Goal: Contribute content: Add original content to the website for others to see

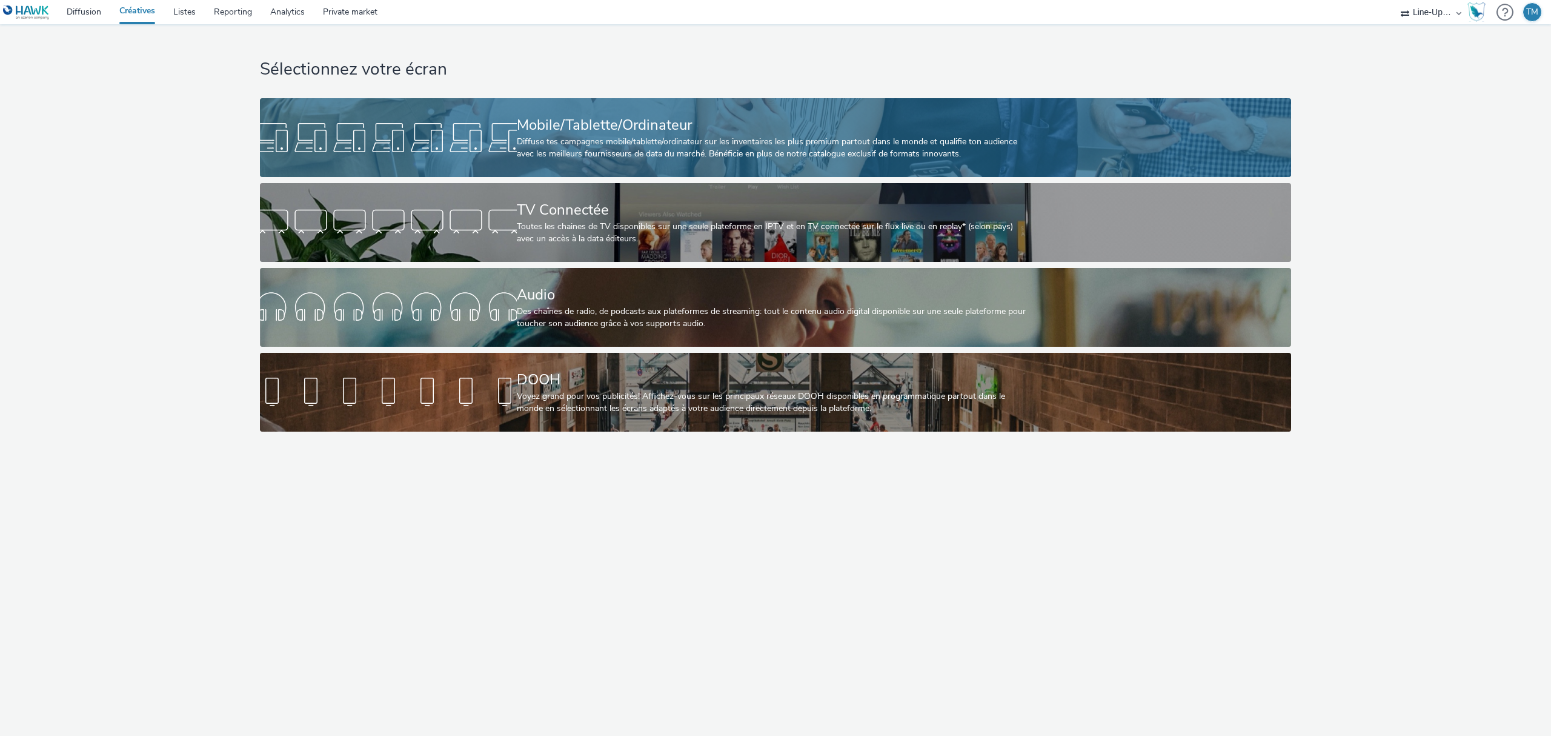
click at [628, 144] on div "Diffuse tes campagnes mobile/tablette/ordinateur sur les inventaires les plus p…" at bounding box center [773, 148] width 513 height 25
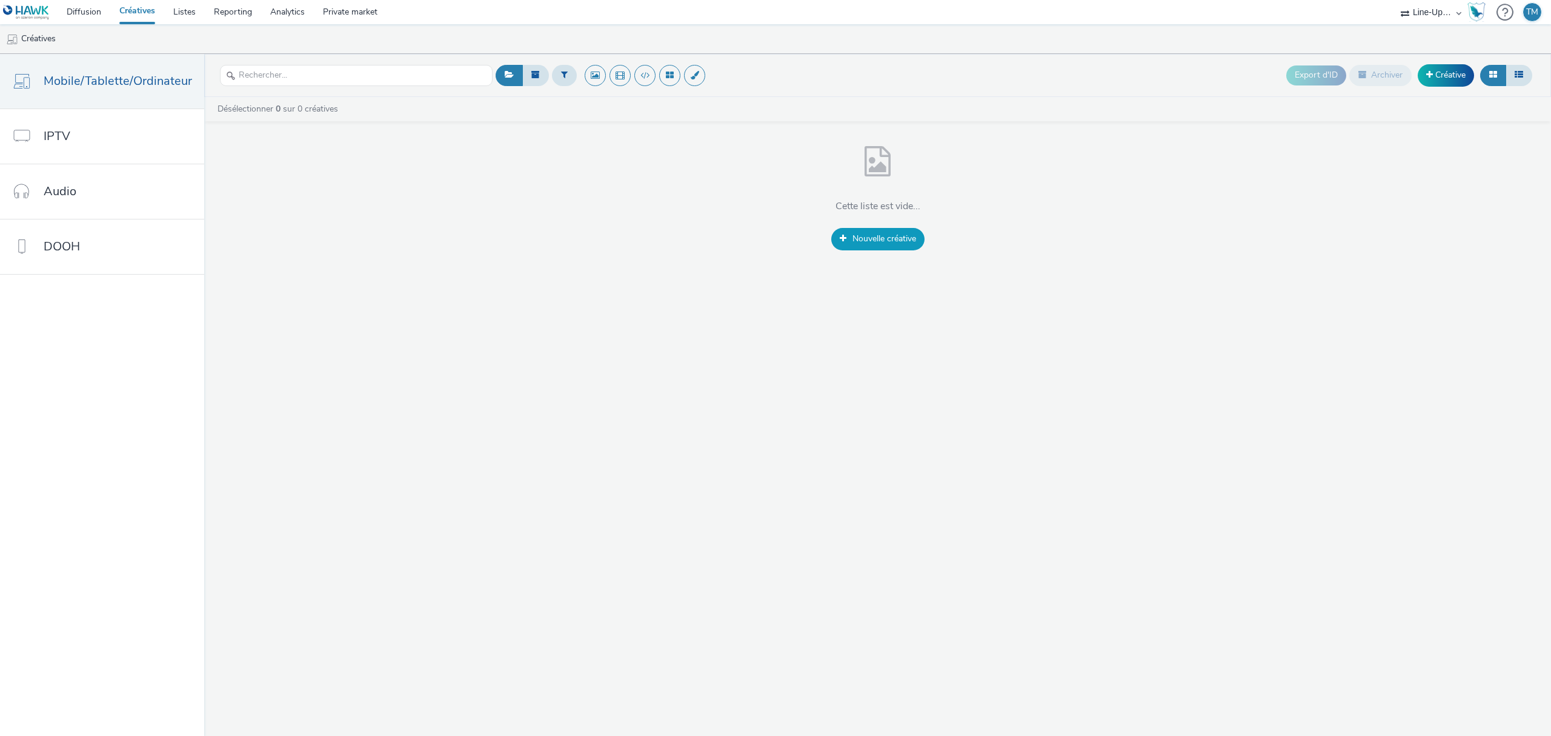
click at [897, 236] on span "Nouvelle créative" at bounding box center [885, 239] width 64 height 12
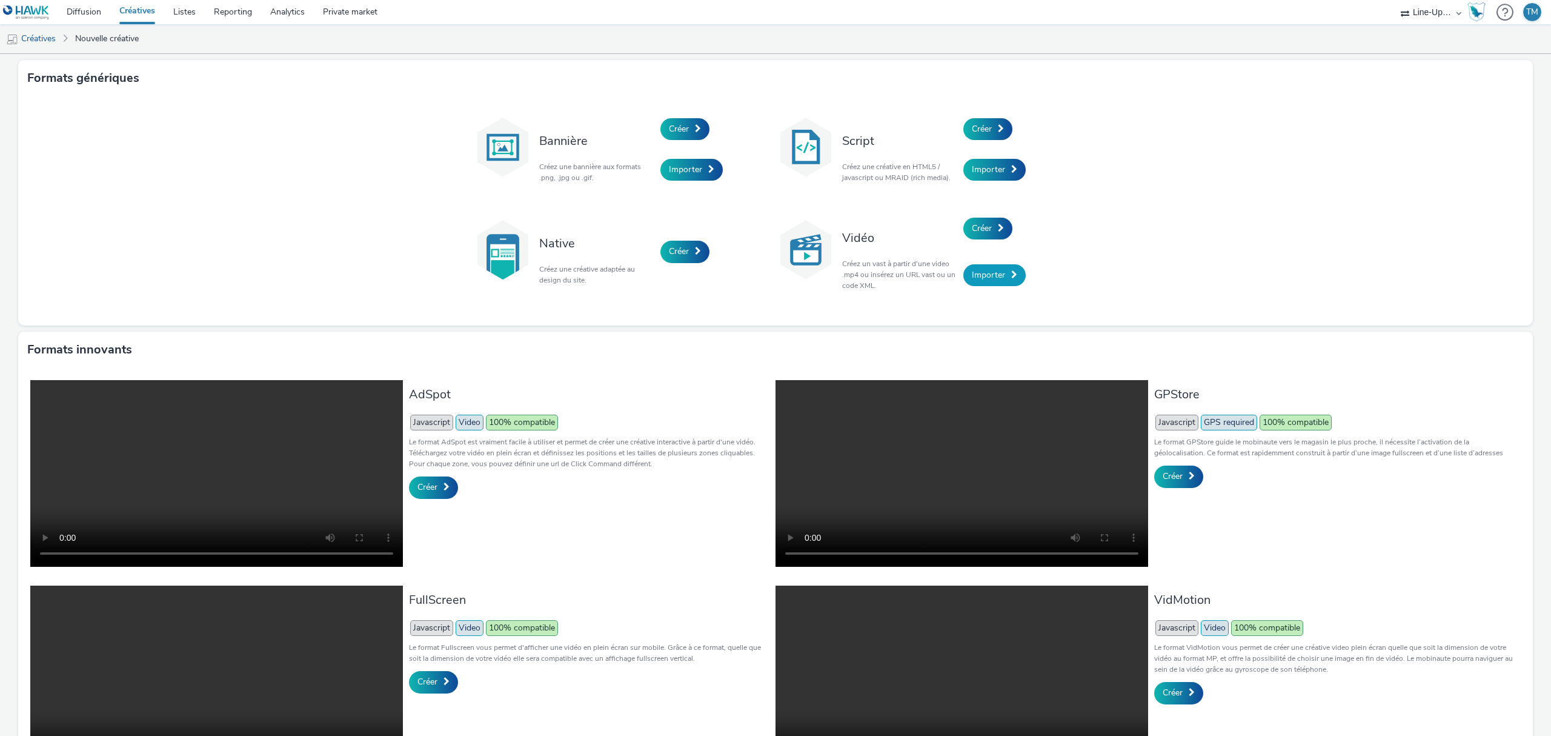
click at [989, 279] on span "Importer" at bounding box center [988, 275] width 33 height 12
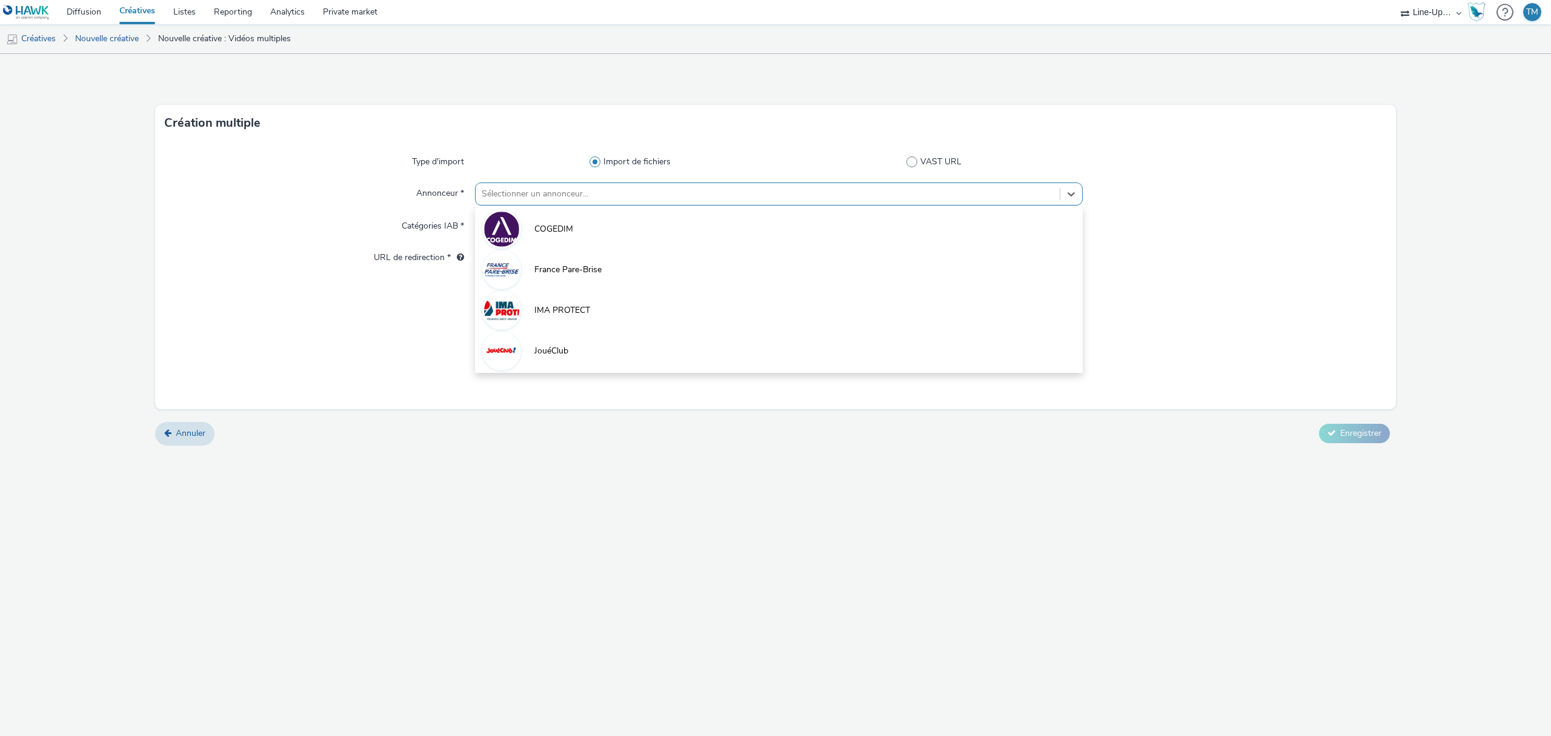
click at [526, 201] on div at bounding box center [768, 194] width 572 height 15
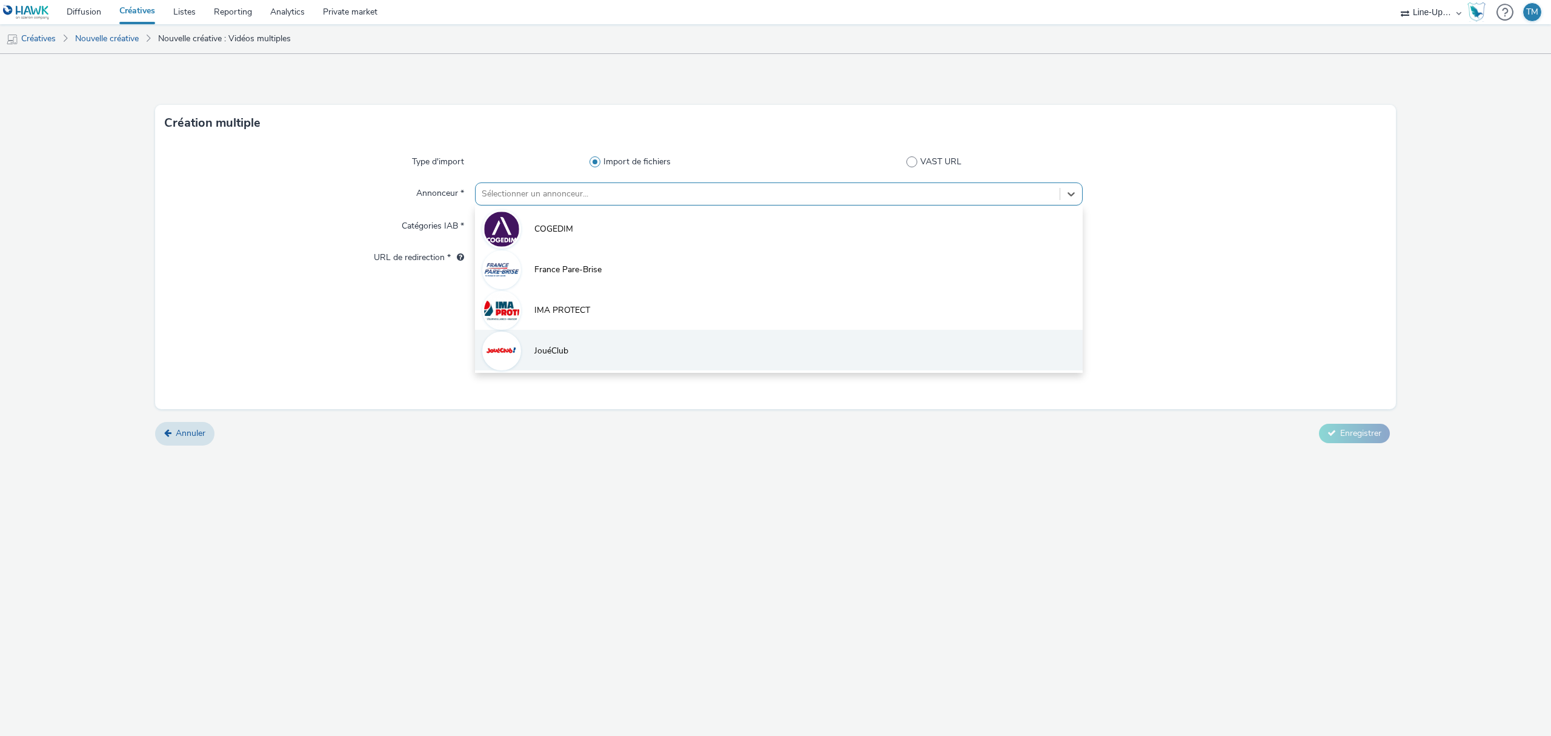
click at [551, 364] on li "JouéClub" at bounding box center [779, 350] width 608 height 41
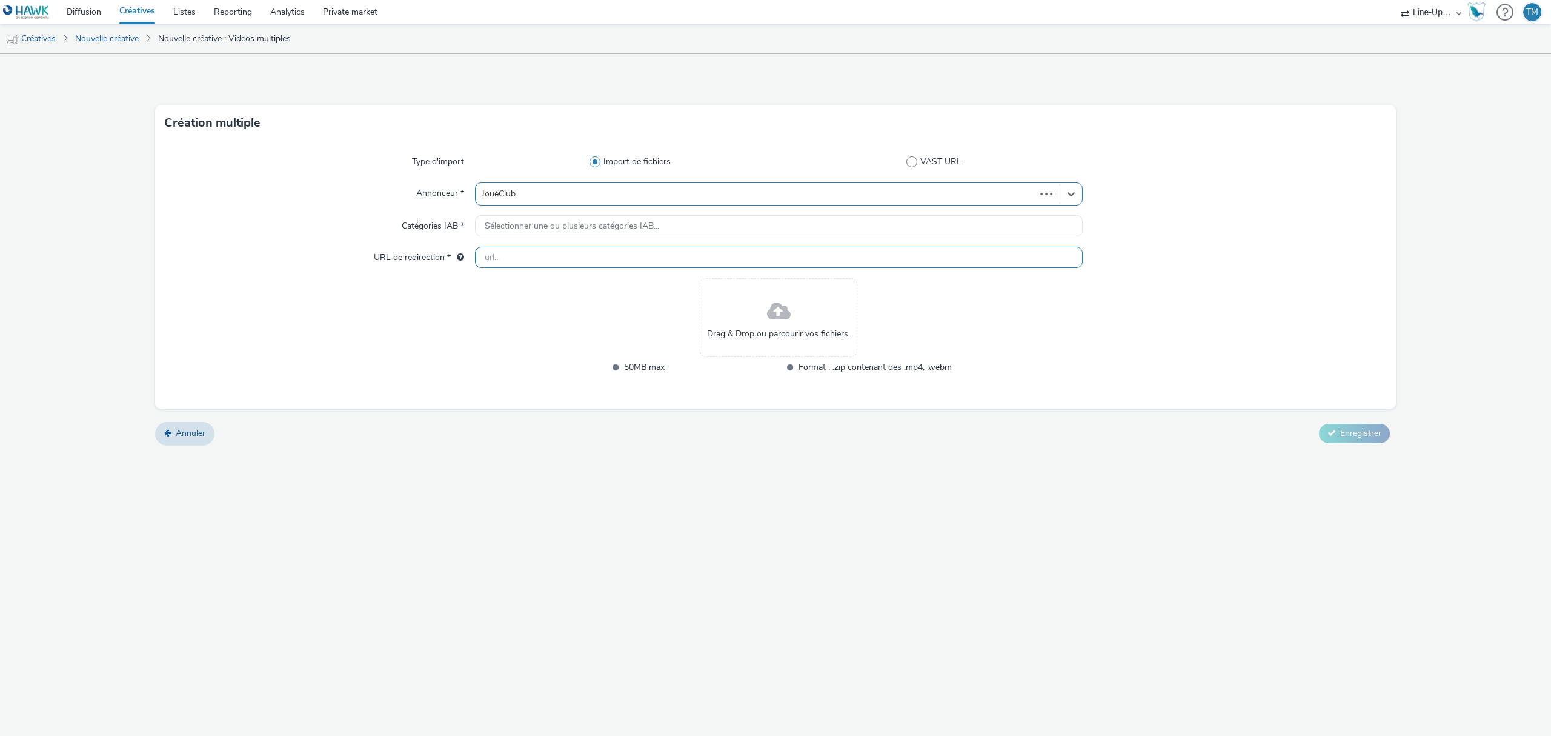
type input "http://joueclub.fr"
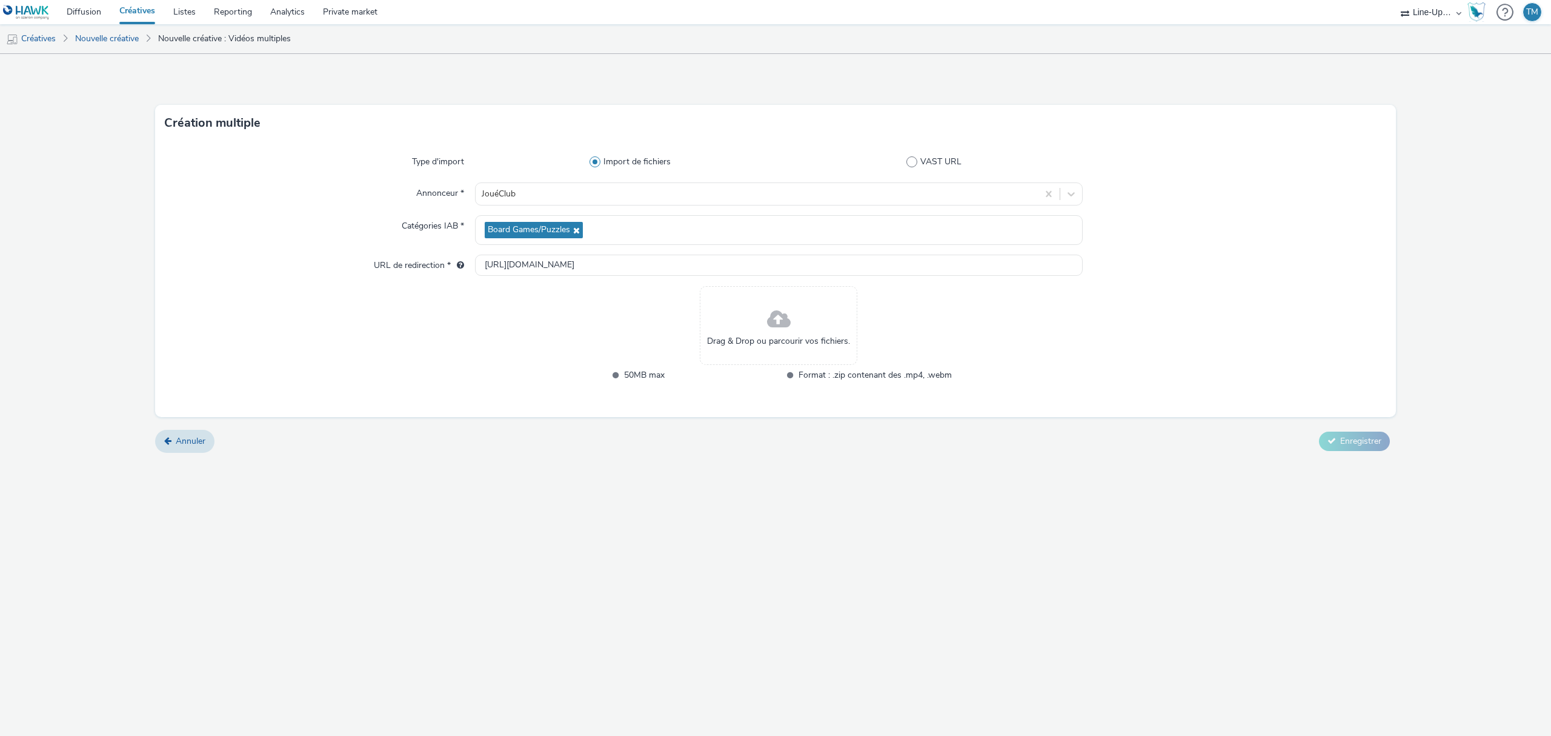
click at [790, 315] on span at bounding box center [779, 320] width 24 height 32
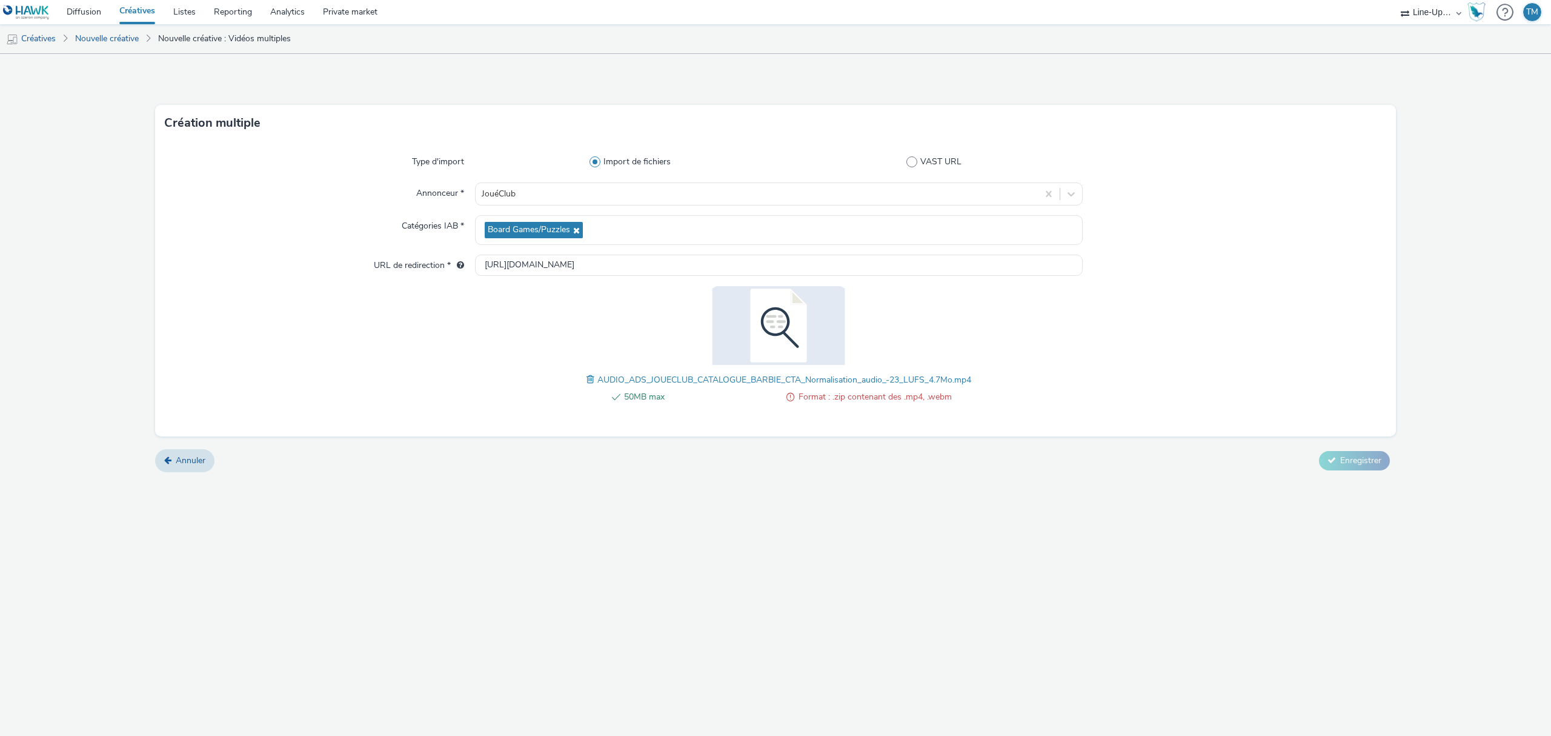
click at [877, 397] on span "Format : .zip contenant des .mp4, .webm" at bounding box center [875, 397] width 153 height 15
click at [803, 402] on span "Format : .zip contenant des .mp4, .webm" at bounding box center [875, 397] width 153 height 15
click at [791, 390] on span at bounding box center [790, 397] width 8 height 15
click at [791, 399] on span at bounding box center [790, 397] width 8 height 15
click at [589, 378] on span at bounding box center [592, 379] width 11 height 13
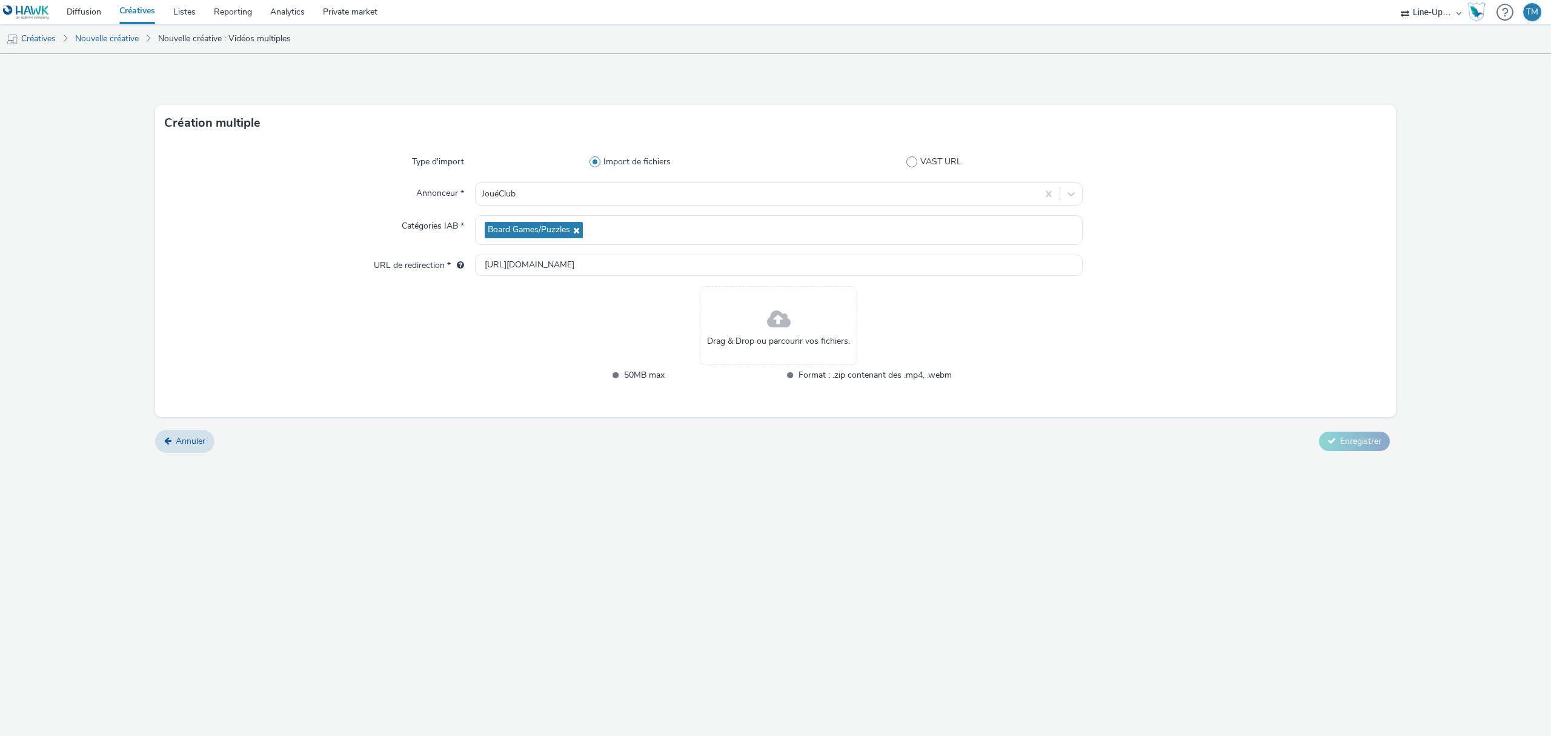
click at [761, 328] on div "Drag & Drop ou parcourir vos fichiers." at bounding box center [779, 325] width 158 height 79
click at [86, 37] on link "Nouvelle créative" at bounding box center [107, 38] width 76 height 29
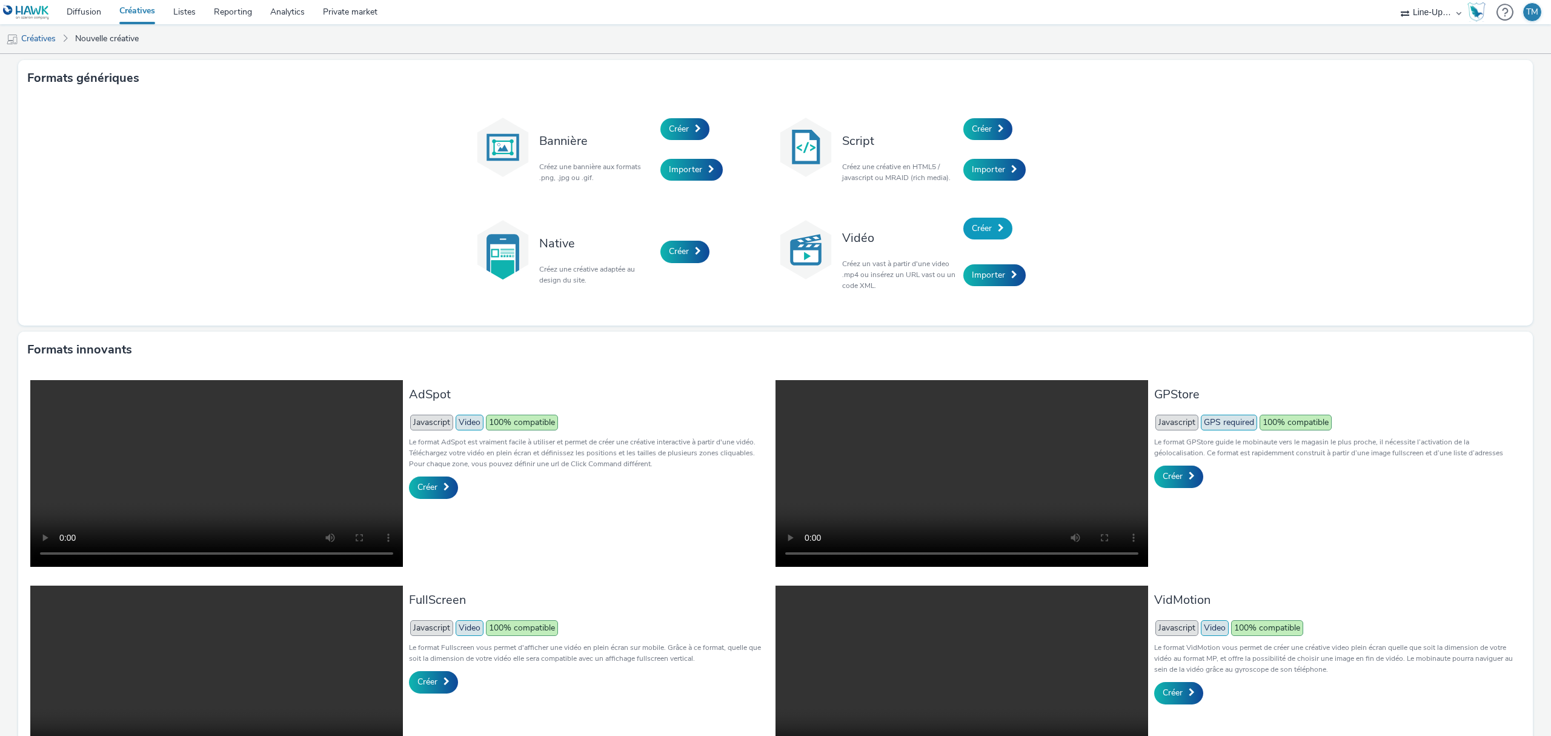
click at [985, 223] on span "Créer" at bounding box center [982, 228] width 20 height 12
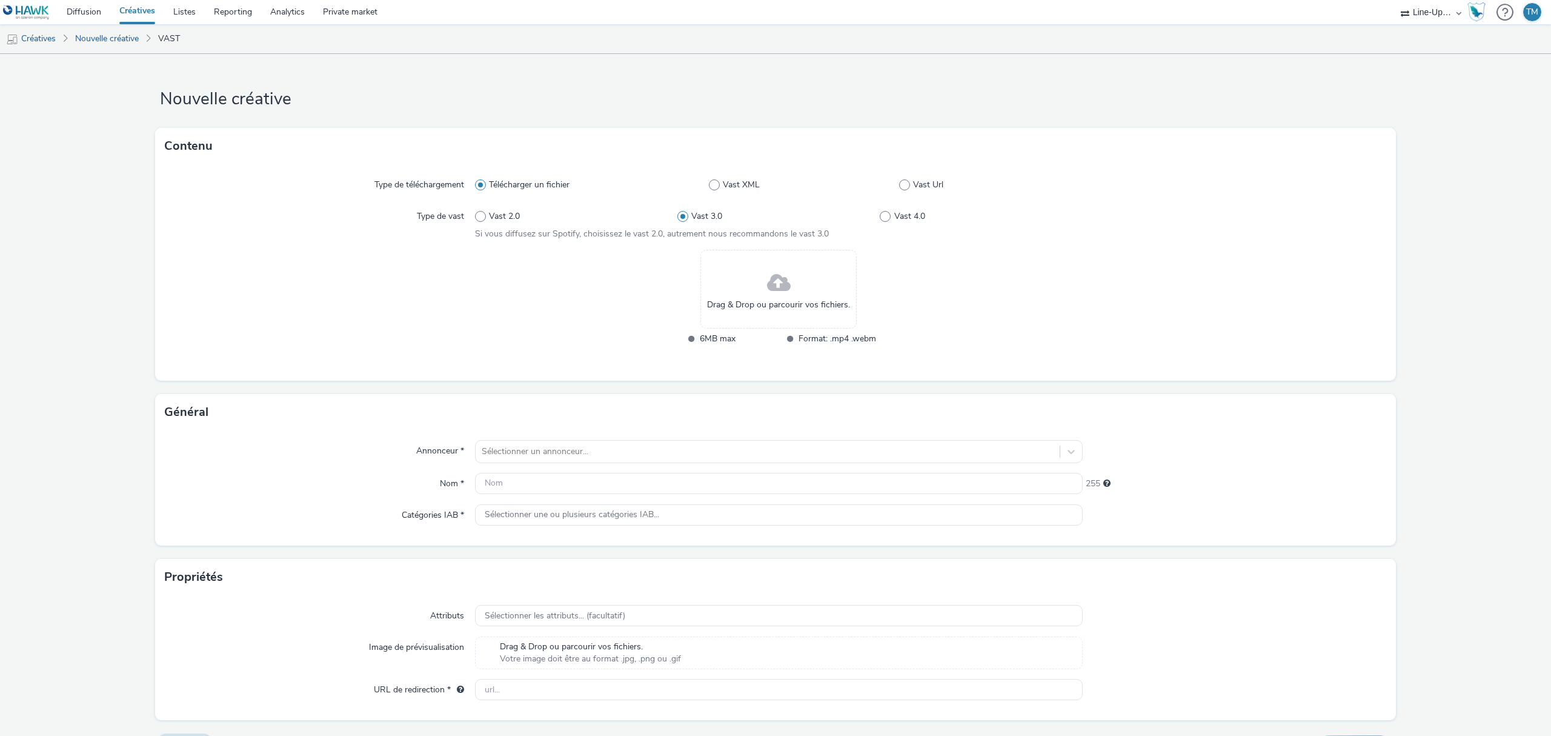
scroll to position [30, 0]
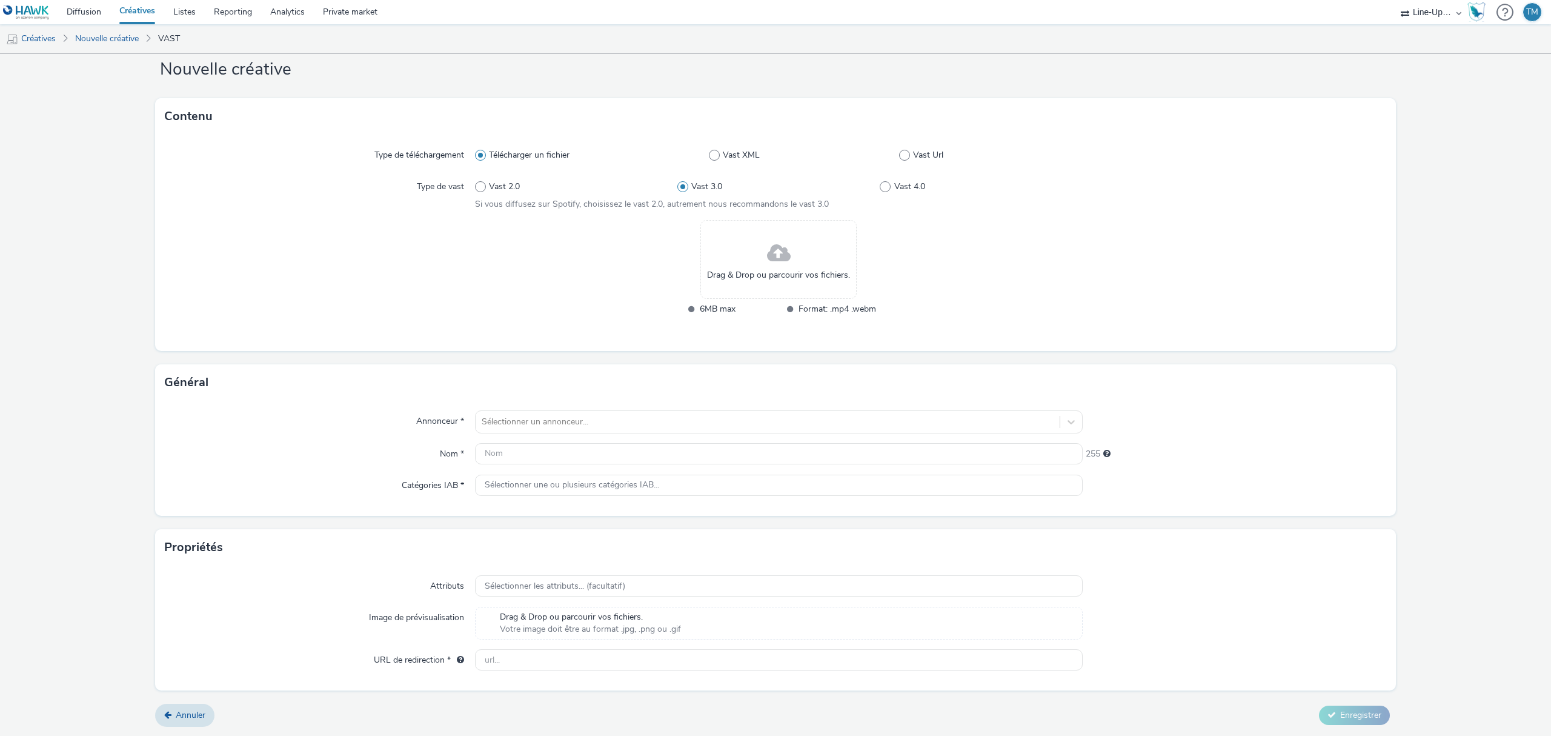
click at [753, 253] on div "Drag & Drop ou parcourir vos fichiers." at bounding box center [778, 259] width 156 height 79
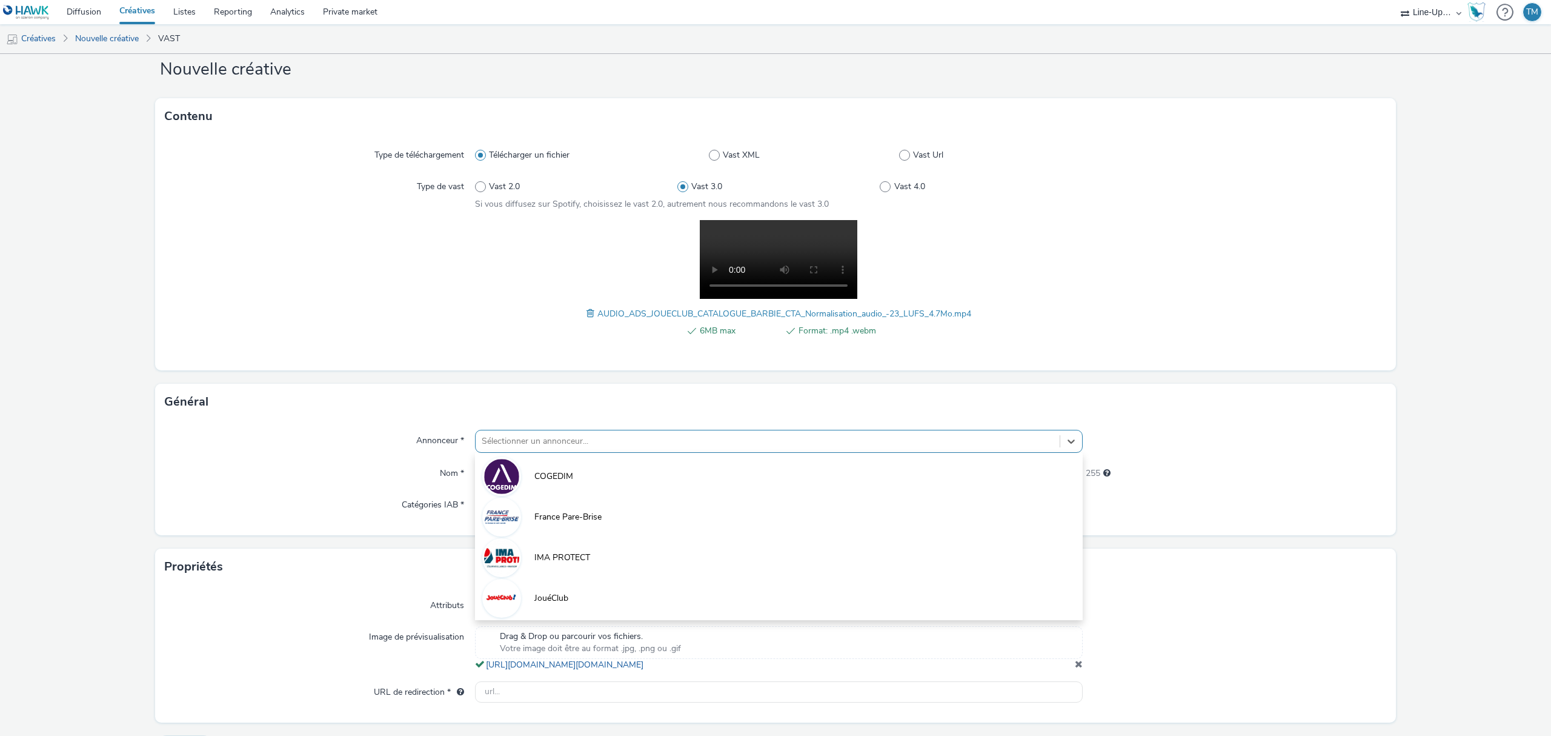
click at [602, 444] on div at bounding box center [768, 441] width 572 height 15
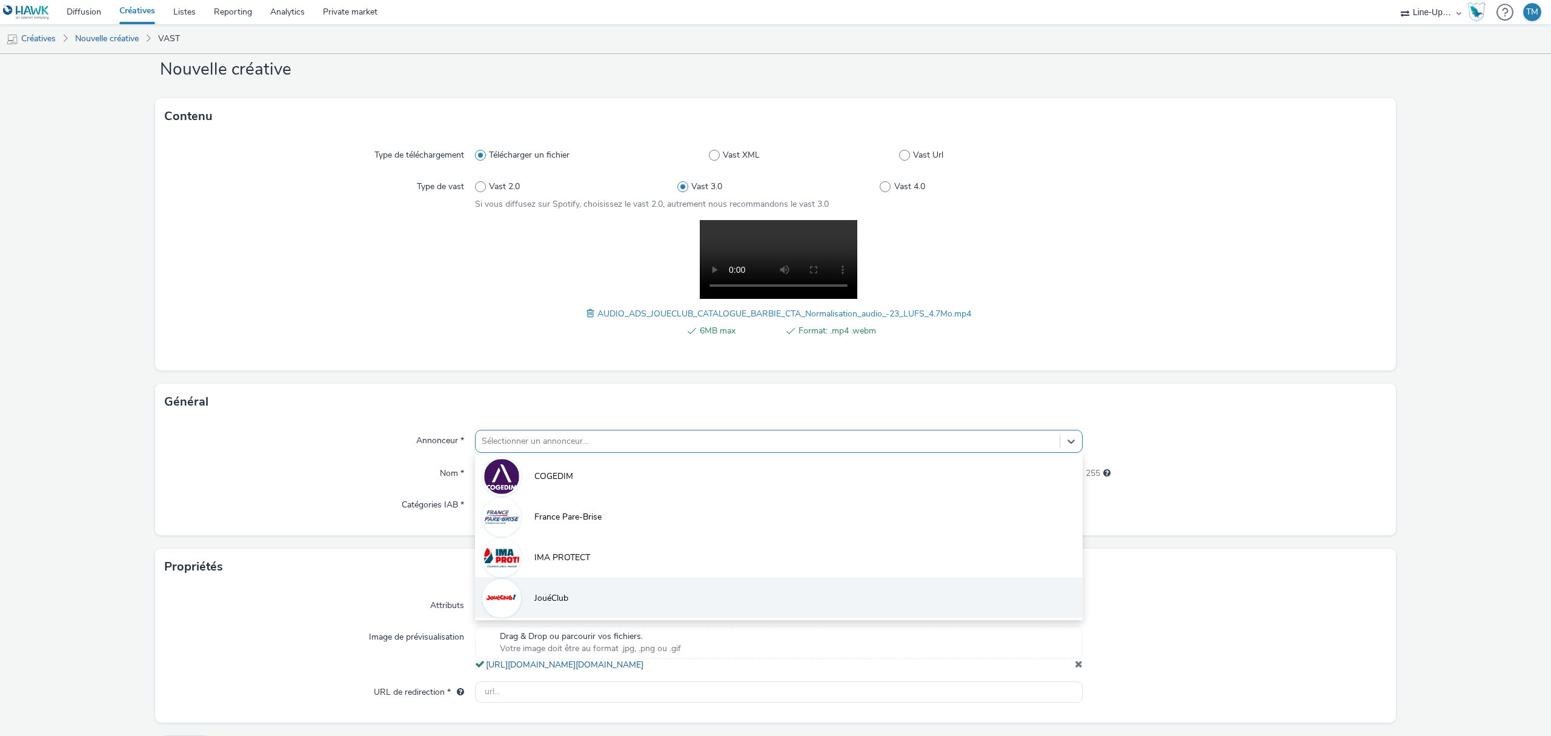
click at [573, 599] on li "JouéClub" at bounding box center [779, 597] width 608 height 41
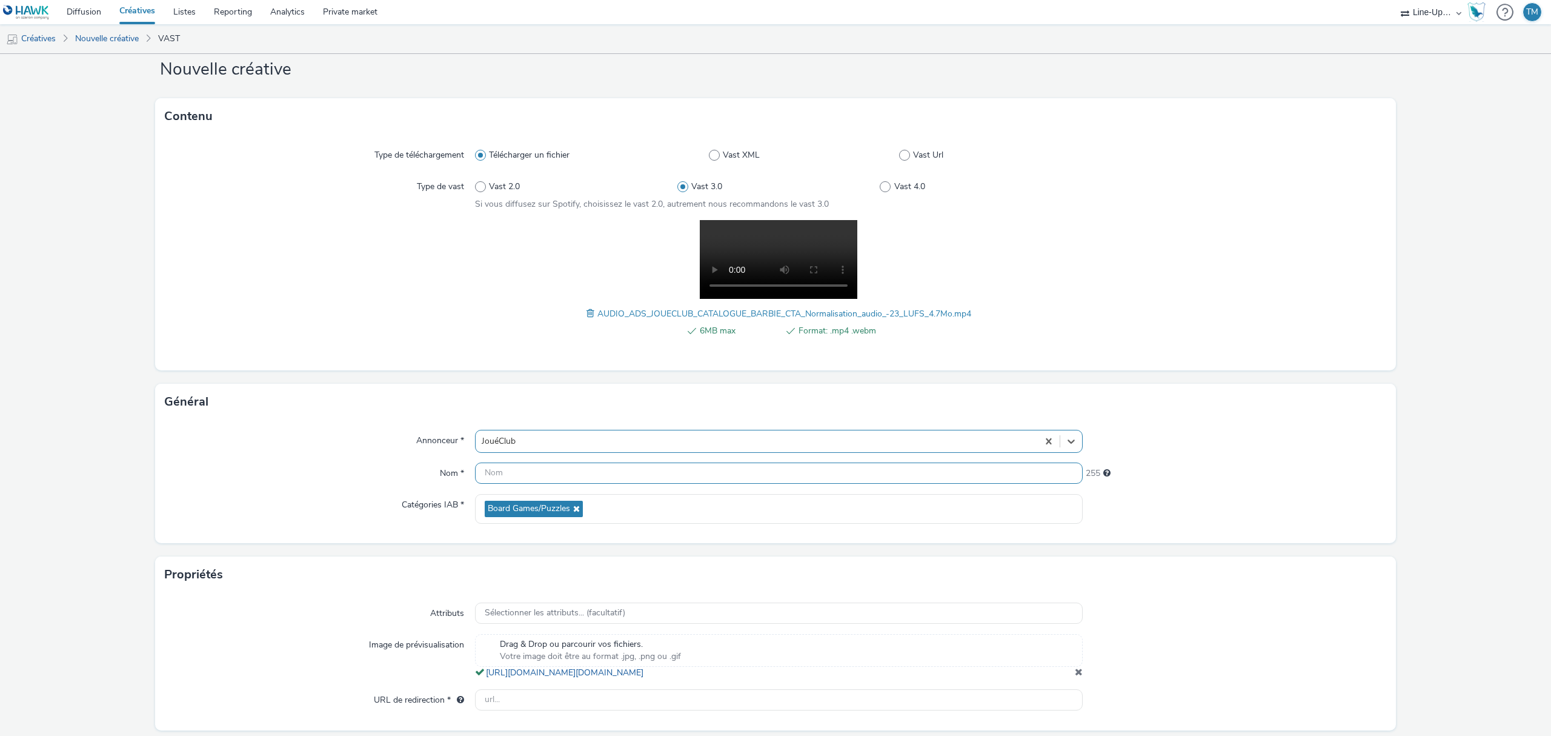
click at [536, 469] on input "text" at bounding box center [779, 472] width 608 height 21
click at [524, 473] on input "Audio ADS Barbie CTA" at bounding box center [779, 472] width 608 height 21
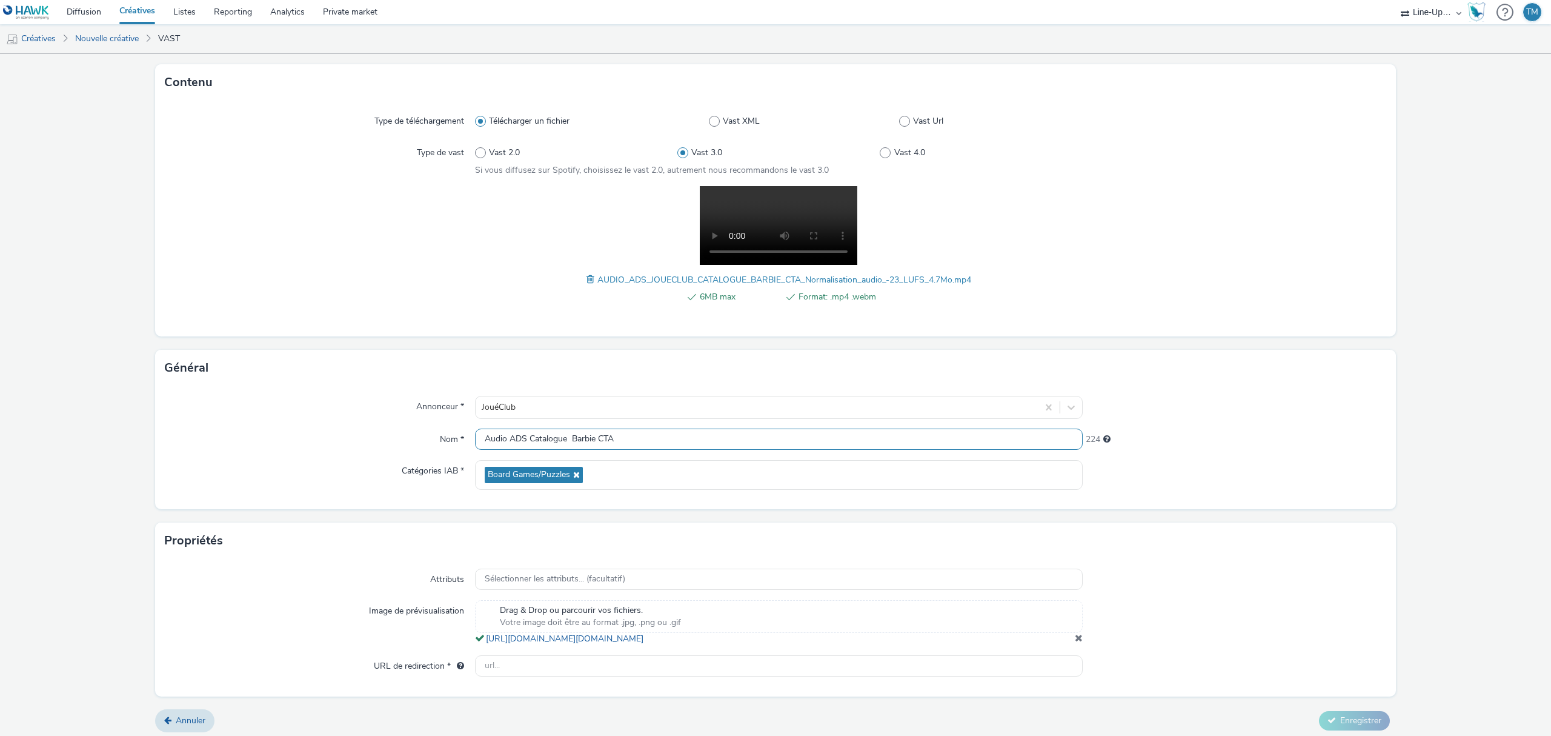
scroll to position [81, 0]
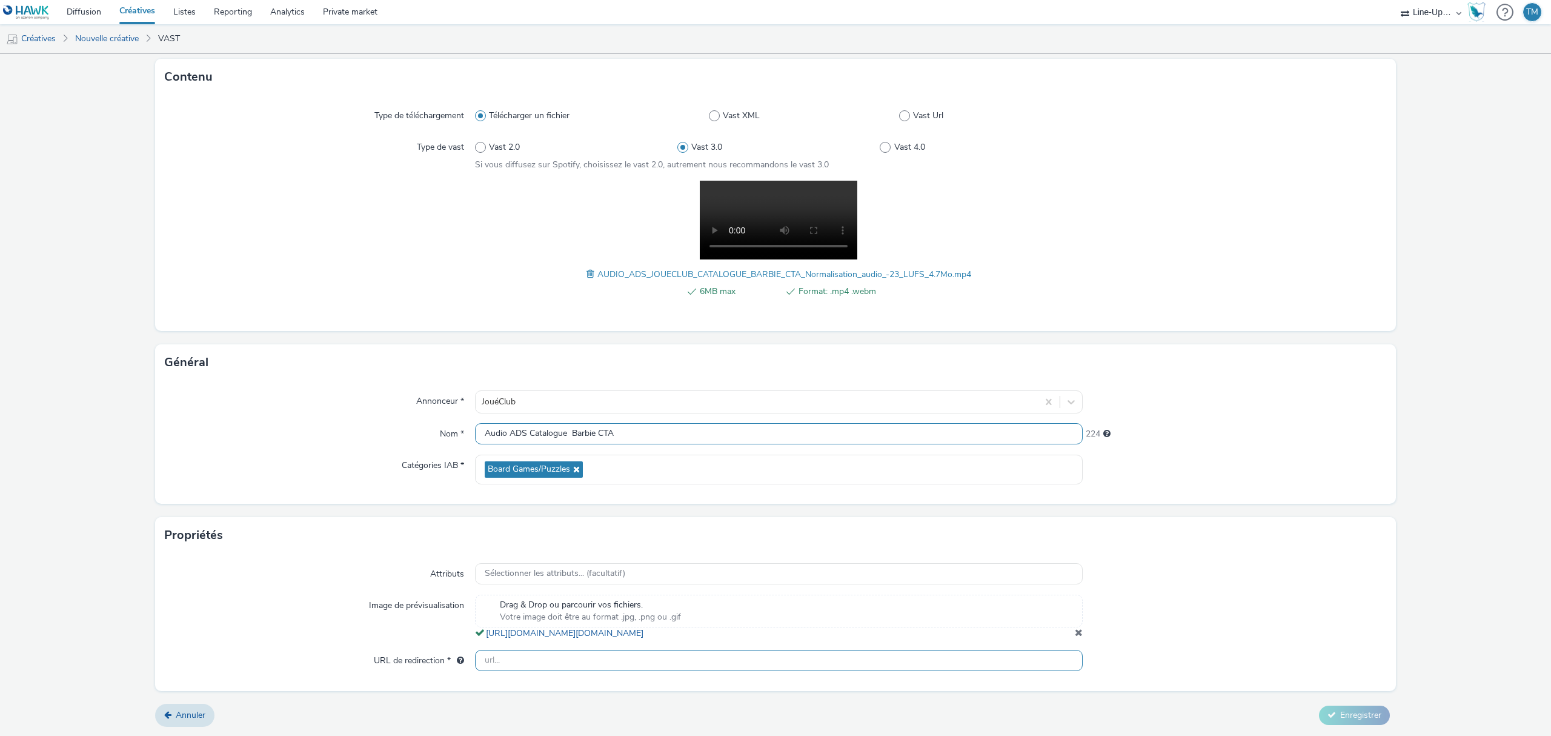
type input "Audio ADS Catalogue Barbie CTA"
click at [502, 663] on input "text" at bounding box center [779, 660] width 608 height 21
click at [495, 660] on input "http://joueclub.fr" at bounding box center [779, 660] width 608 height 21
click at [607, 667] on input "https://joueclub.fr" at bounding box center [779, 660] width 608 height 21
drag, startPoint x: 603, startPoint y: 662, endPoint x: 398, endPoint y: 665, distance: 205.4
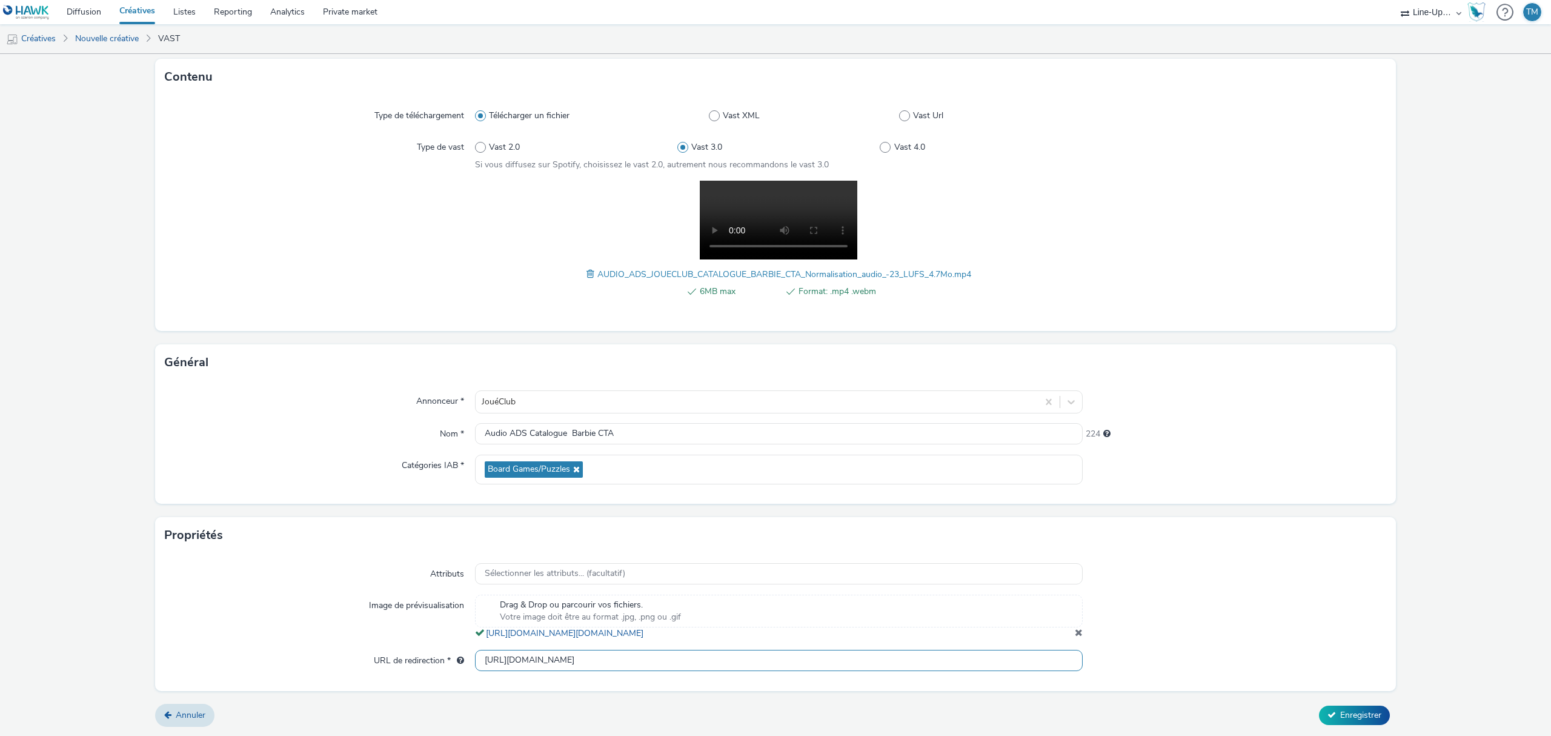
click at [398, 665] on div "URL de redirection * https://joueclub.fr" at bounding box center [776, 661] width 1222 height 22
type input "https://joueclub.fr"
click at [1343, 711] on span "Enregistrer" at bounding box center [1360, 715] width 41 height 12
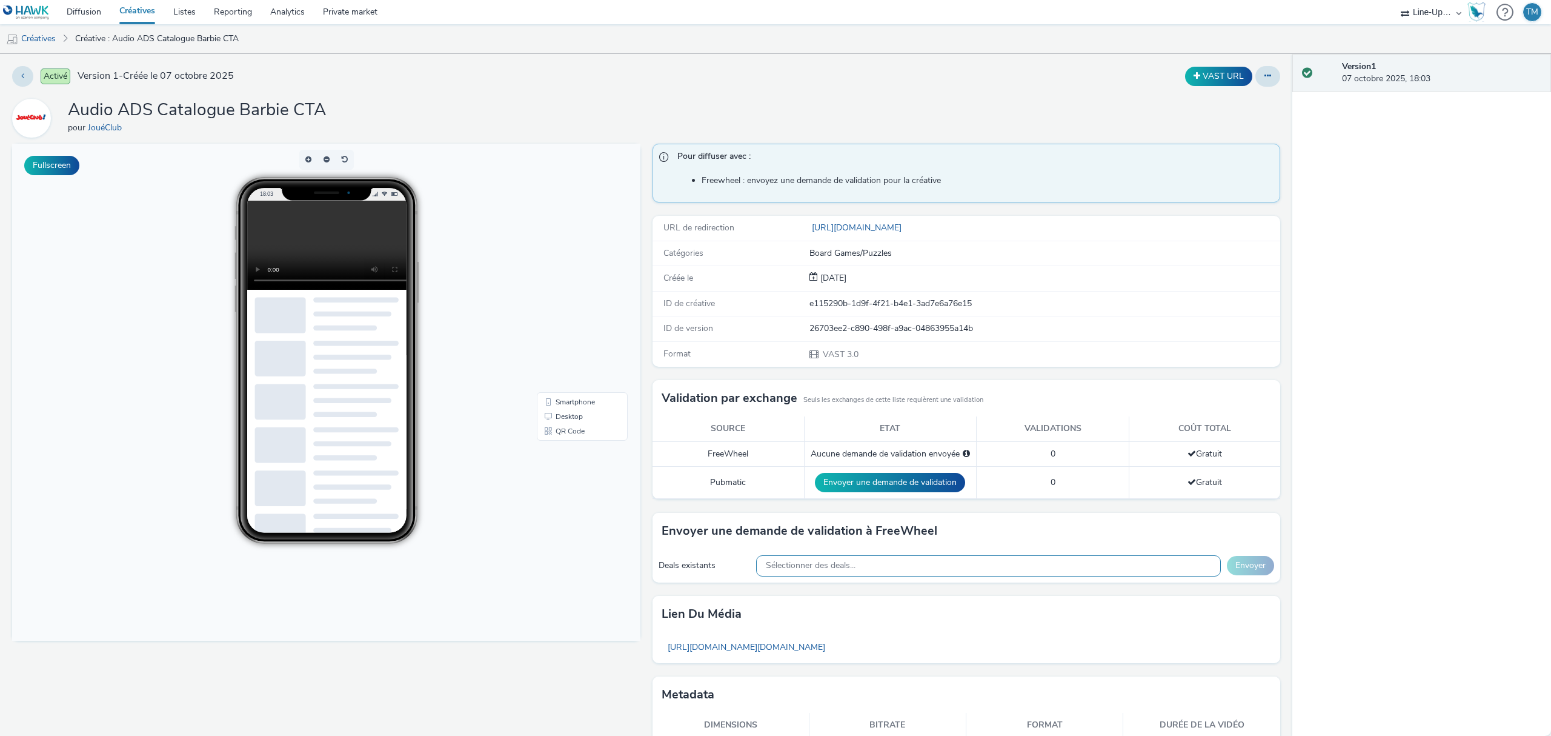
click at [847, 561] on span "Sélectionner des deals..." at bounding box center [811, 565] width 90 height 10
click at [343, 5] on link "Private market" at bounding box center [350, 12] width 73 height 24
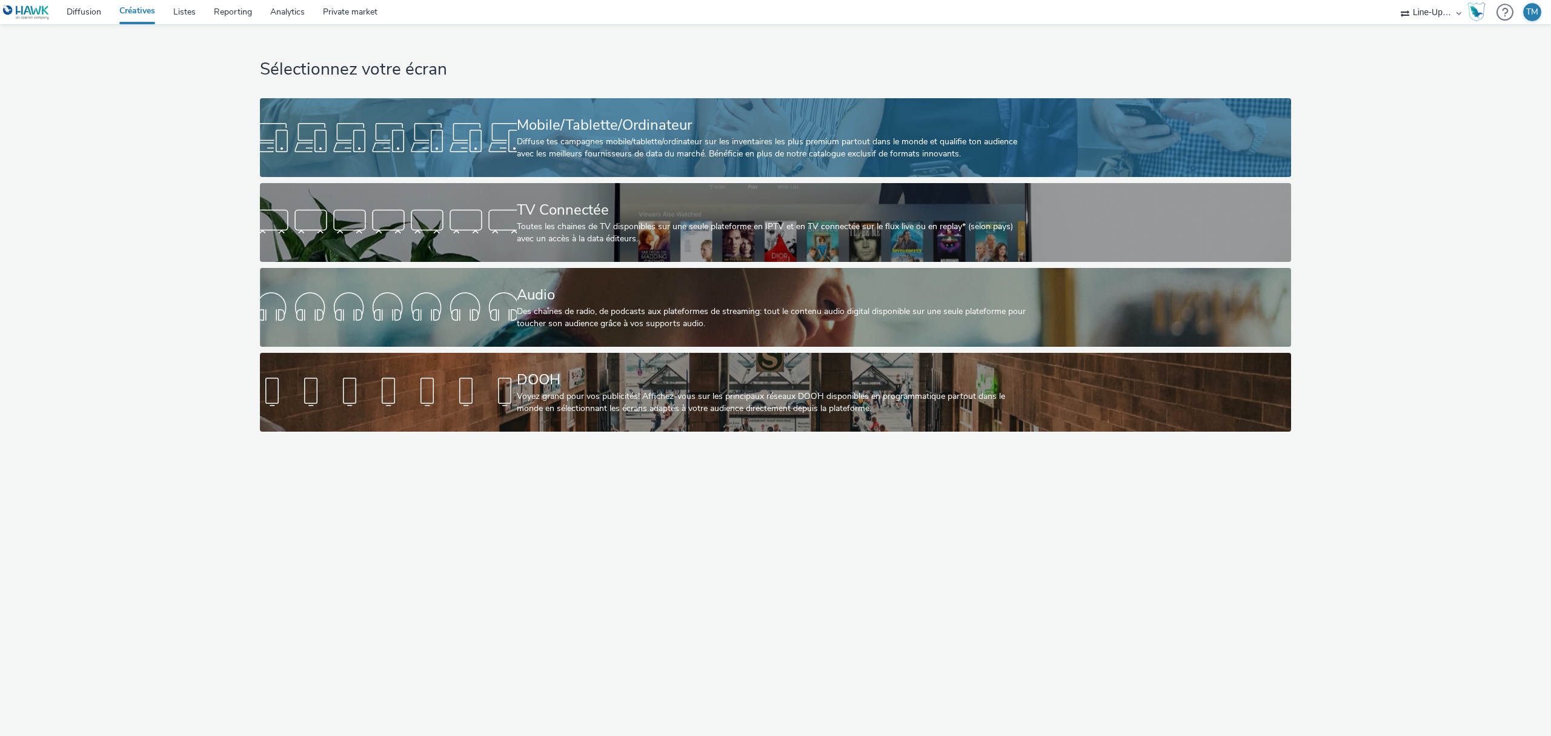
click at [510, 135] on div at bounding box center [388, 137] width 257 height 39
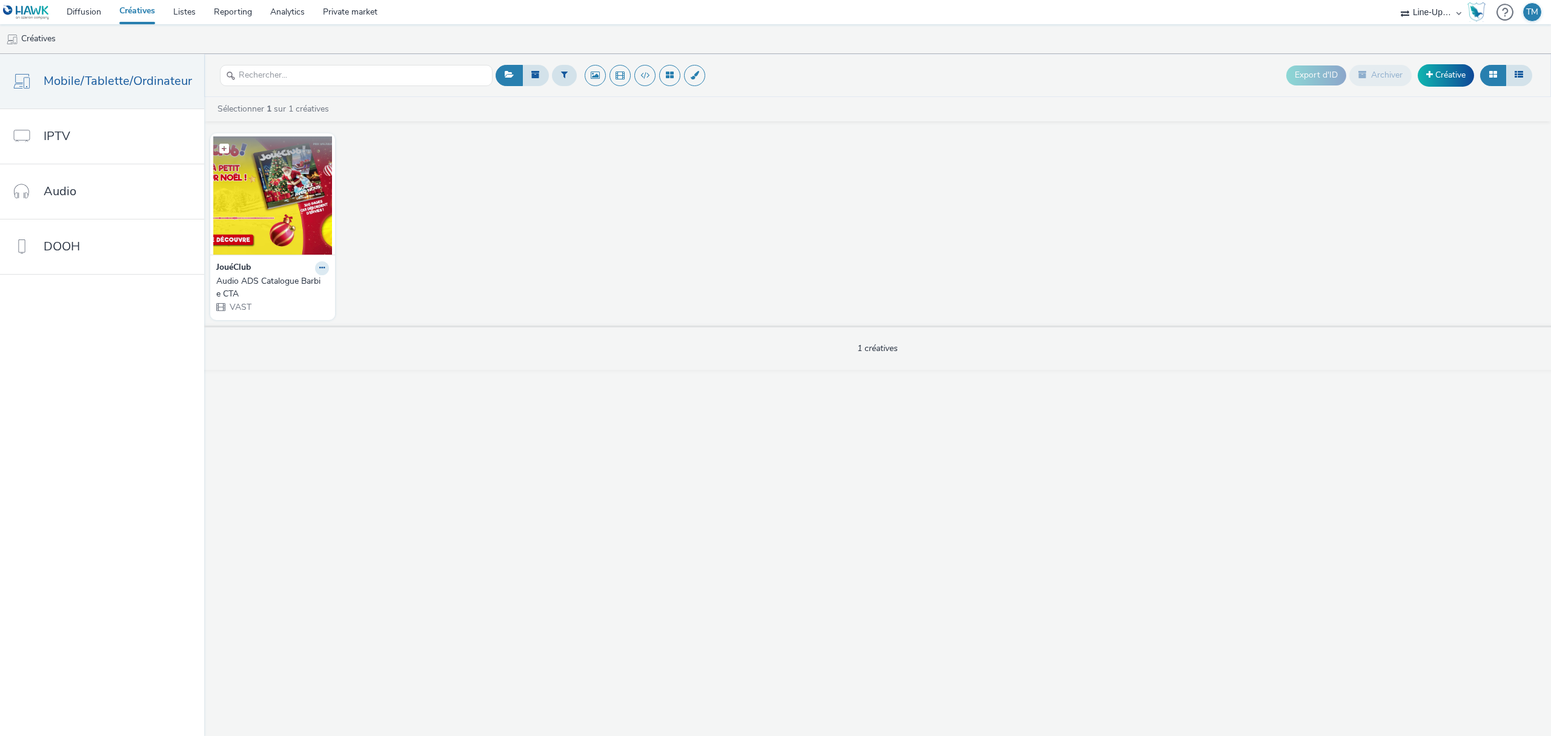
click at [262, 166] on figcaption at bounding box center [272, 155] width 119 height 39
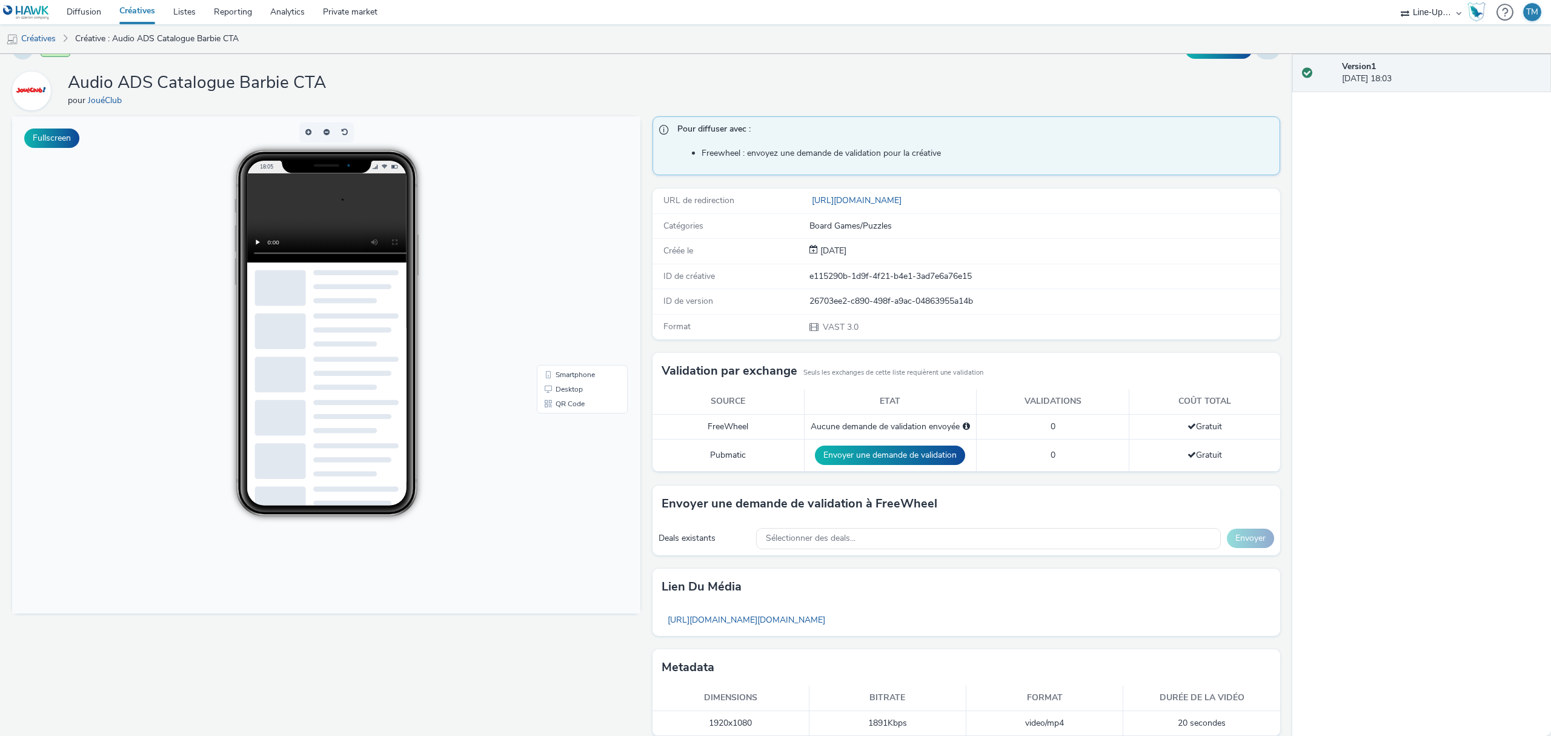
scroll to position [42, 0]
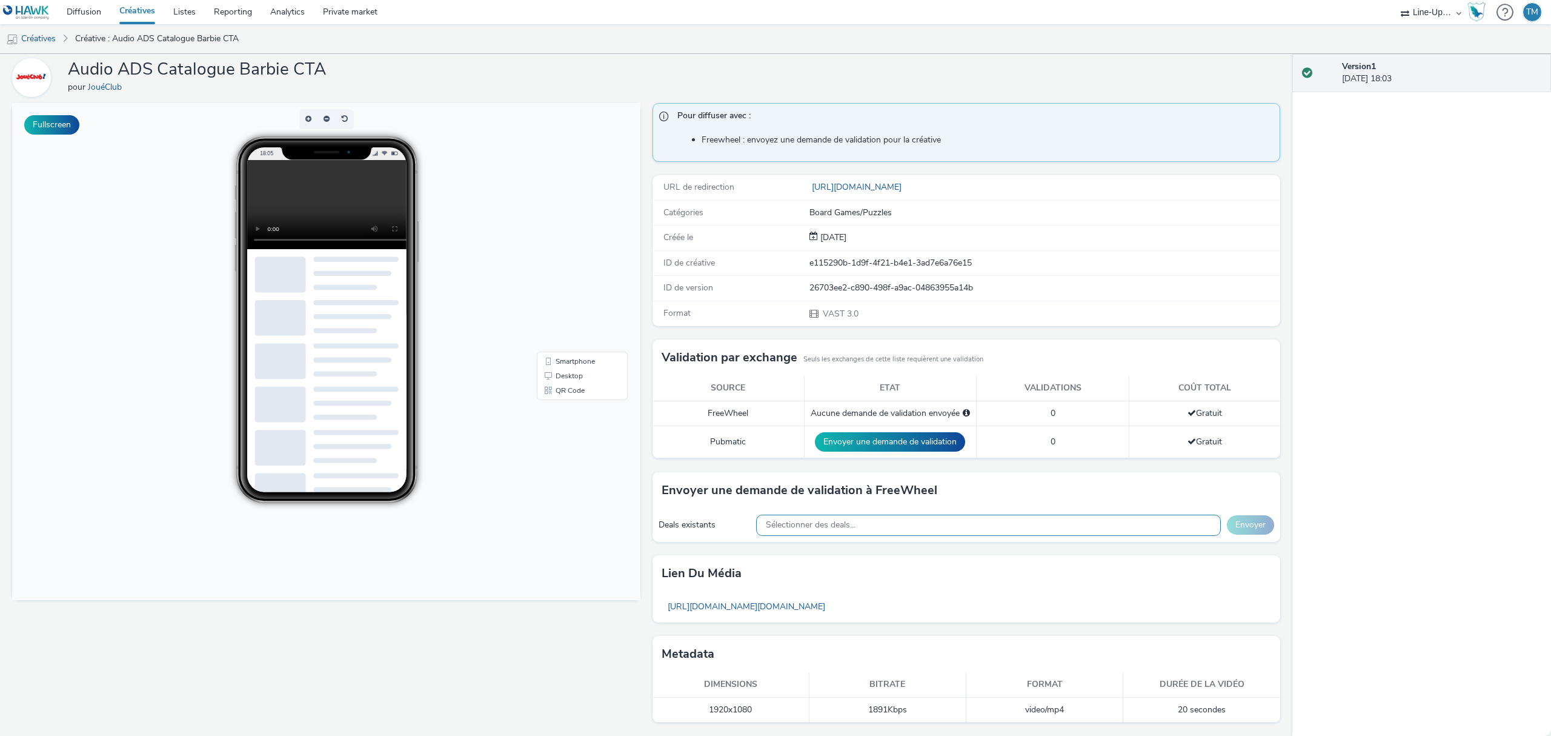
click at [852, 514] on div "Sélectionner des deals..." at bounding box center [988, 524] width 465 height 21
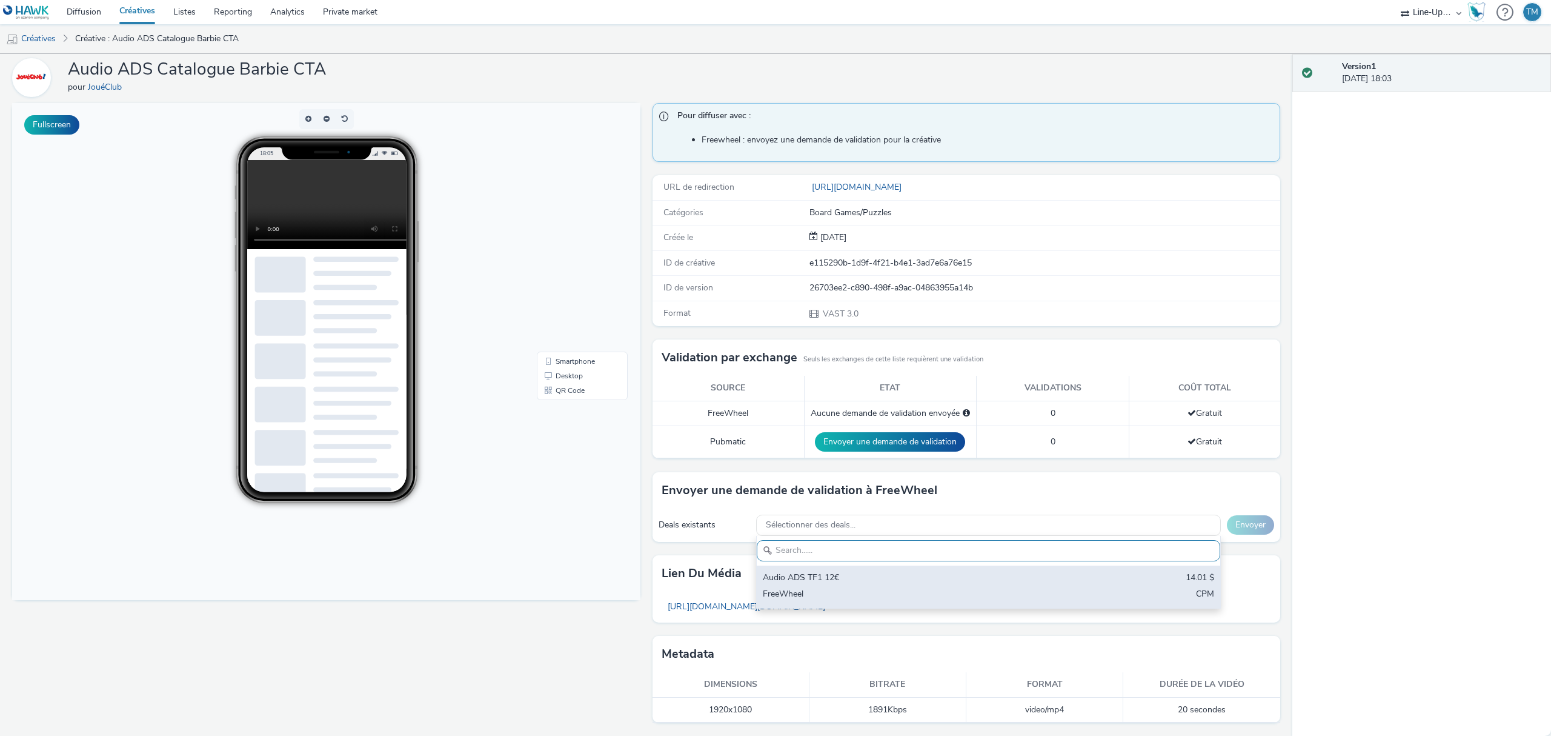
click at [805, 583] on div "Audio ADS TF1 12€" at bounding box center [912, 578] width 299 height 14
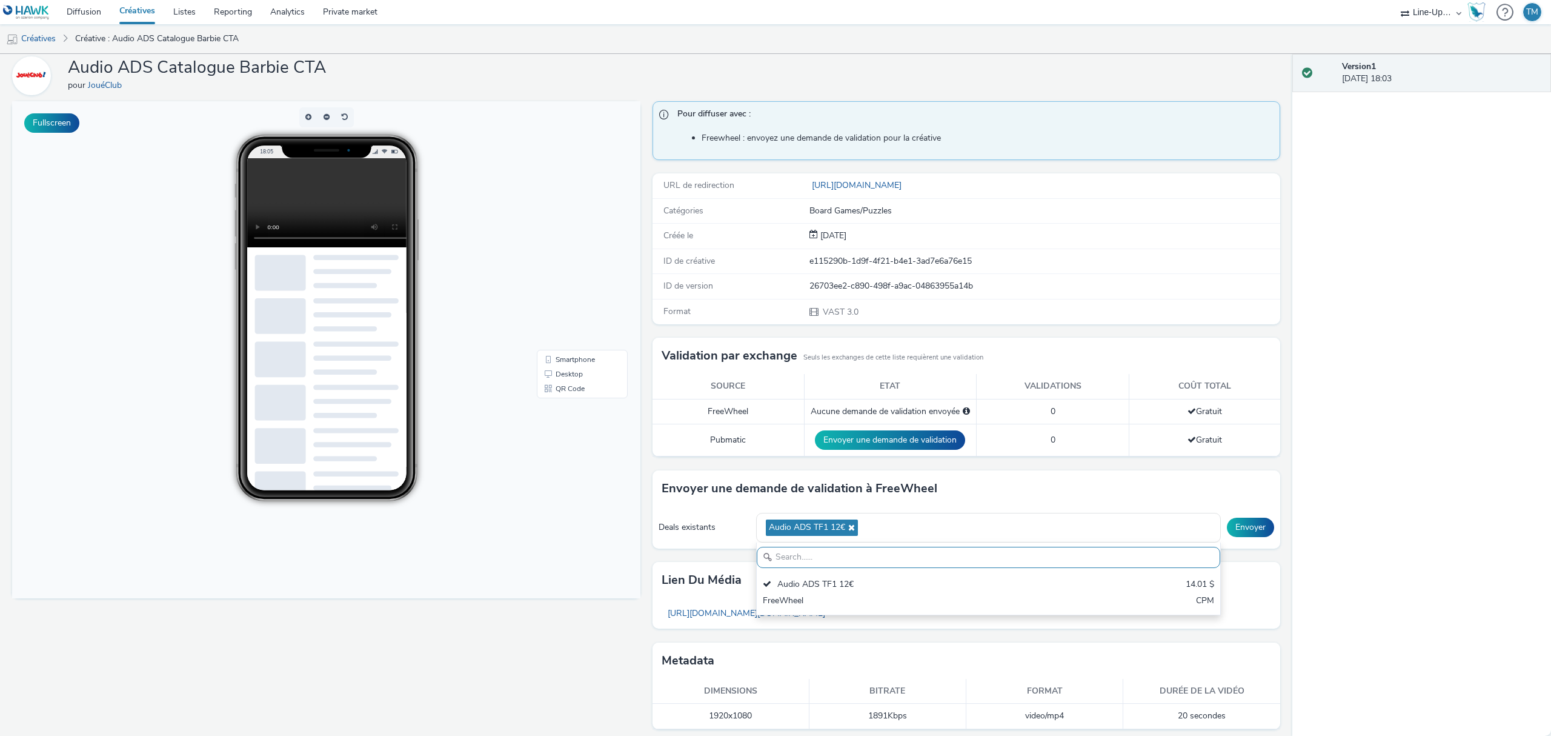
click at [677, 528] on div "Deals existants" at bounding box center [704, 527] width 91 height 12
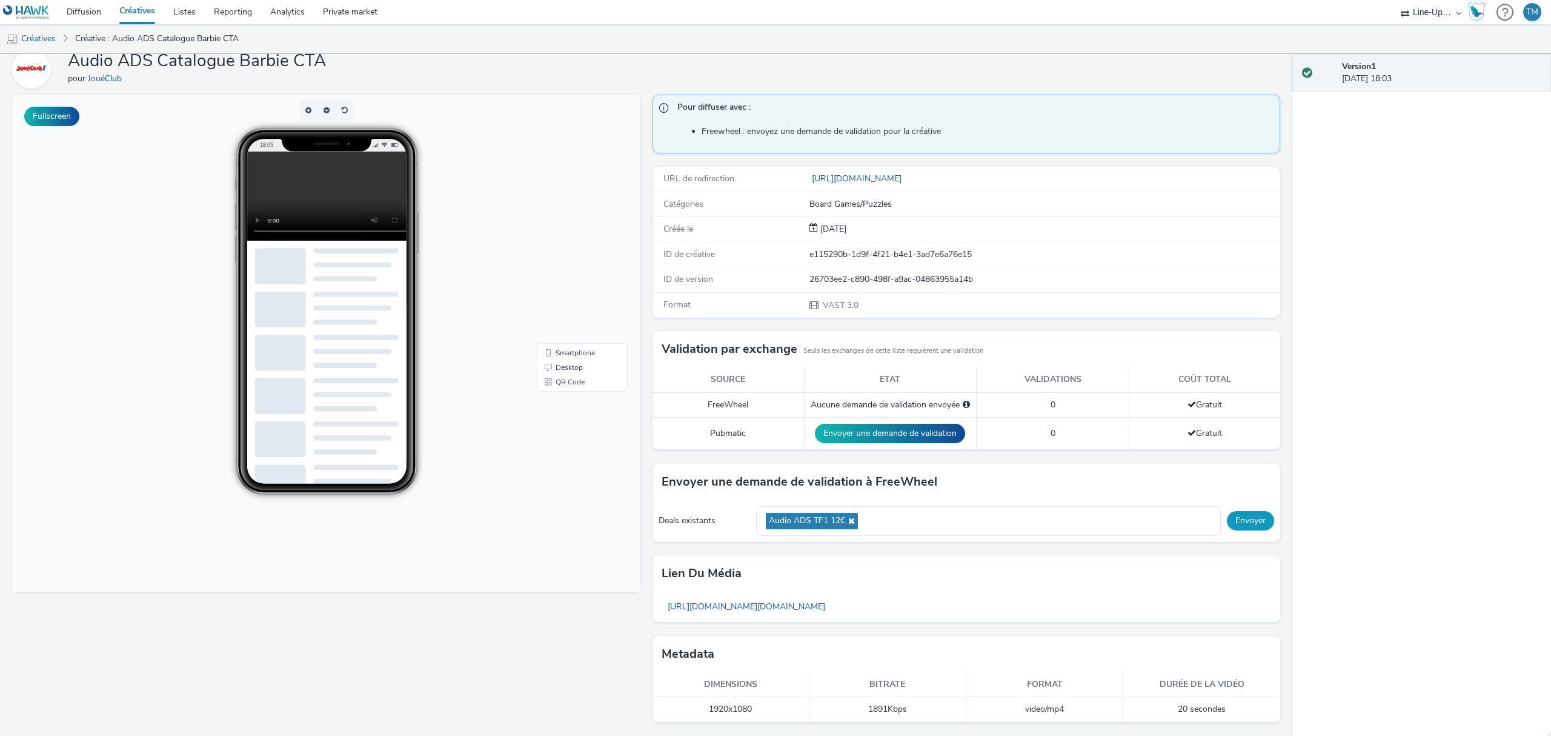
click at [1243, 519] on button "Envoyer" at bounding box center [1250, 520] width 47 height 19
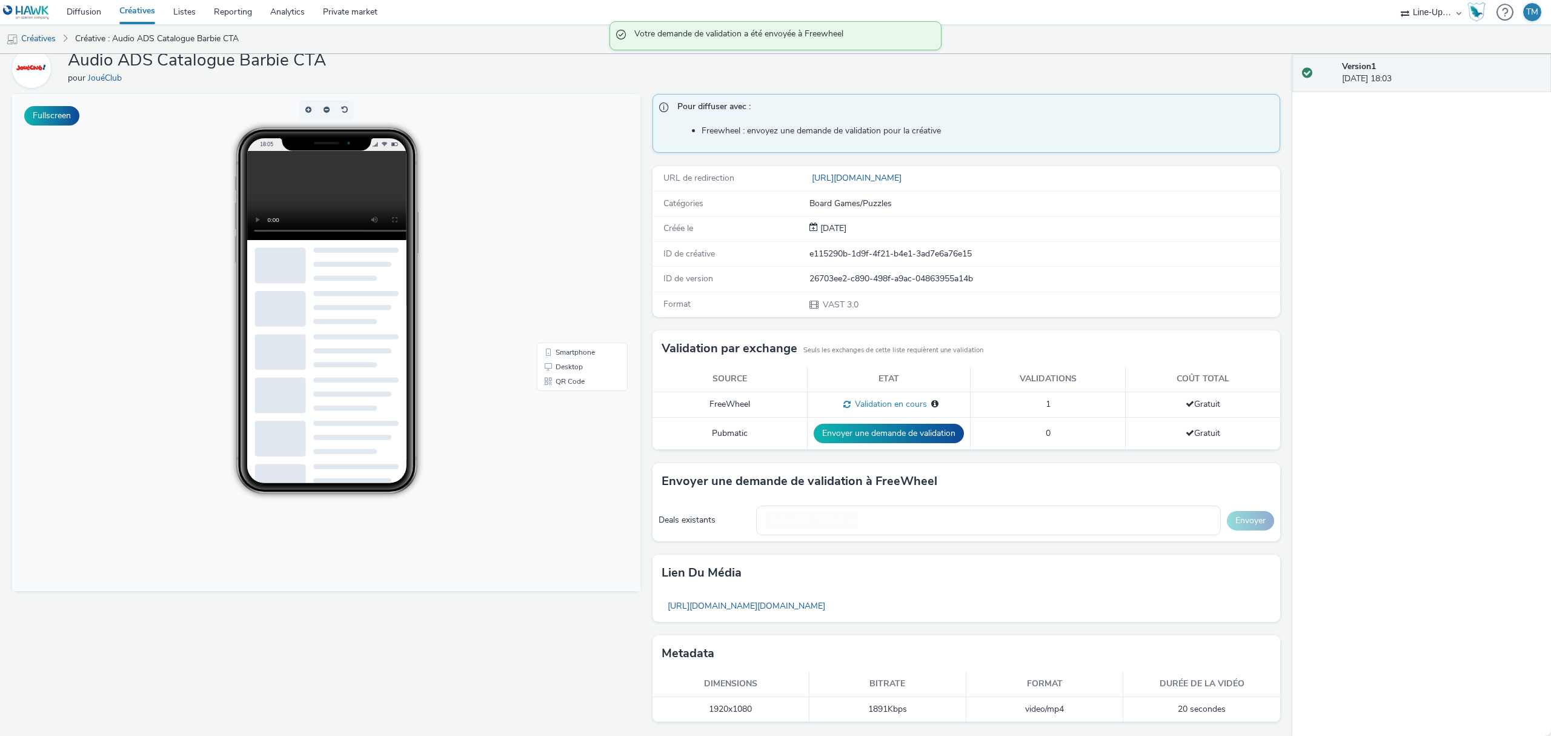
scroll to position [44, 0]
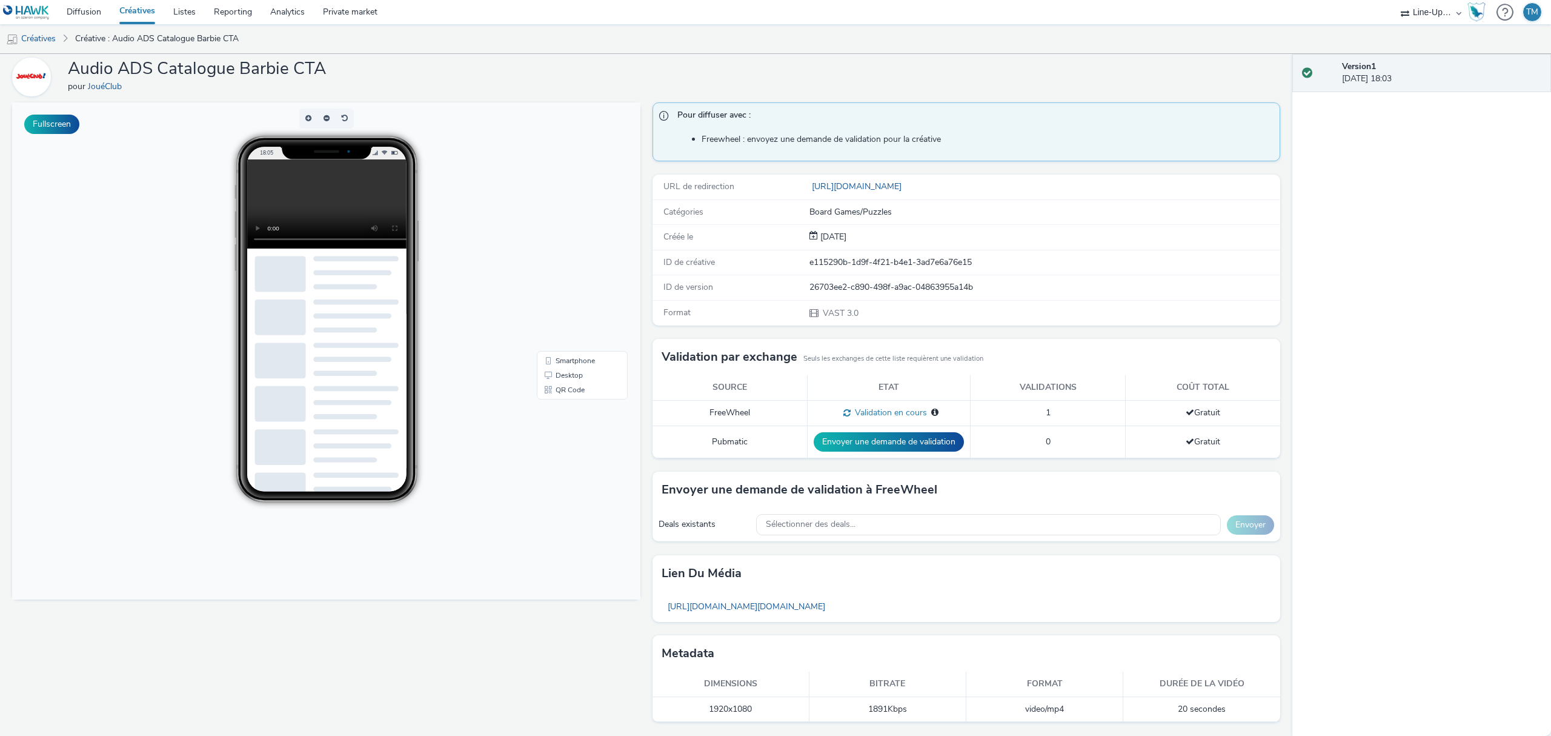
click at [136, 13] on link "Créatives" at bounding box center [137, 12] width 54 height 24
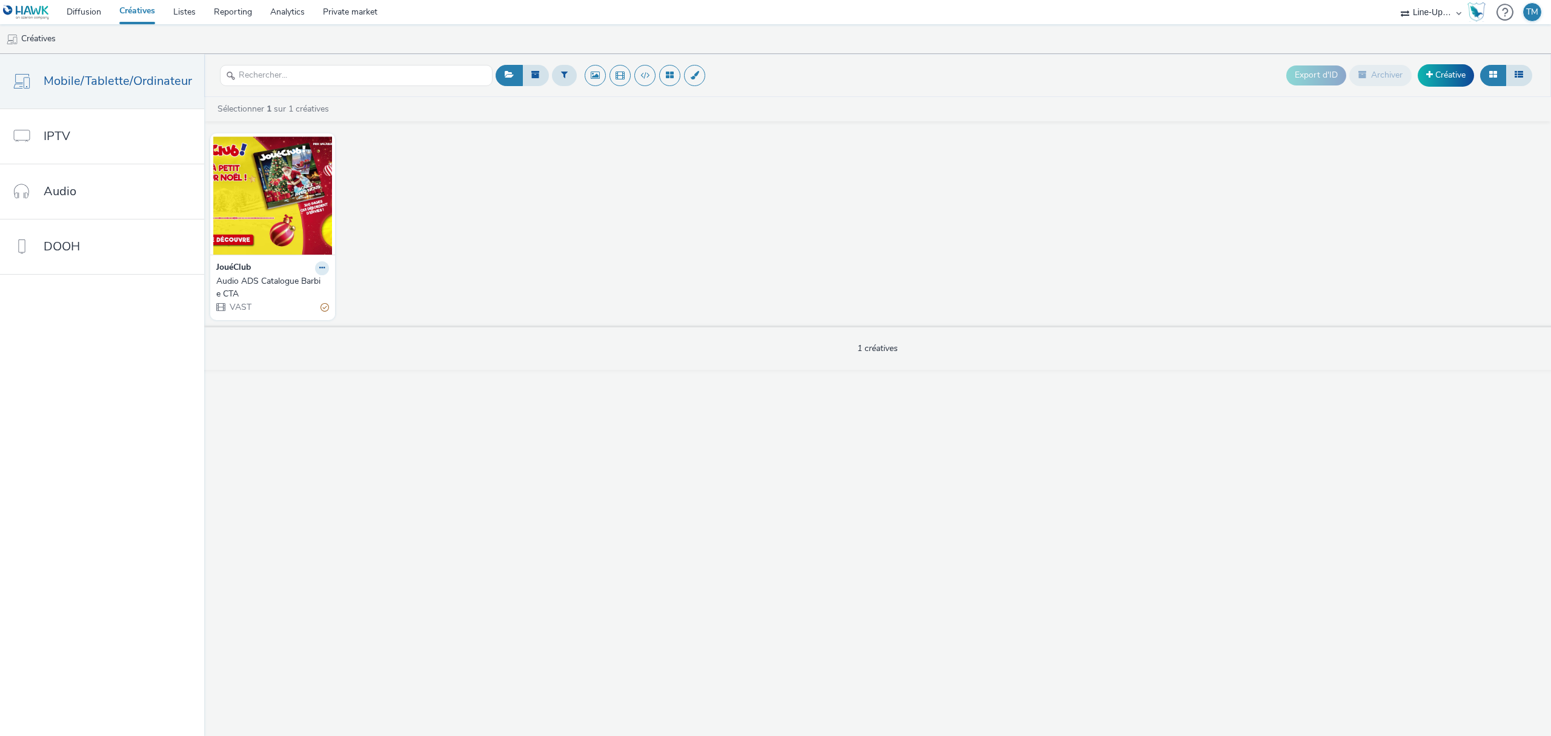
click at [1438, 63] on div "Export d'ID Archiver Créative" at bounding box center [1410, 76] width 249 height 30
click at [1441, 71] on link "Créative" at bounding box center [1446, 75] width 56 height 22
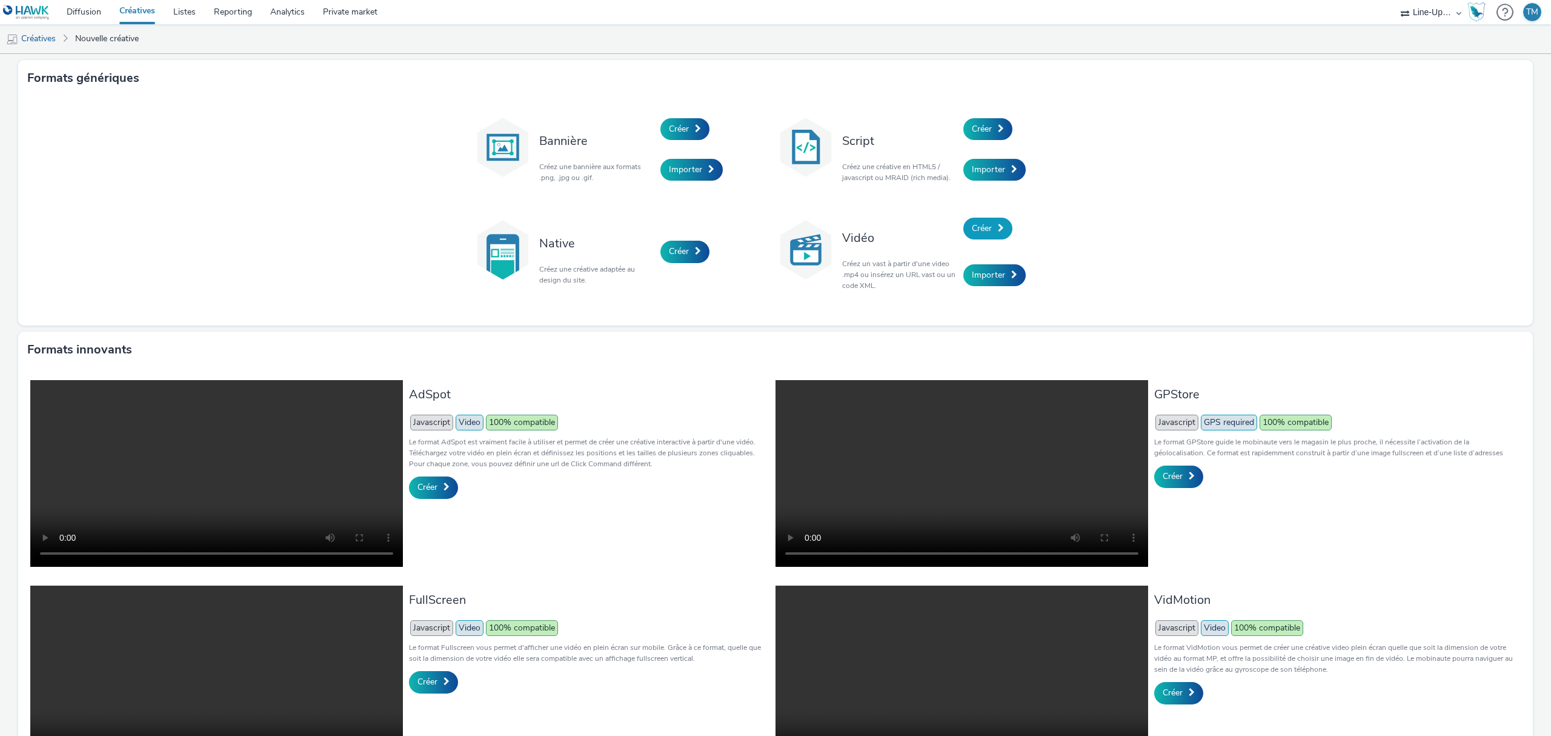
click at [972, 229] on span "Créer" at bounding box center [982, 228] width 20 height 12
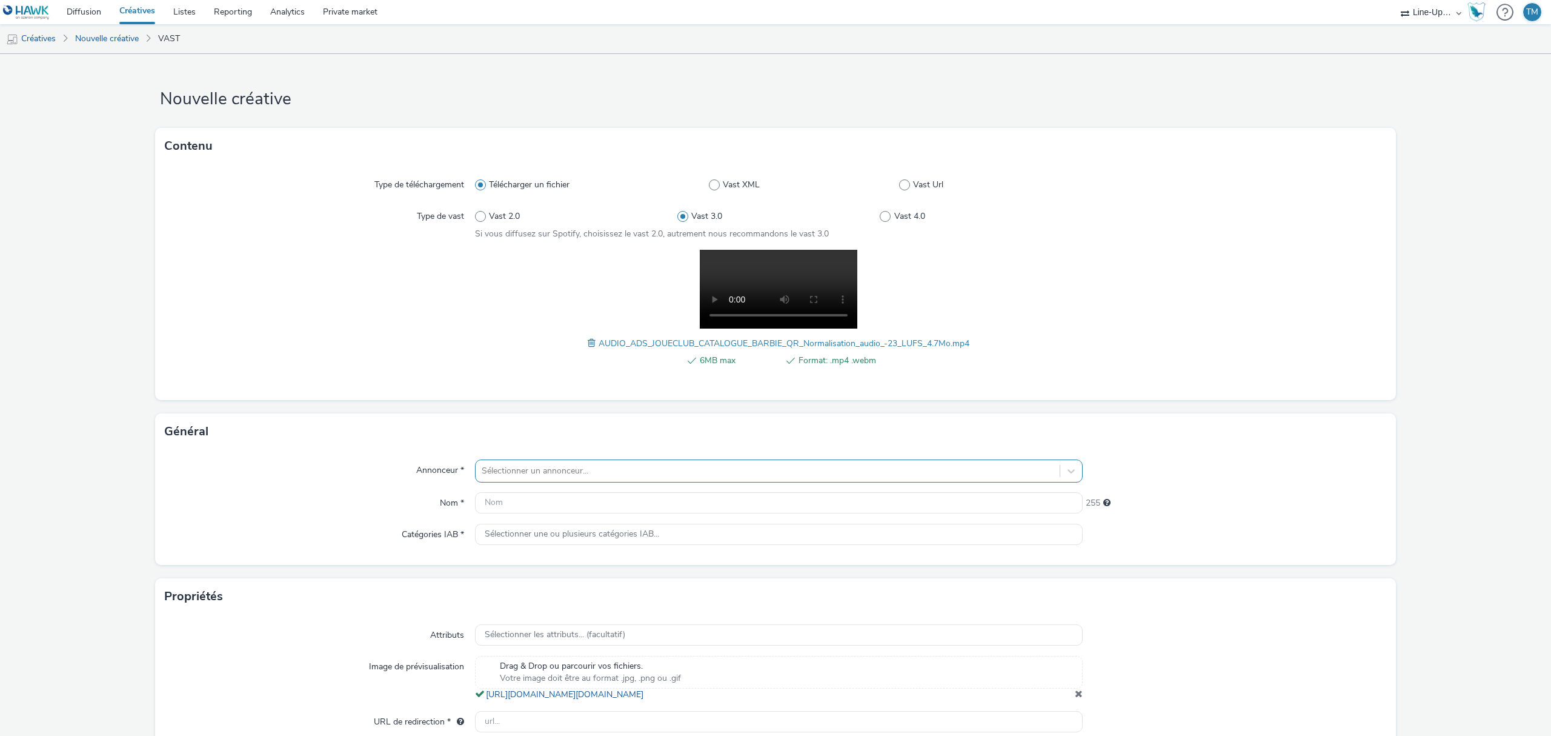
click at [539, 469] on div at bounding box center [768, 471] width 572 height 15
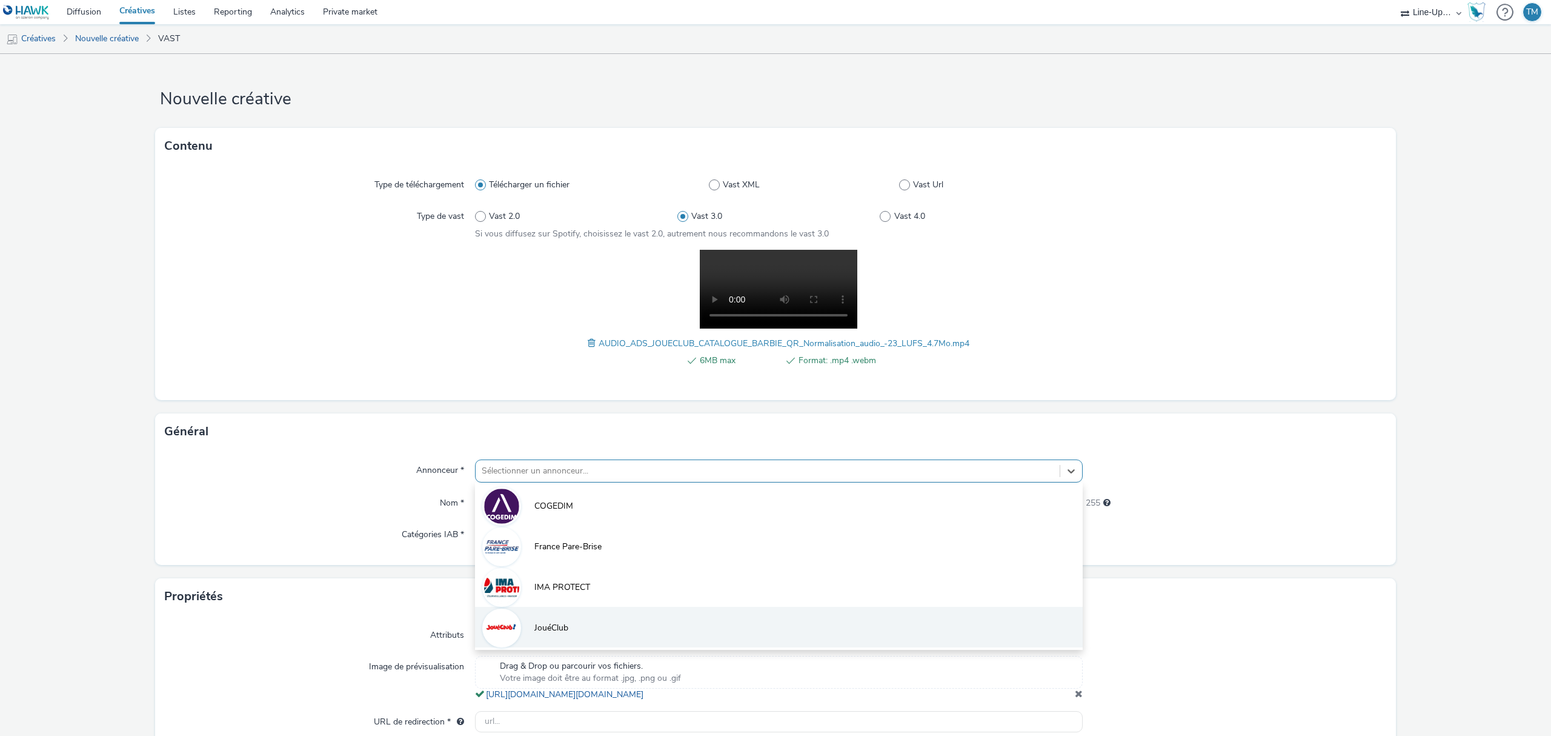
click at [543, 616] on li "JouéClub" at bounding box center [779, 627] width 608 height 41
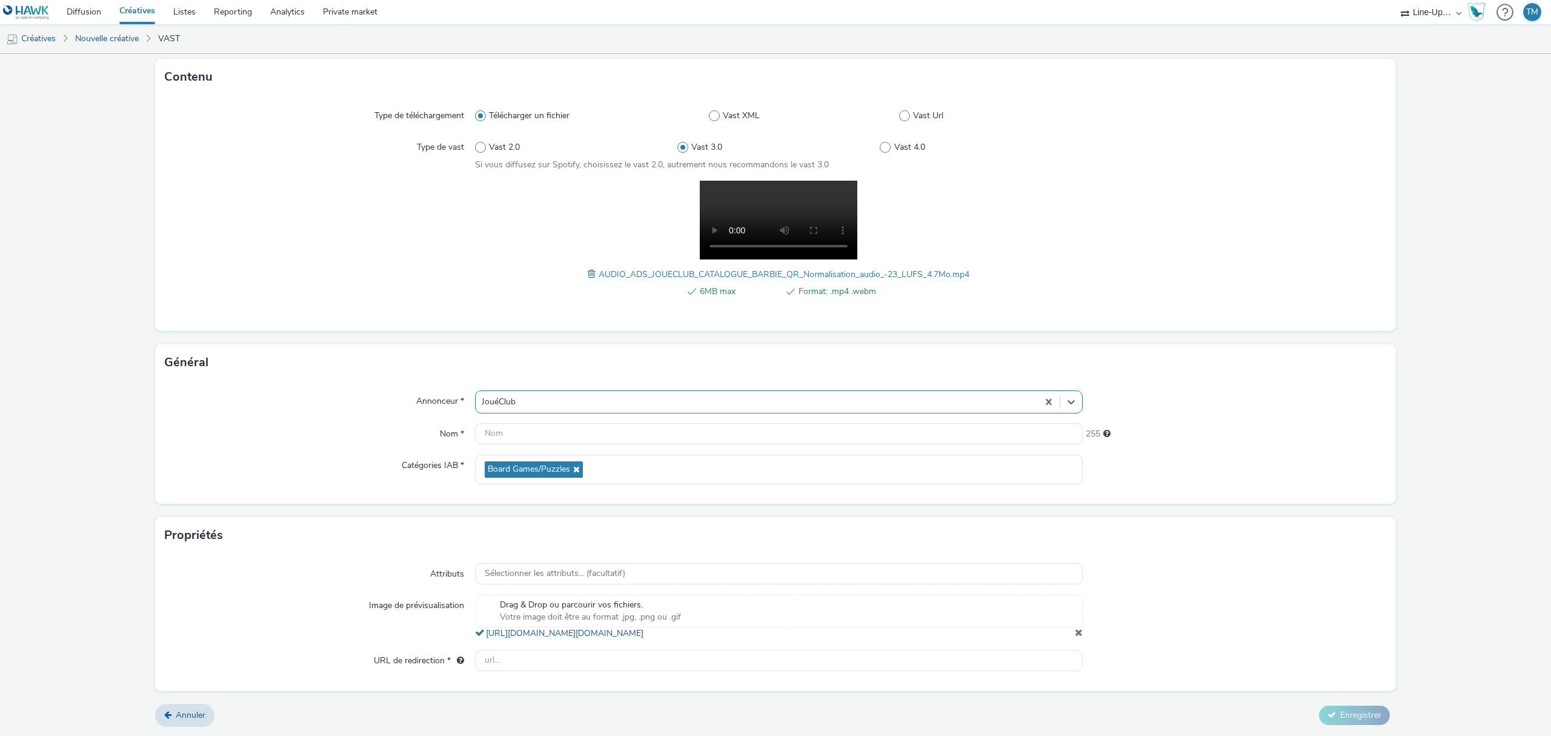
scroll to position [81, 0]
click at [496, 423] on input "text" at bounding box center [779, 433] width 608 height 21
click at [564, 423] on input "Audios" at bounding box center [779, 433] width 608 height 21
type input "Audio Catalogue Barbie QR"
click at [514, 662] on input "text" at bounding box center [779, 660] width 608 height 21
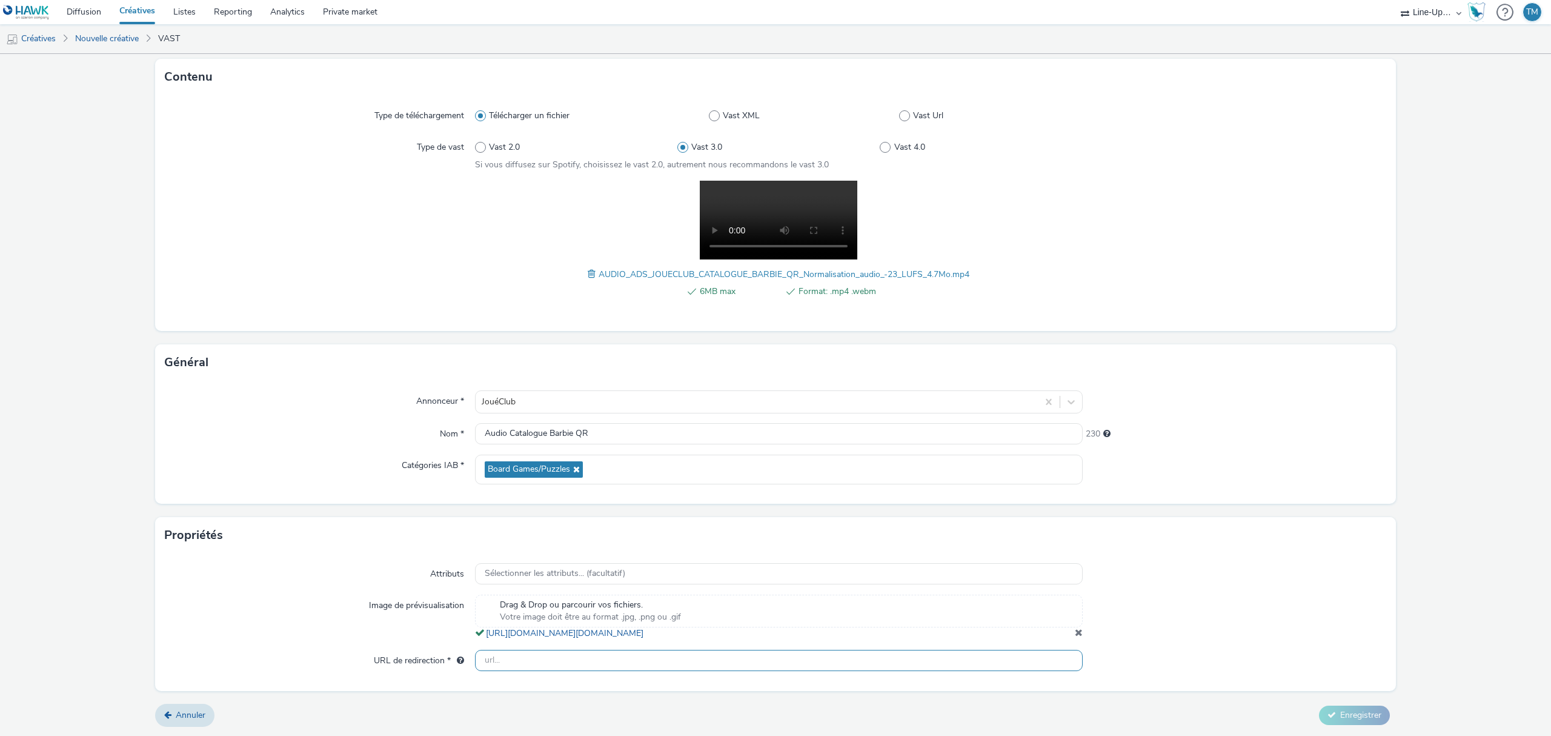
paste input "L:\CLIENTS\JOUECLUB\2025\S2 2025 (NOEL)\09- AUDIO AD\AUDIO AD - CREATIONS\Vague…"
type input "L:\CLIENTS\JOUECLUB\2025\S2 2025 (NOEL)\09- AUDIO AD\AUDIO AD - CREATIONS\Vague…"
click at [610, 671] on div "Attributs Sélectionner les attributs... (facultatif) Image de prévisualisation …" at bounding box center [775, 621] width 1241 height 137
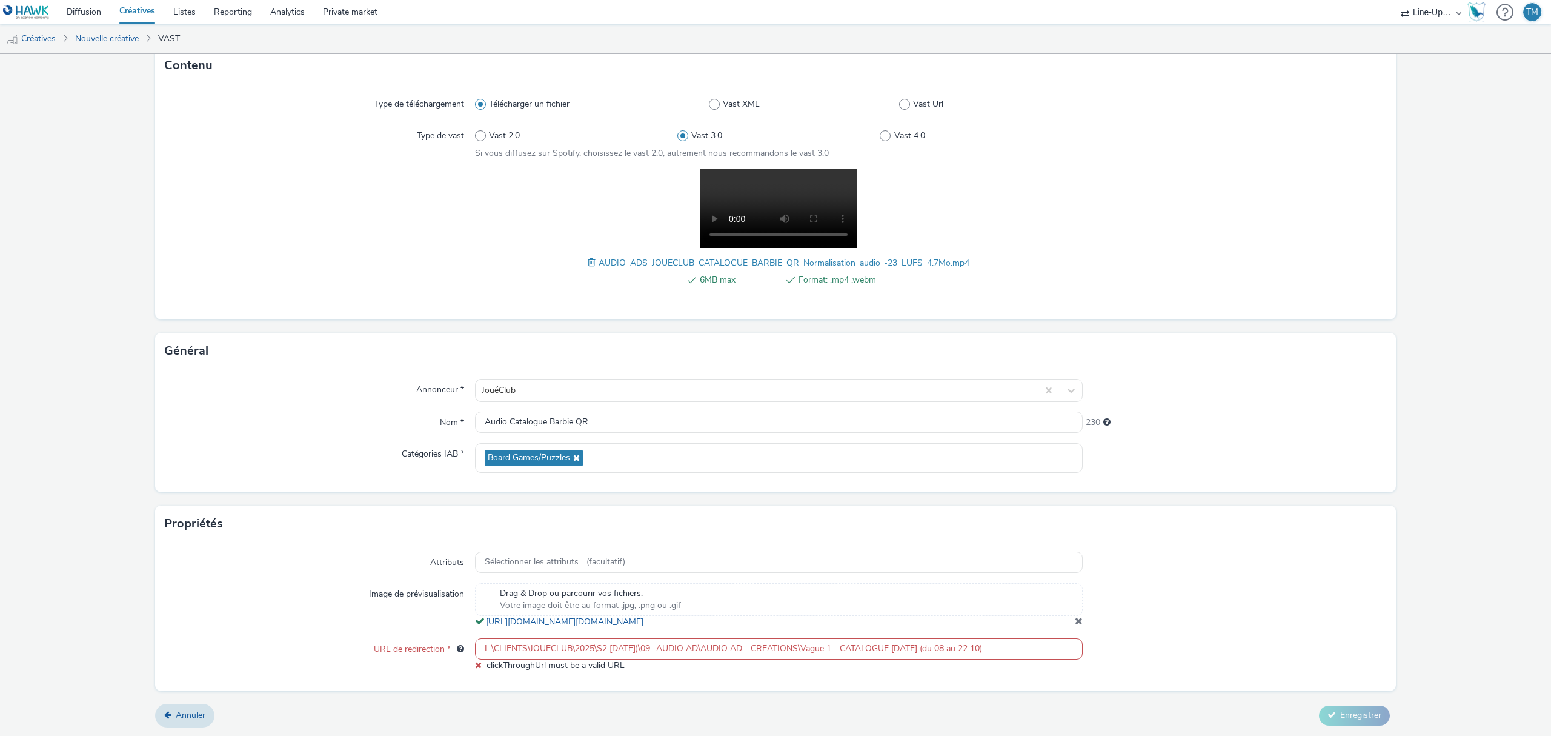
click at [605, 659] on input "L:\CLIENTS\JOUECLUB\2025\S2 2025 (NOEL)\09- AUDIO AD\AUDIO AD - CREATIONS\Vague…" at bounding box center [779, 648] width 608 height 21
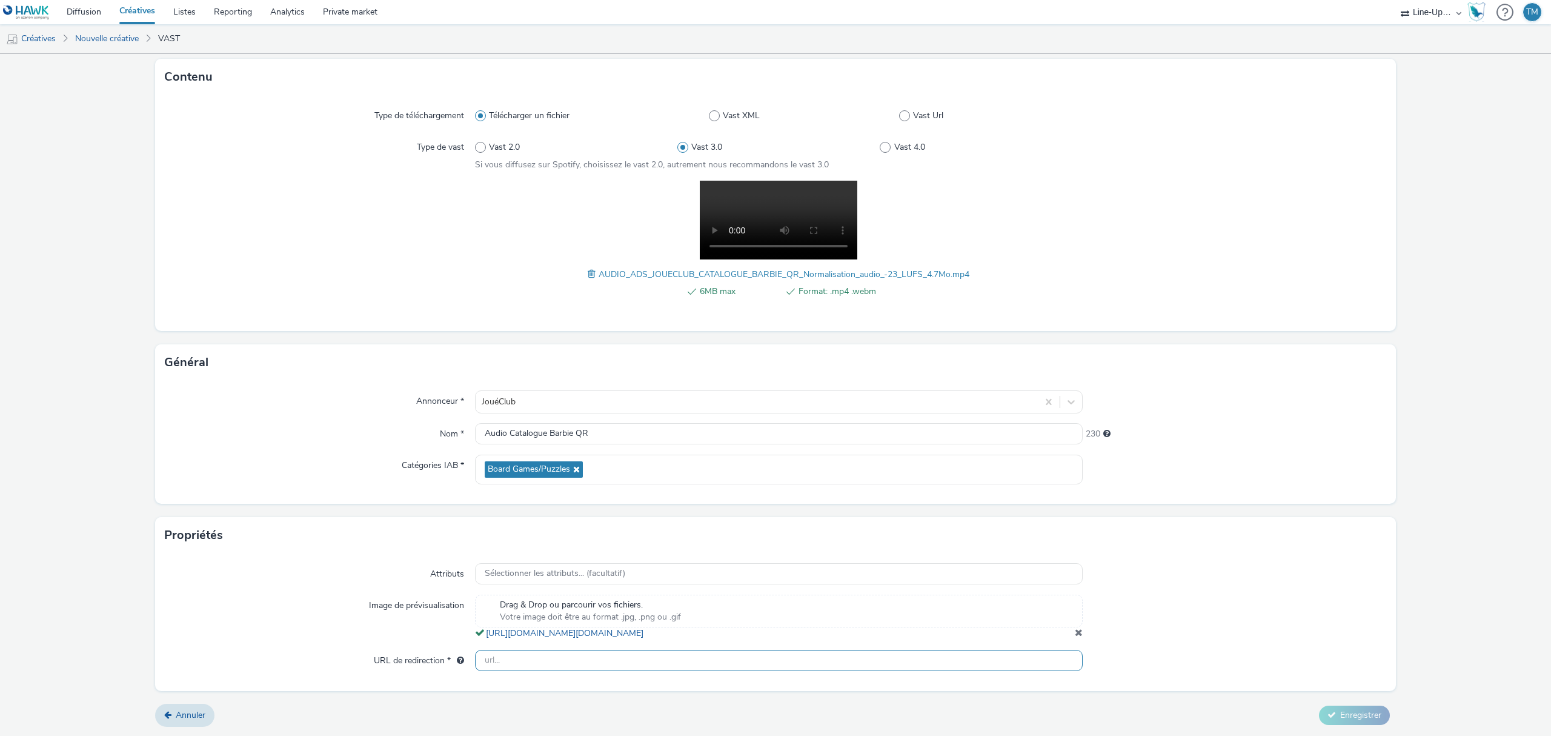
click at [602, 663] on input "text" at bounding box center [779, 660] width 608 height 21
click at [494, 660] on input "http://joueclub.fr" at bounding box center [779, 660] width 608 height 21
type input "https://joueclub.fr"
click at [1348, 713] on span "Enregistrer" at bounding box center [1360, 715] width 41 height 12
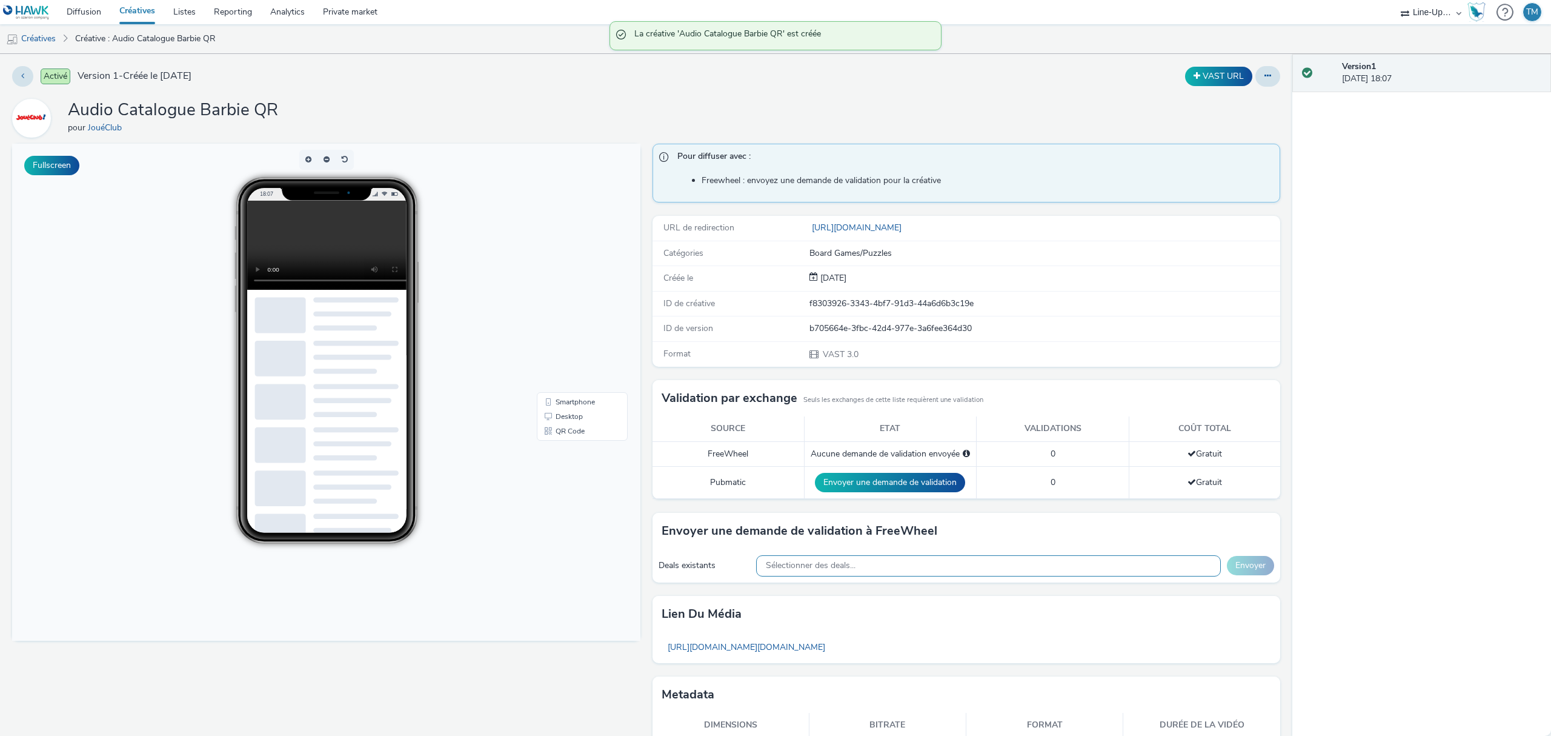
click at [871, 560] on div "Sélectionner des deals..." at bounding box center [988, 565] width 465 height 21
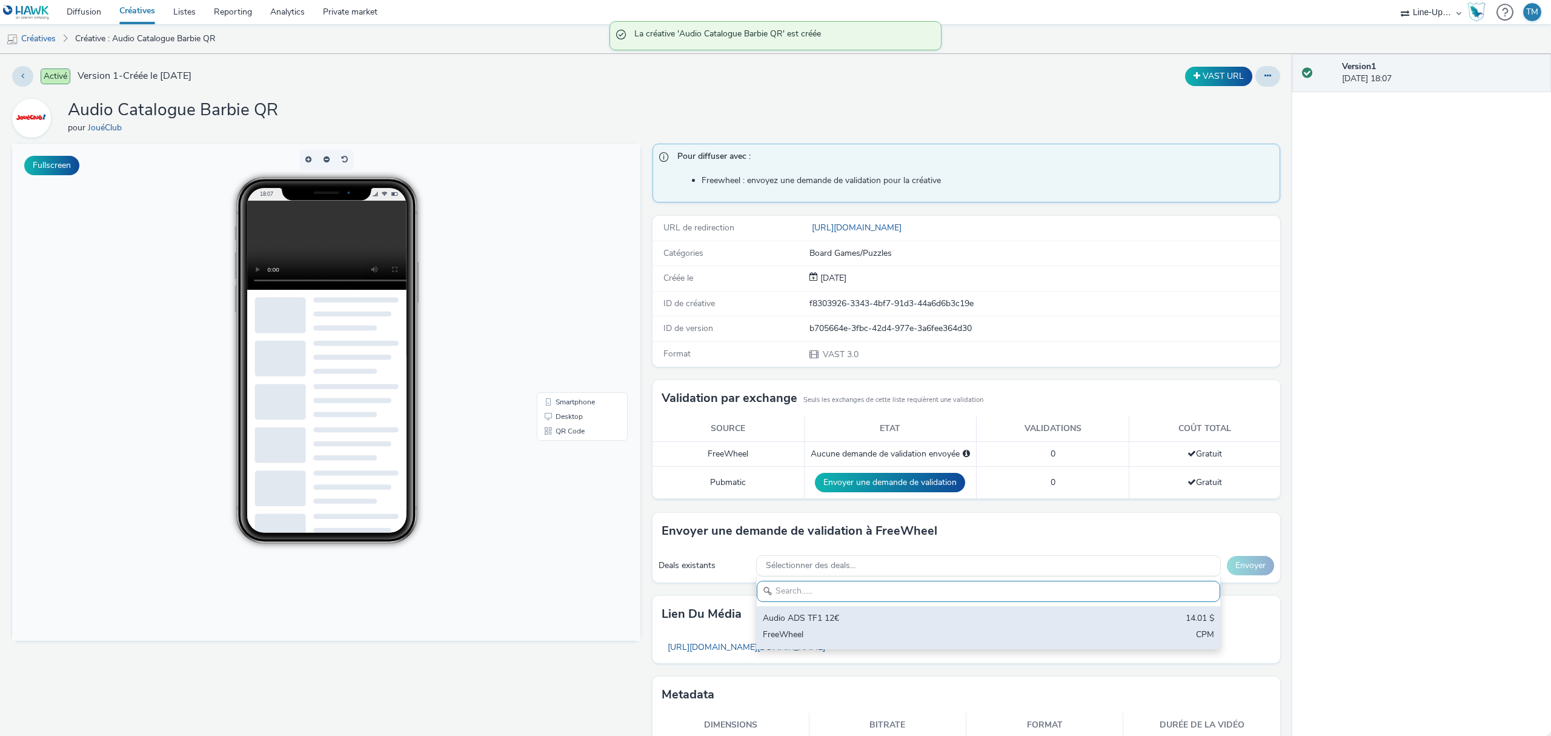
click at [807, 626] on div "Audio ADS TF1 12€" at bounding box center [912, 619] width 299 height 14
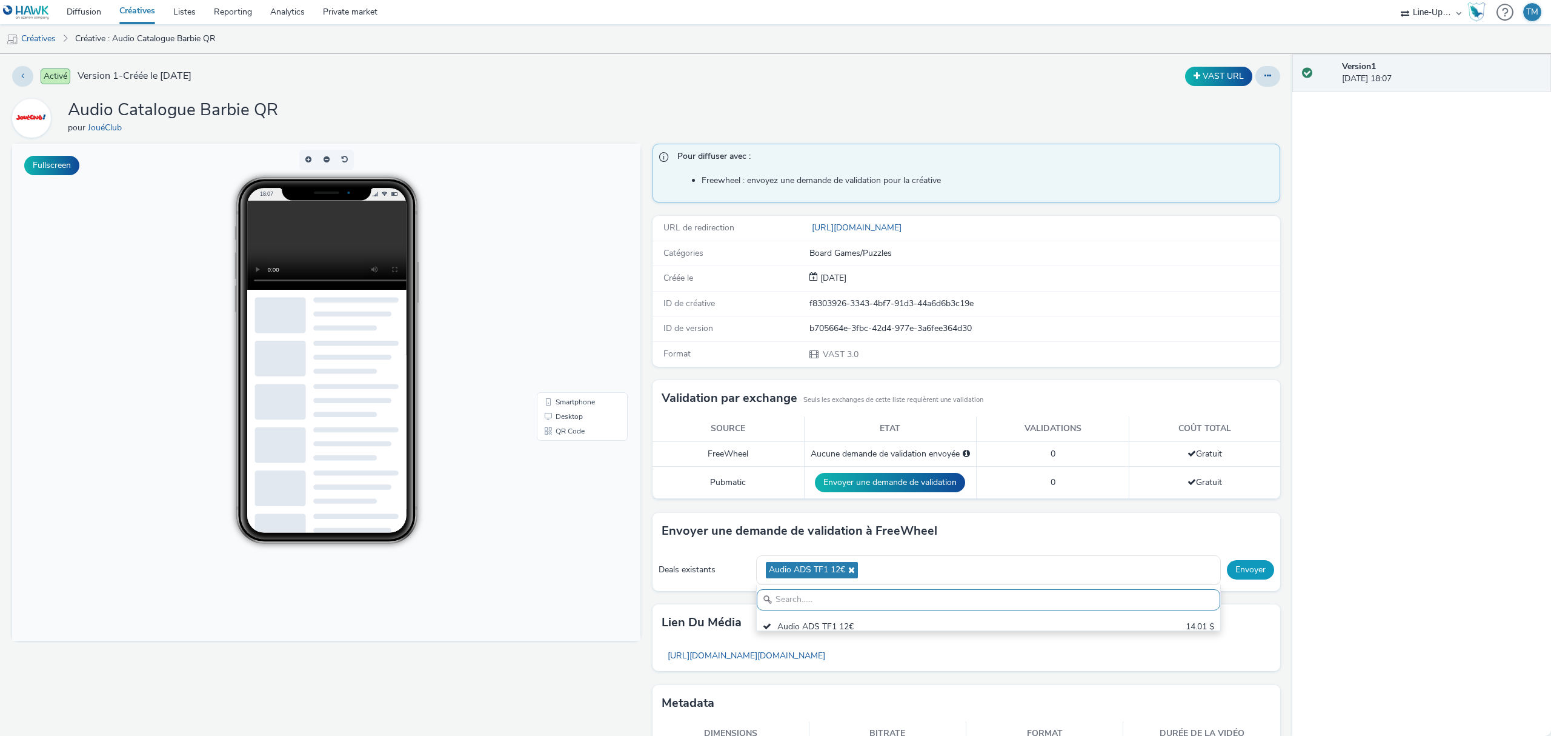
click at [1256, 573] on button "Envoyer" at bounding box center [1250, 569] width 47 height 19
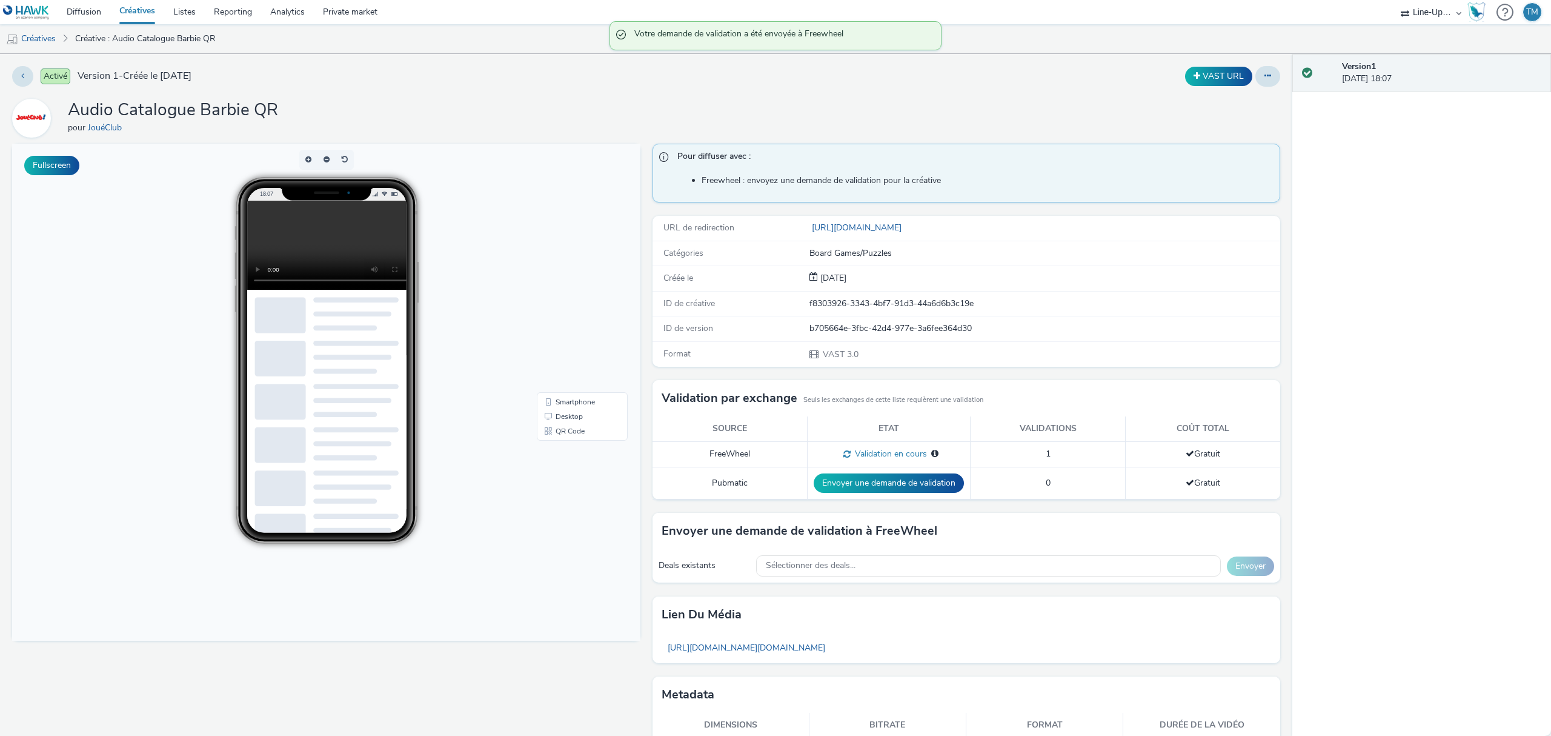
click at [135, 4] on link "Créatives" at bounding box center [137, 12] width 54 height 24
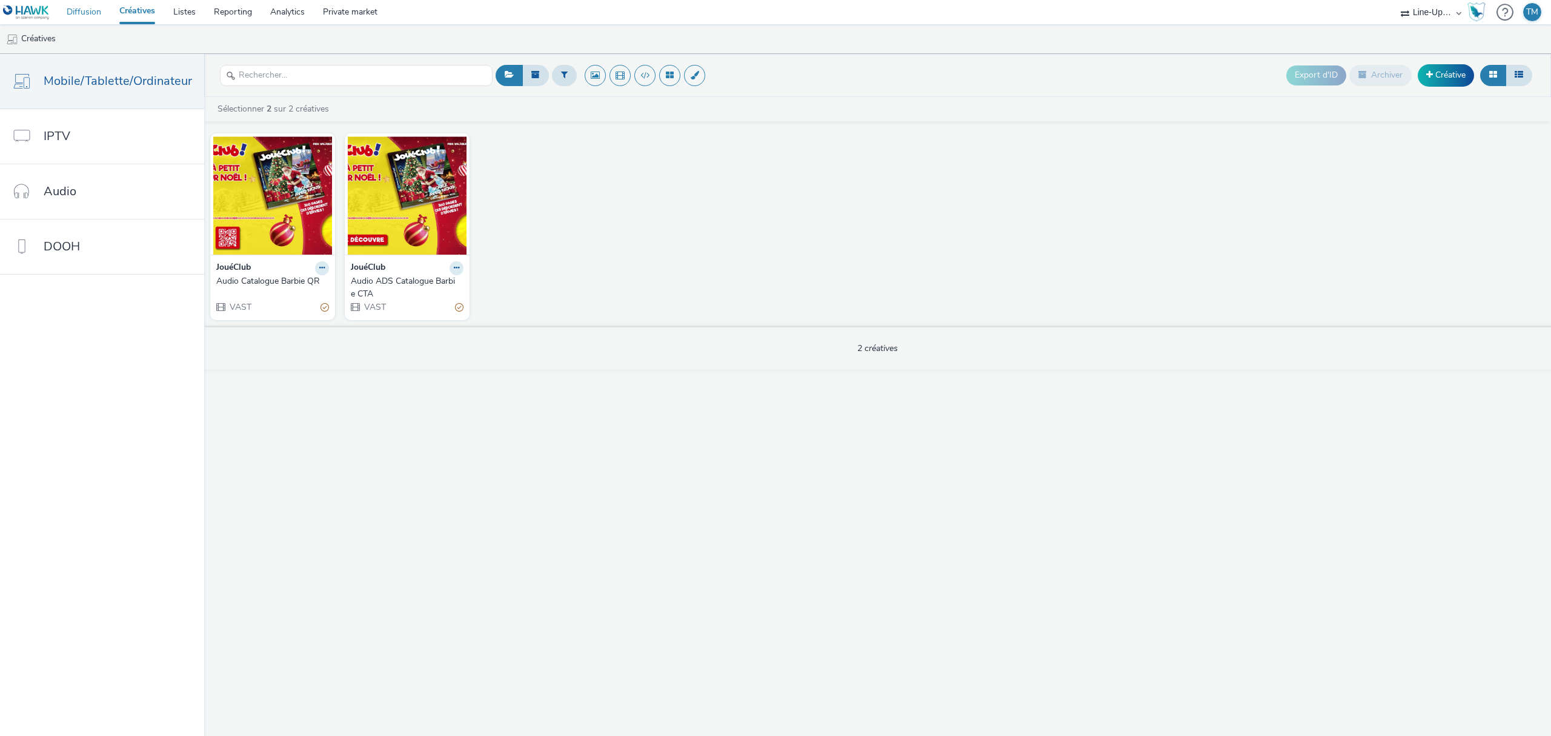
click at [86, 11] on link "Diffusion" at bounding box center [84, 12] width 53 height 24
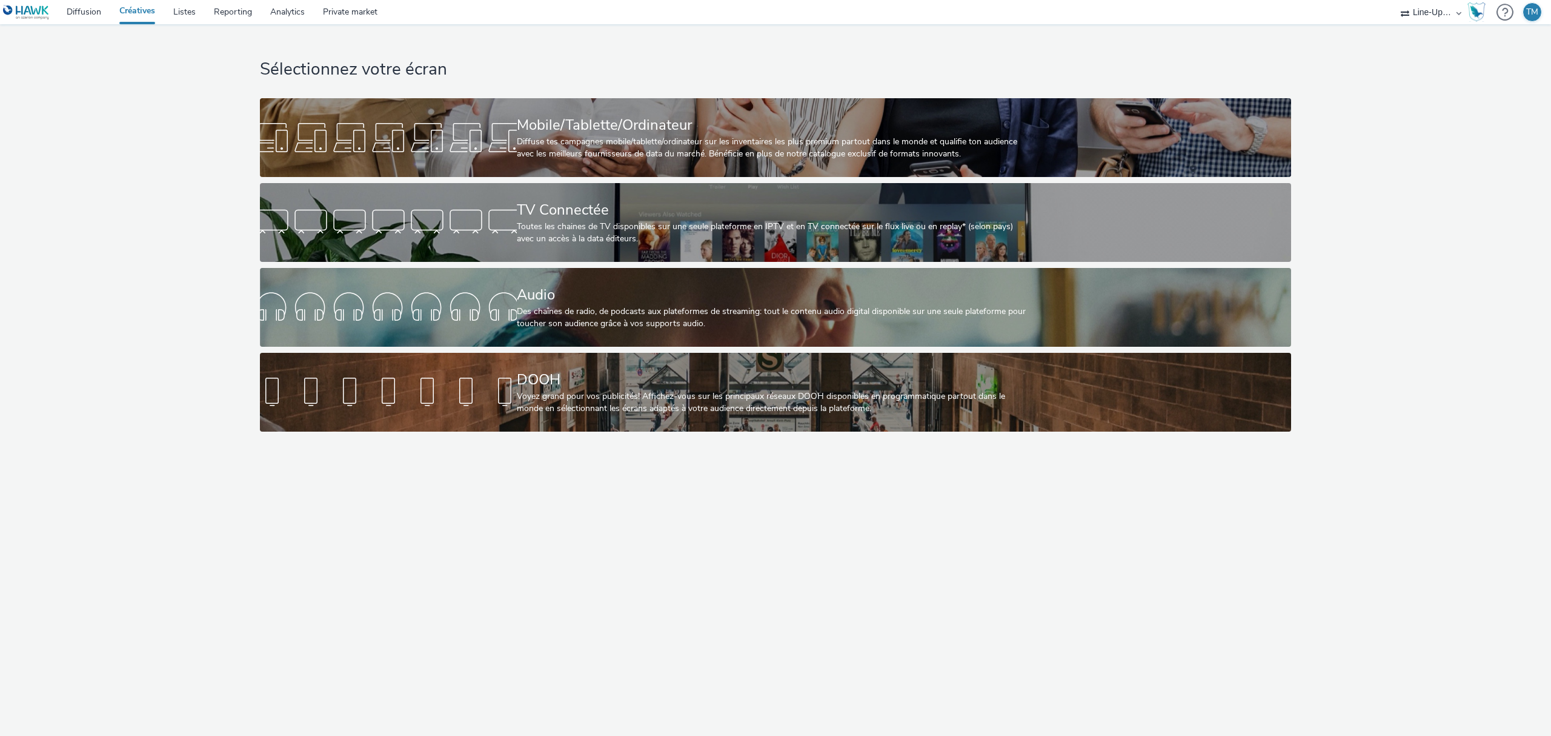
click at [137, 2] on link "Créatives" at bounding box center [137, 12] width 54 height 24
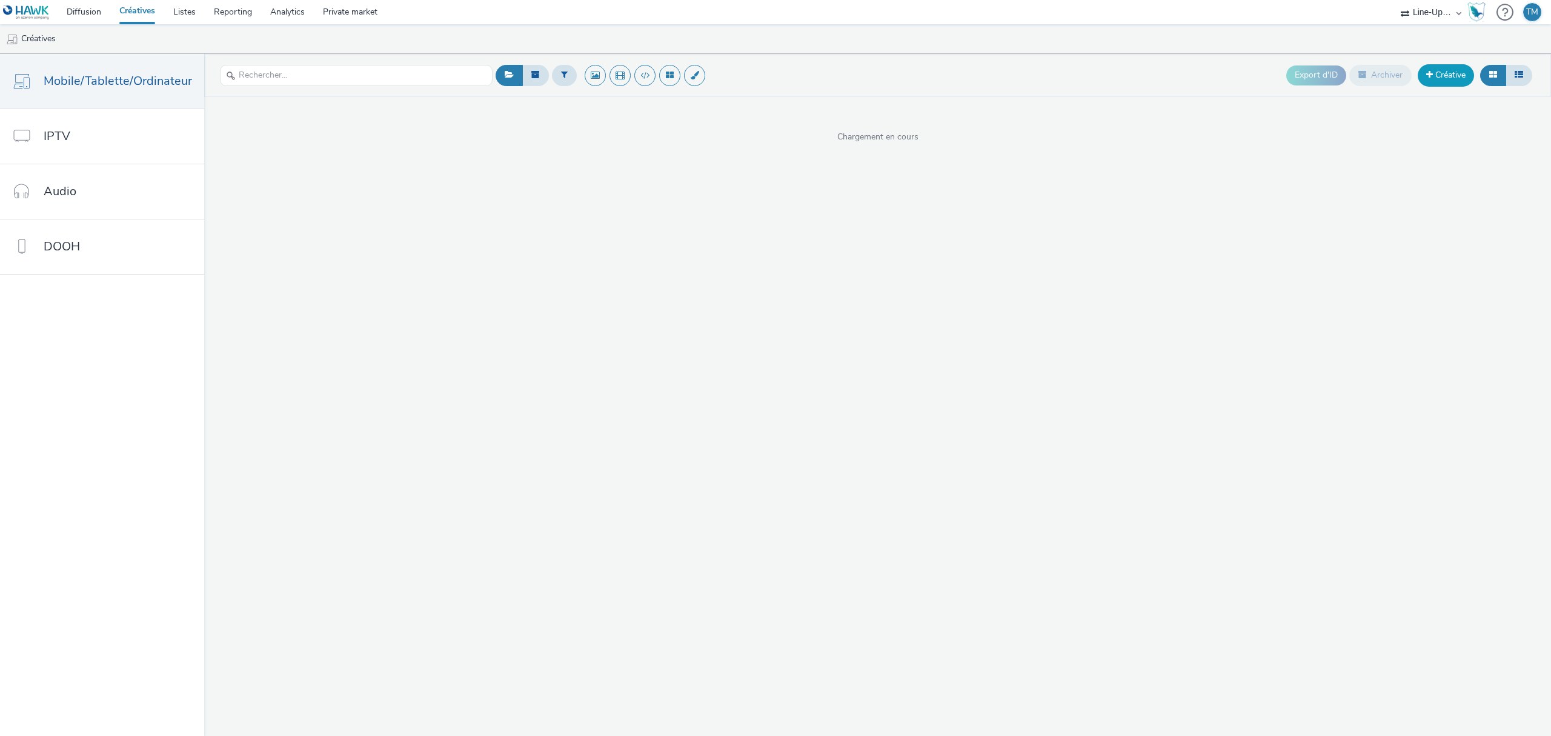
click at [1459, 79] on link "Créative" at bounding box center [1446, 75] width 56 height 22
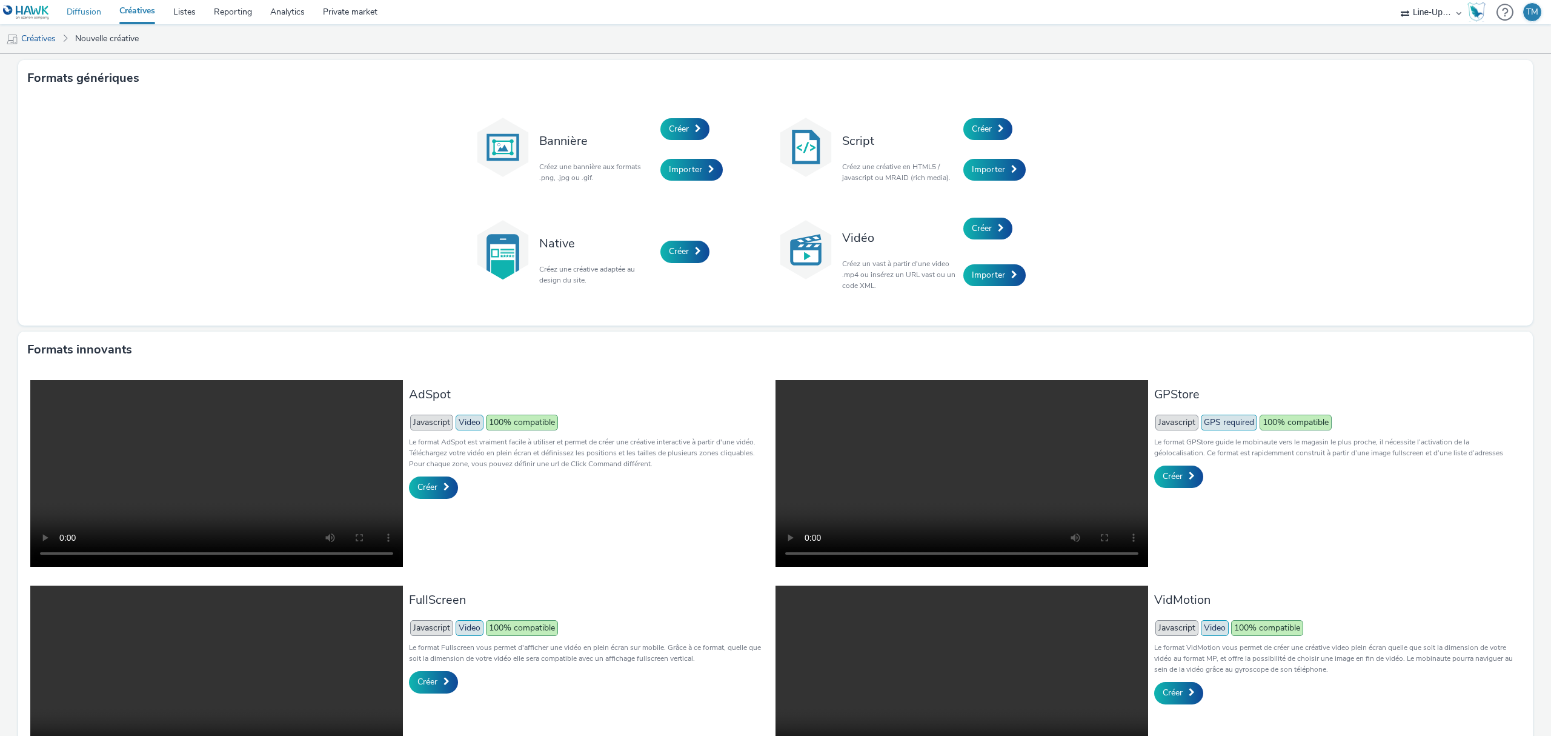
click at [97, 8] on link "Diffusion" at bounding box center [84, 12] width 53 height 24
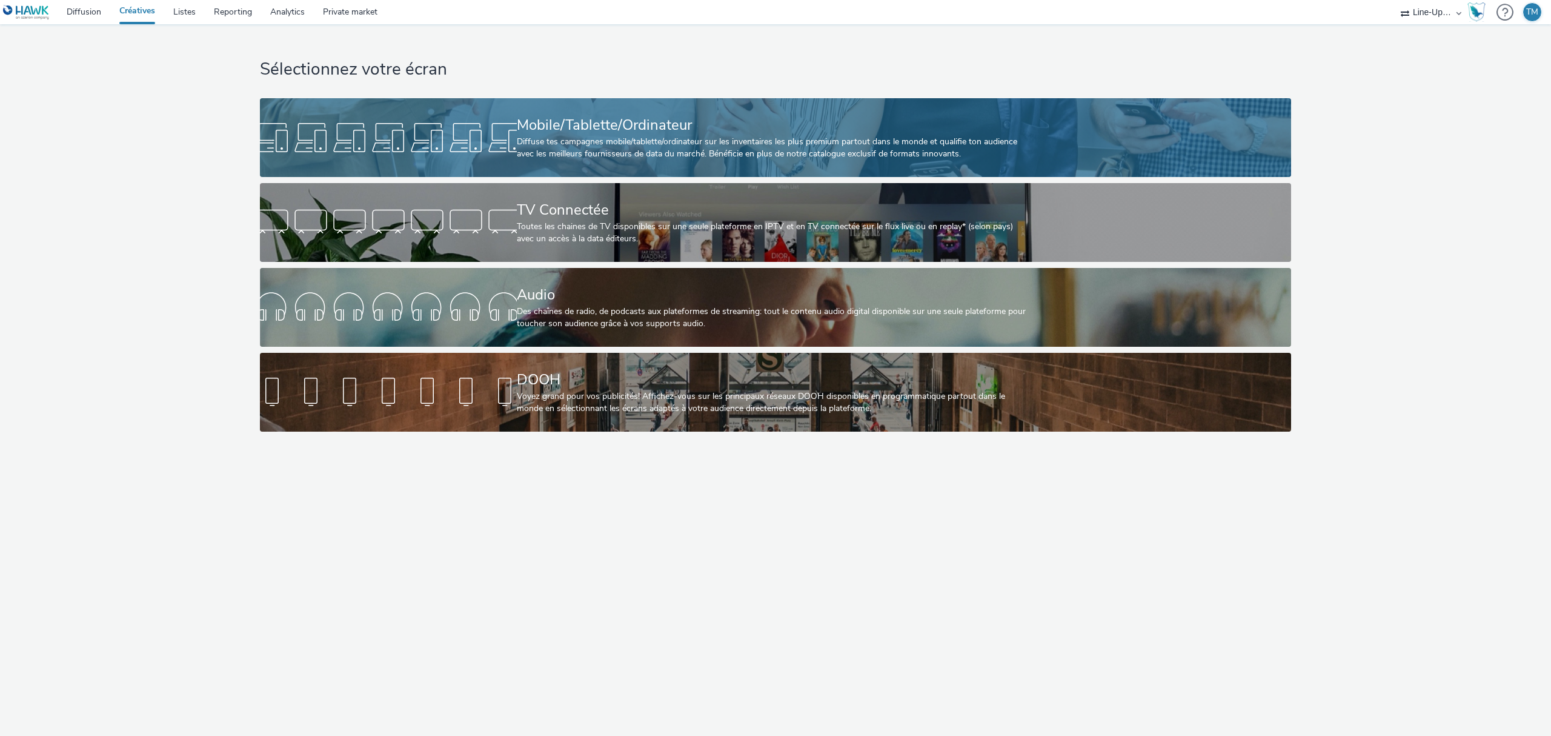
click at [544, 130] on div "Mobile/Tablette/Ordinateur" at bounding box center [773, 125] width 513 height 21
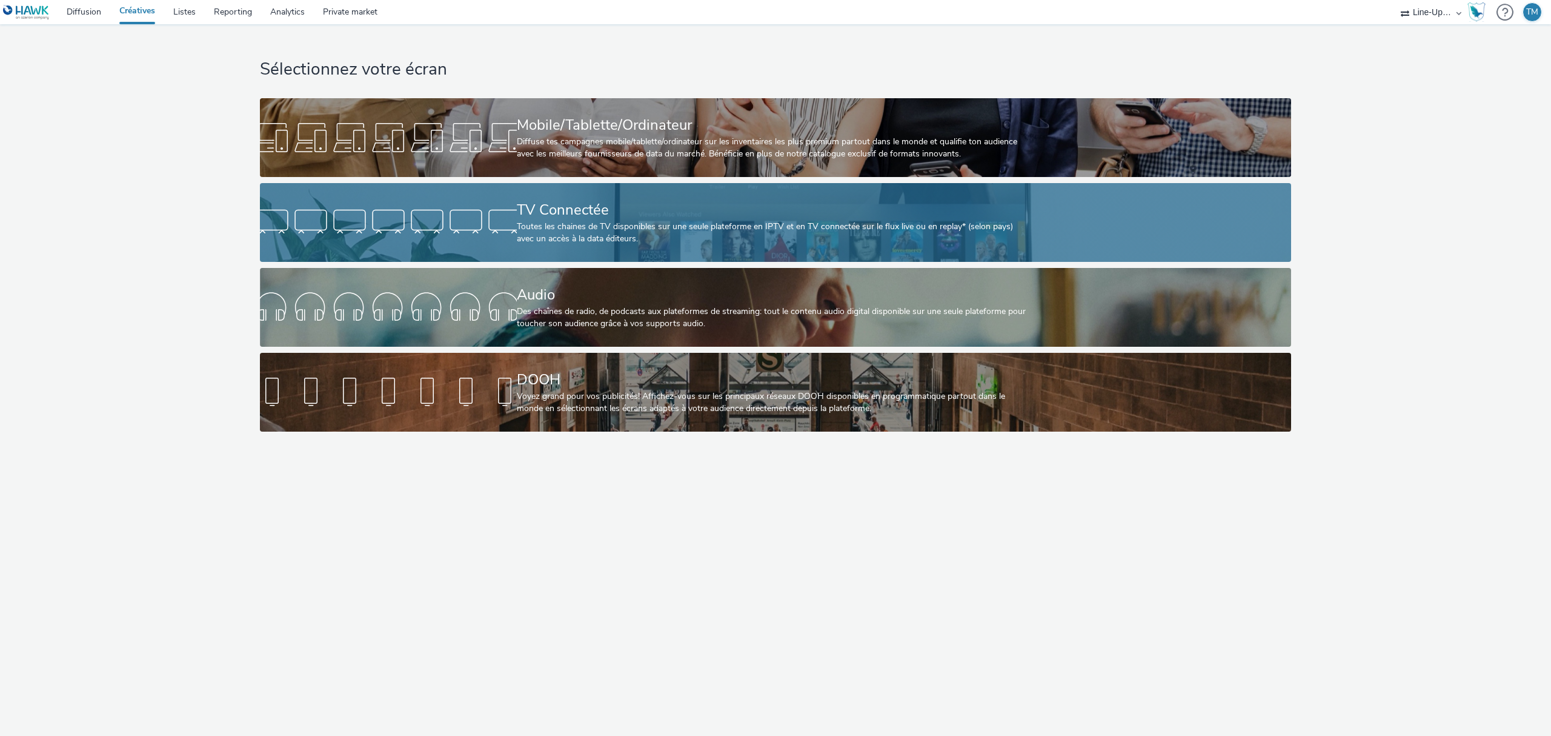
click at [527, 208] on div "TV Connectée" at bounding box center [773, 209] width 513 height 21
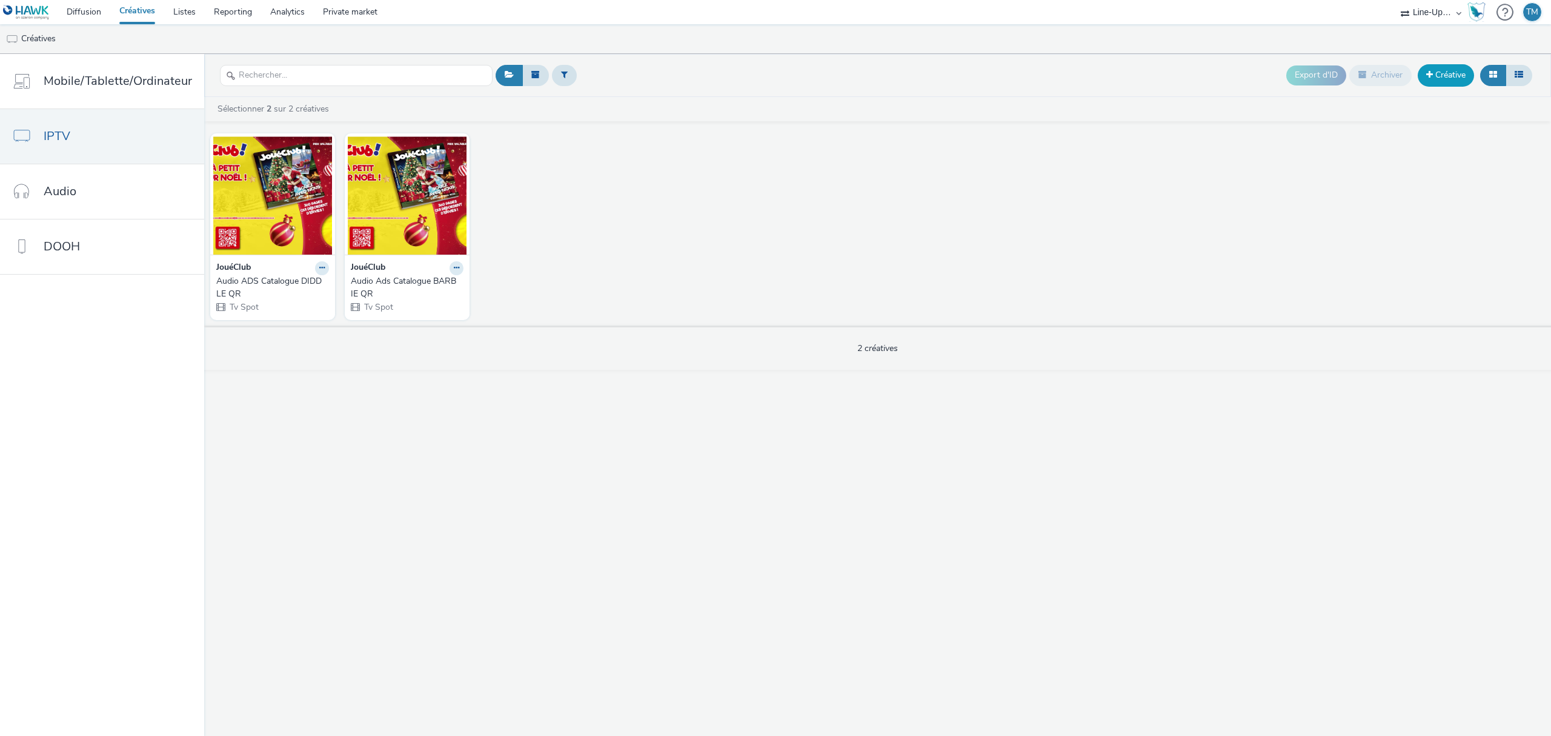
click at [1443, 71] on link "Créative" at bounding box center [1446, 75] width 56 height 22
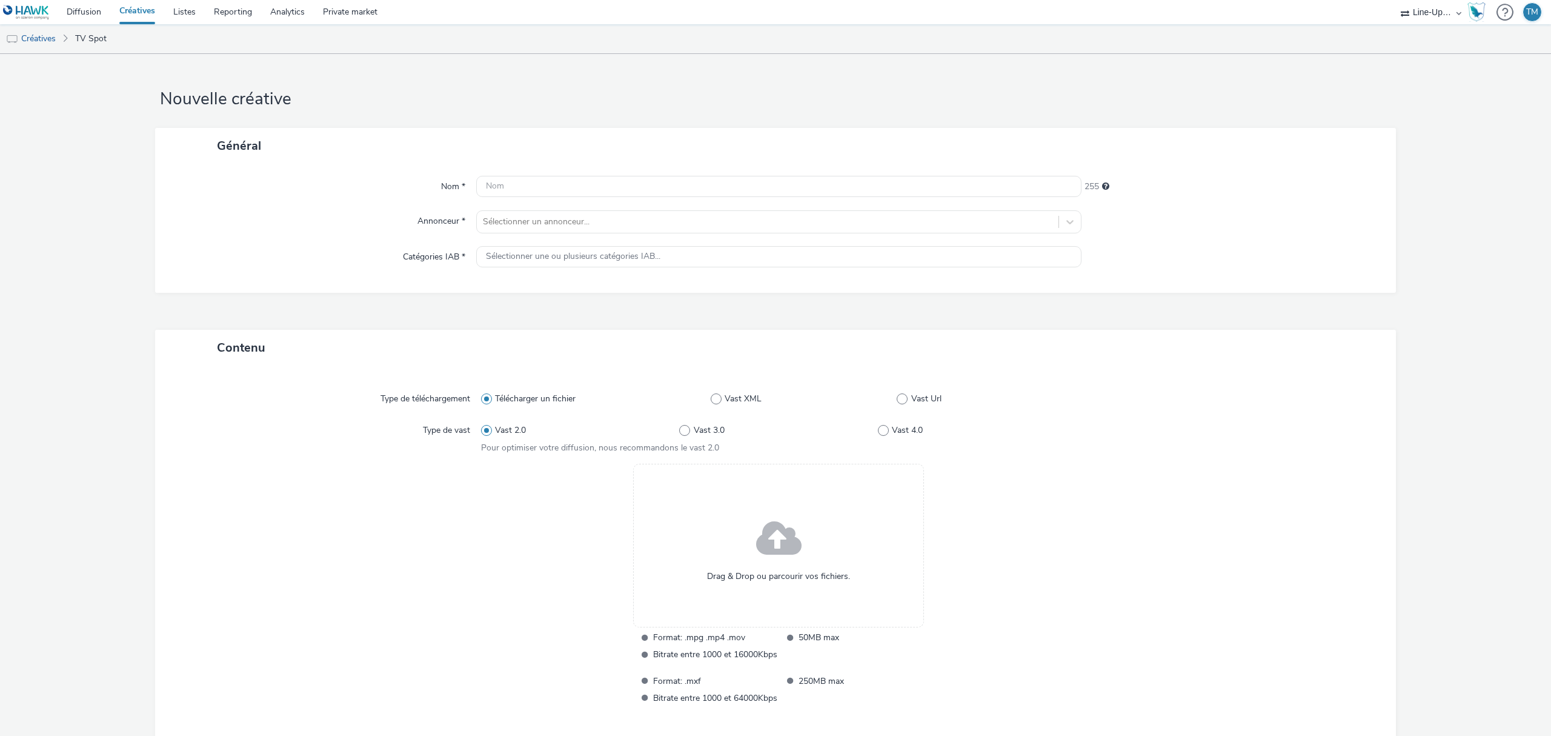
click at [671, 202] on div "Nom * 255 Annonceur * Sélectionner un annonceur... Catégories IAB * Sélectionne…" at bounding box center [775, 228] width 1241 height 129
click at [660, 175] on div "Nom * 255 Annonceur * Sélectionner un annonceur... Catégories IAB * Sélectionne…" at bounding box center [775, 228] width 1241 height 129
click at [642, 194] on input "text" at bounding box center [778, 186] width 605 height 21
type input "AUDIO ADS"
click at [605, 234] on div "Nom * AUDIO ADS 246 Annonceur * Sélectionner un annonceur... Catégories IAB * S…" at bounding box center [775, 228] width 1241 height 129
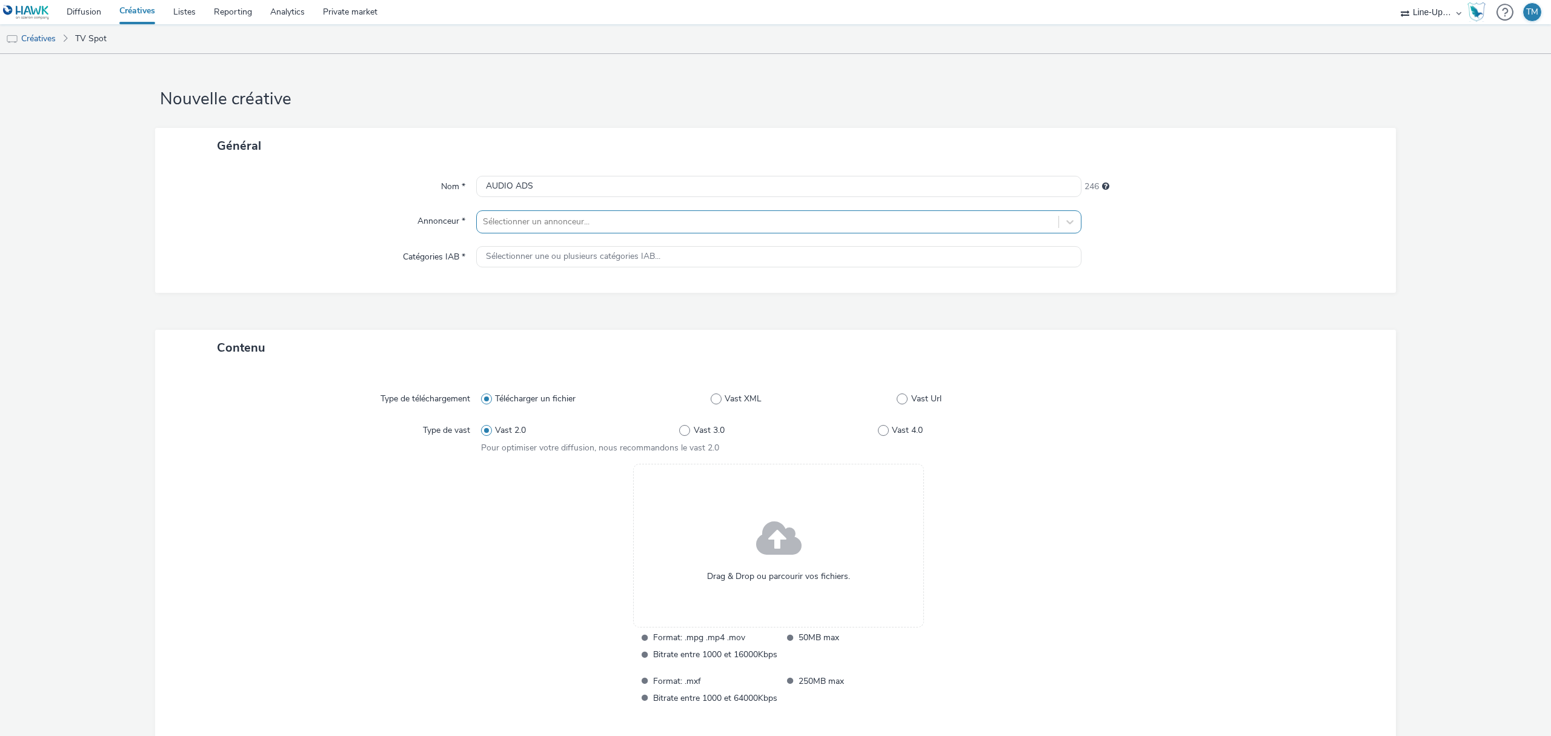
click at [605, 222] on div at bounding box center [768, 221] width 570 height 15
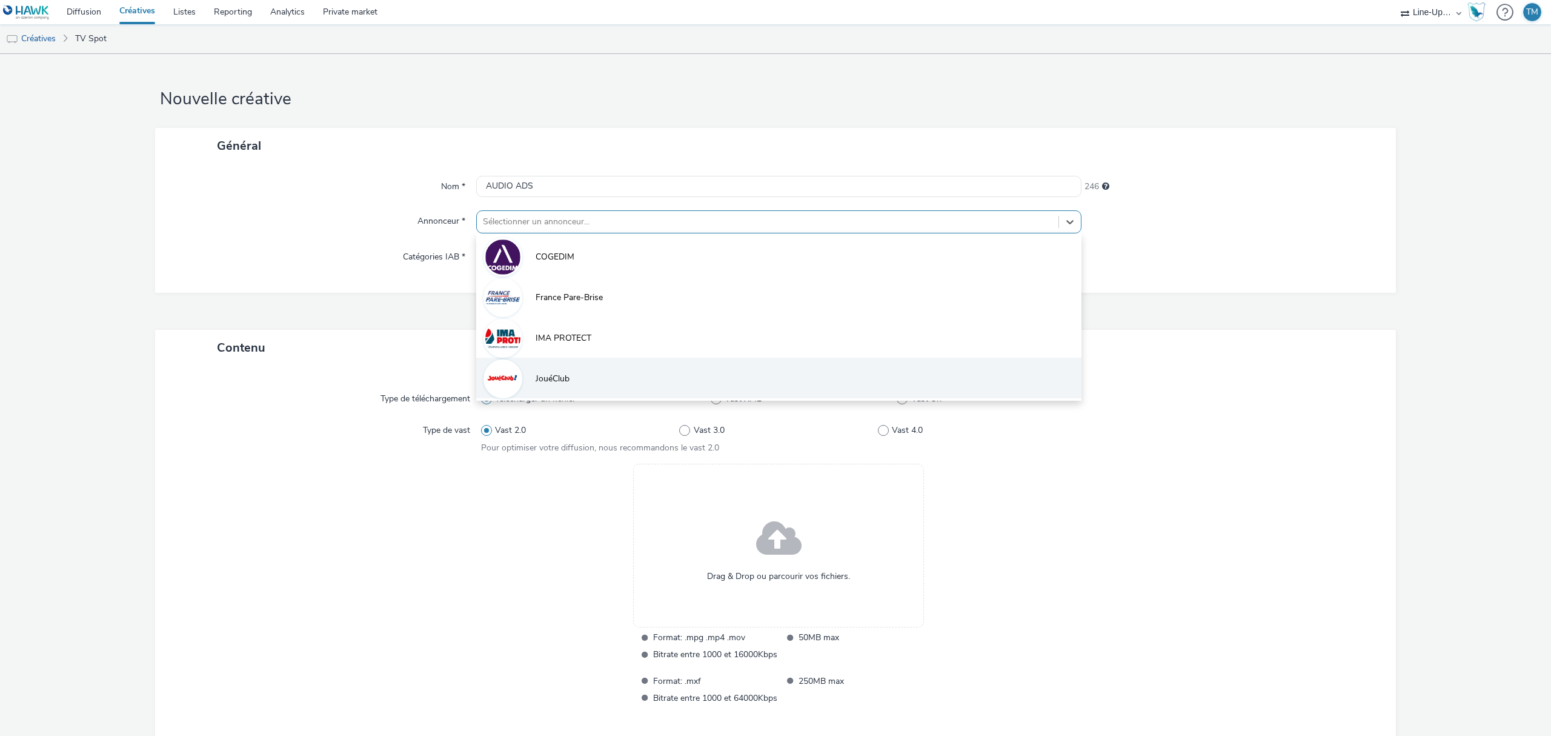
click at [553, 387] on li "JouéClub" at bounding box center [778, 377] width 605 height 41
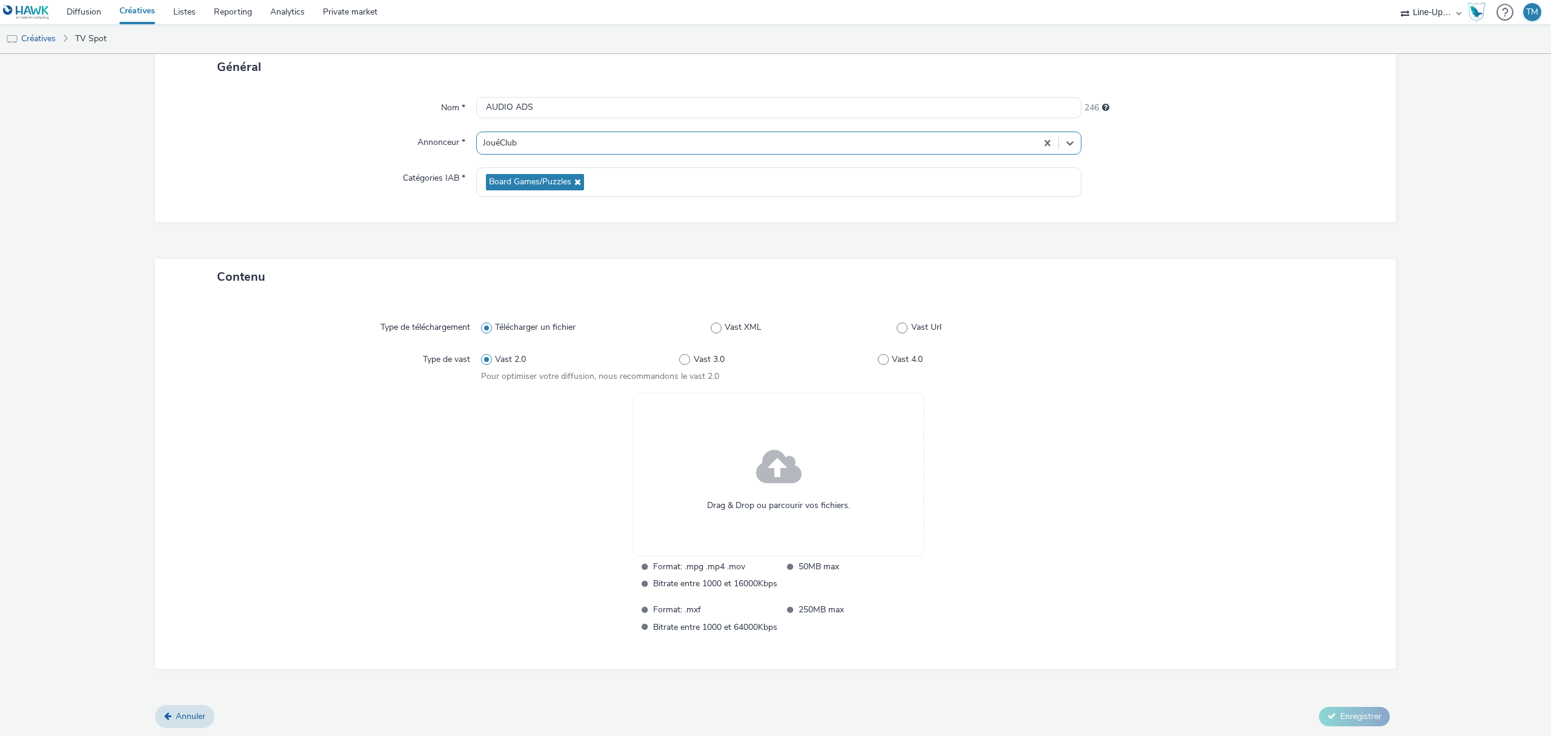
scroll to position [80, 0]
click at [745, 463] on div "Drag & Drop ou parcourir vos fichiers." at bounding box center [778, 473] width 291 height 164
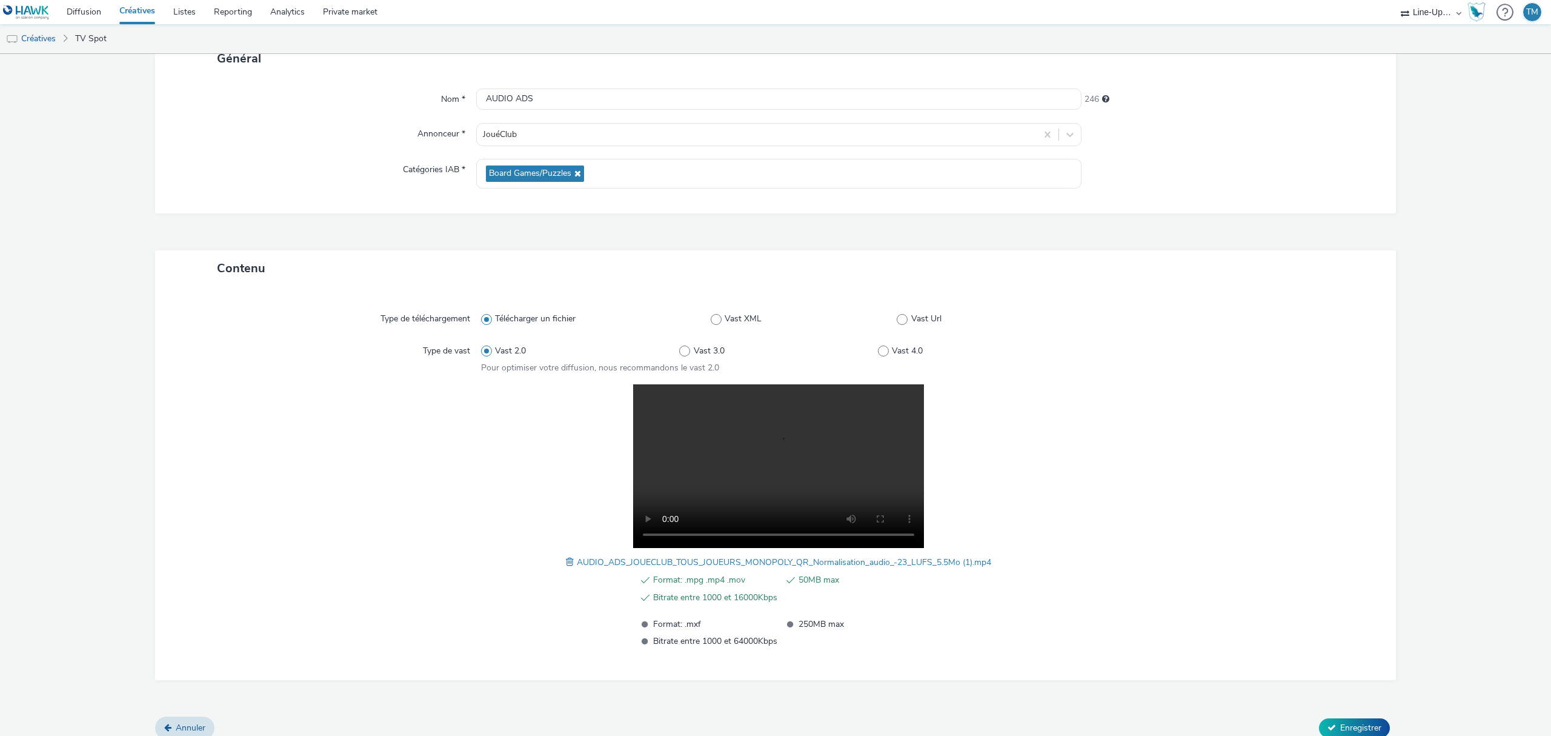
scroll to position [99, 0]
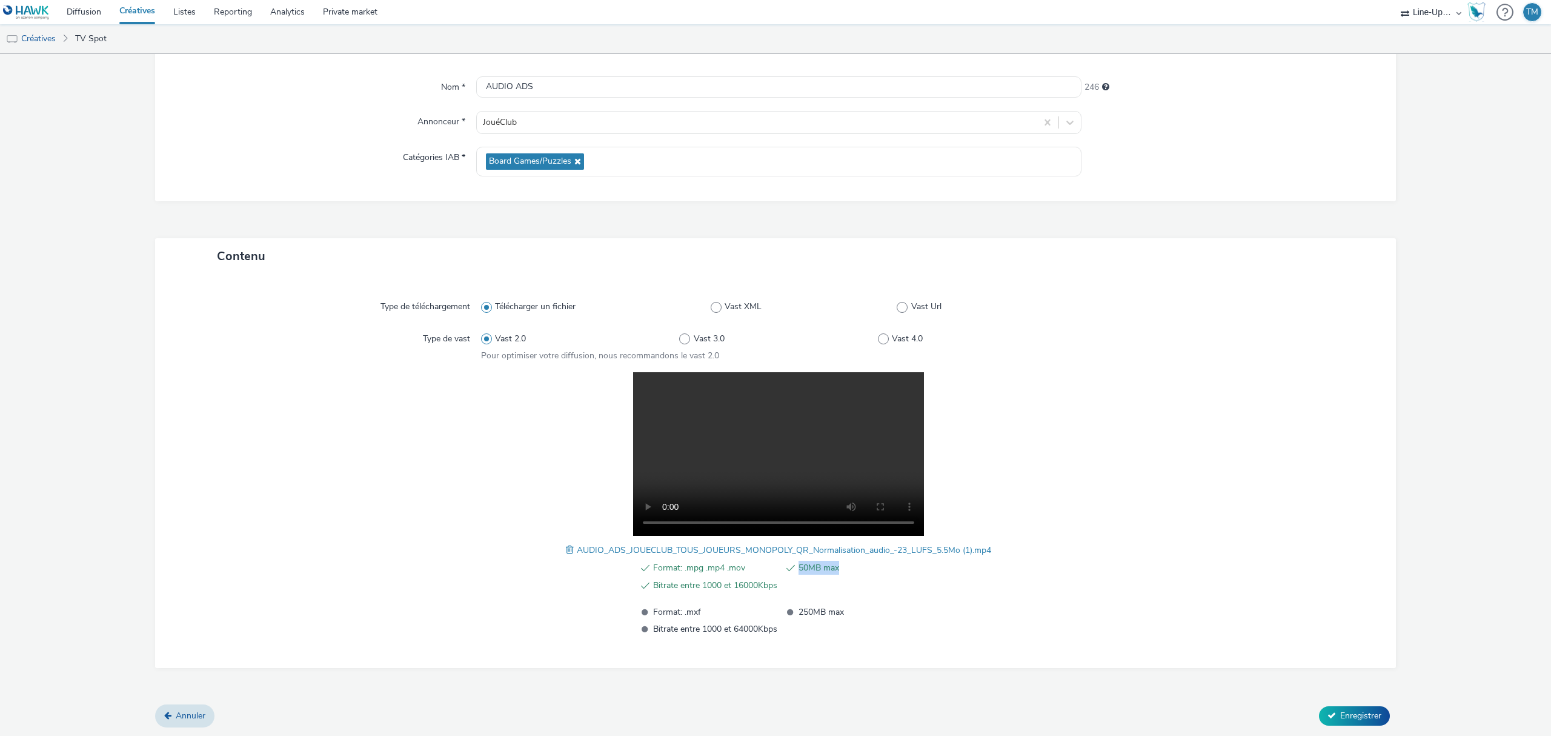
drag, startPoint x: 774, startPoint y: 570, endPoint x: 836, endPoint y: 565, distance: 62.6
click at [836, 565] on li "50MB max" at bounding box center [851, 567] width 142 height 15
click at [799, 568] on span "50MB max" at bounding box center [861, 567] width 124 height 15
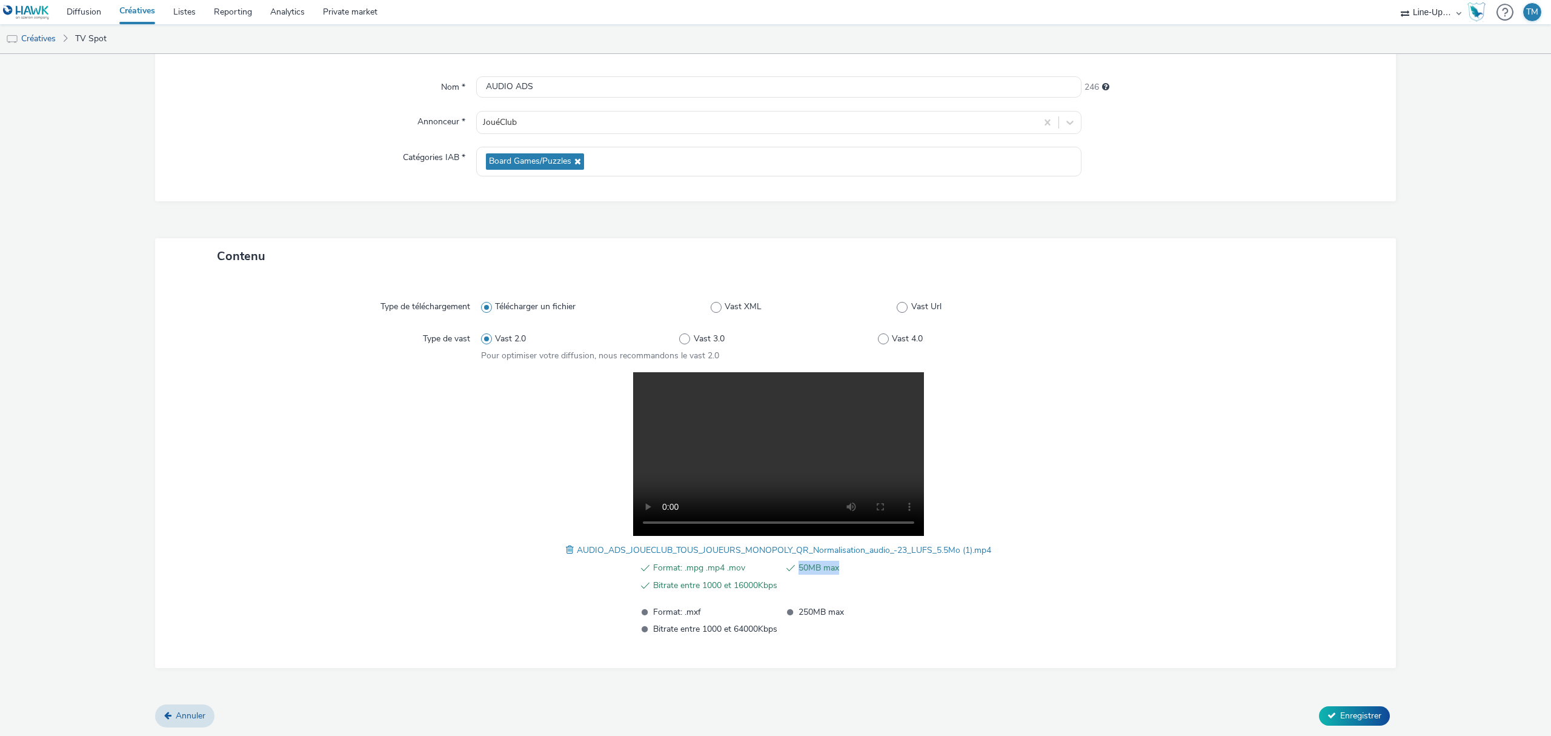
click at [837, 585] on ul "Format: .mpg .mp4 .mov 50MB max Bitrate entre 1000 et 16000Kbps" at bounding box center [779, 576] width 288 height 32
click at [788, 575] on ul "Format: .mpg .mp4 .mov 50MB max Bitrate entre 1000 et 16000Kbps" at bounding box center [779, 576] width 288 height 32
click at [789, 566] on li "50MB max" at bounding box center [851, 567] width 142 height 15
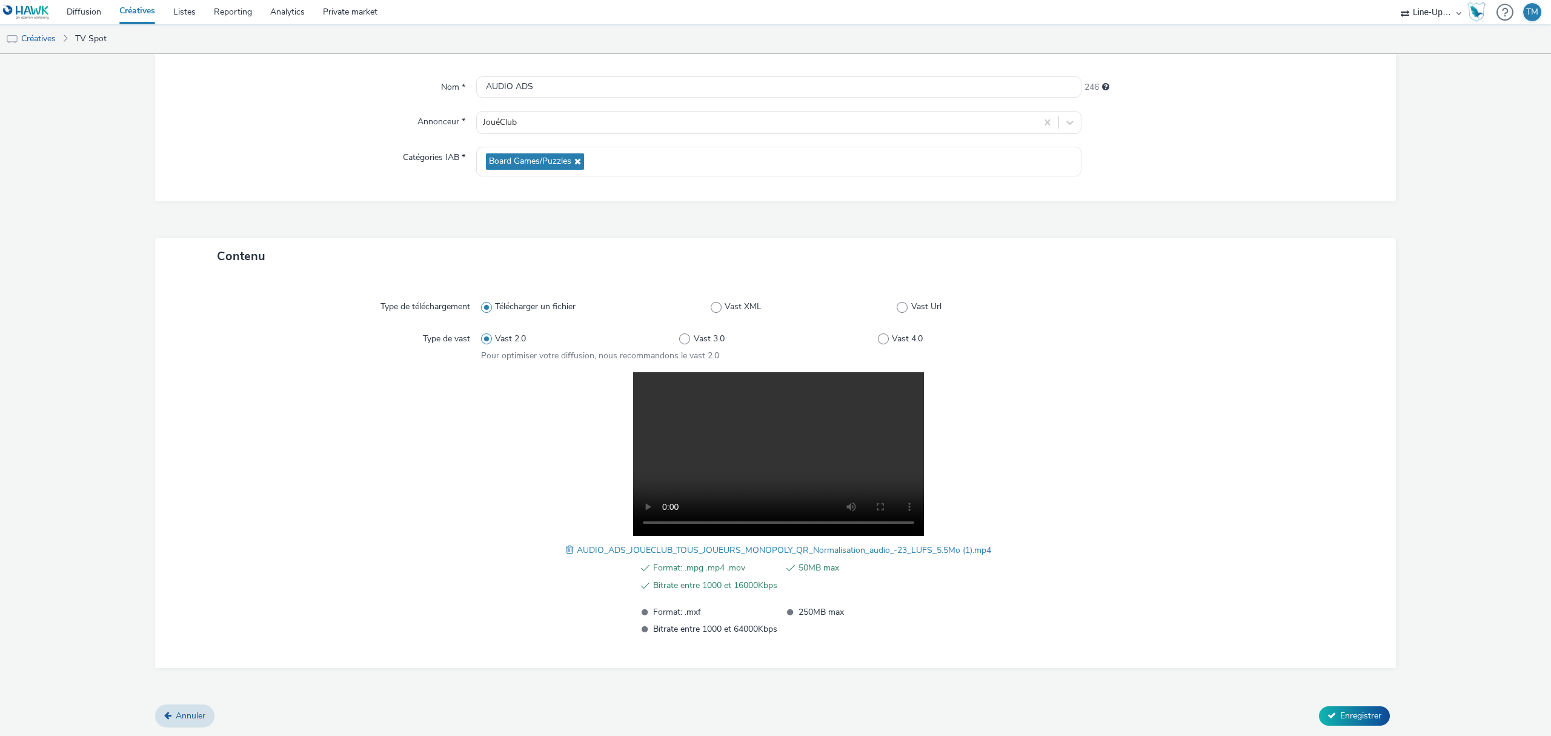
click at [789, 566] on li "50MB max" at bounding box center [851, 567] width 142 height 15
click at [1355, 720] on span "Enregistrer" at bounding box center [1360, 716] width 41 height 12
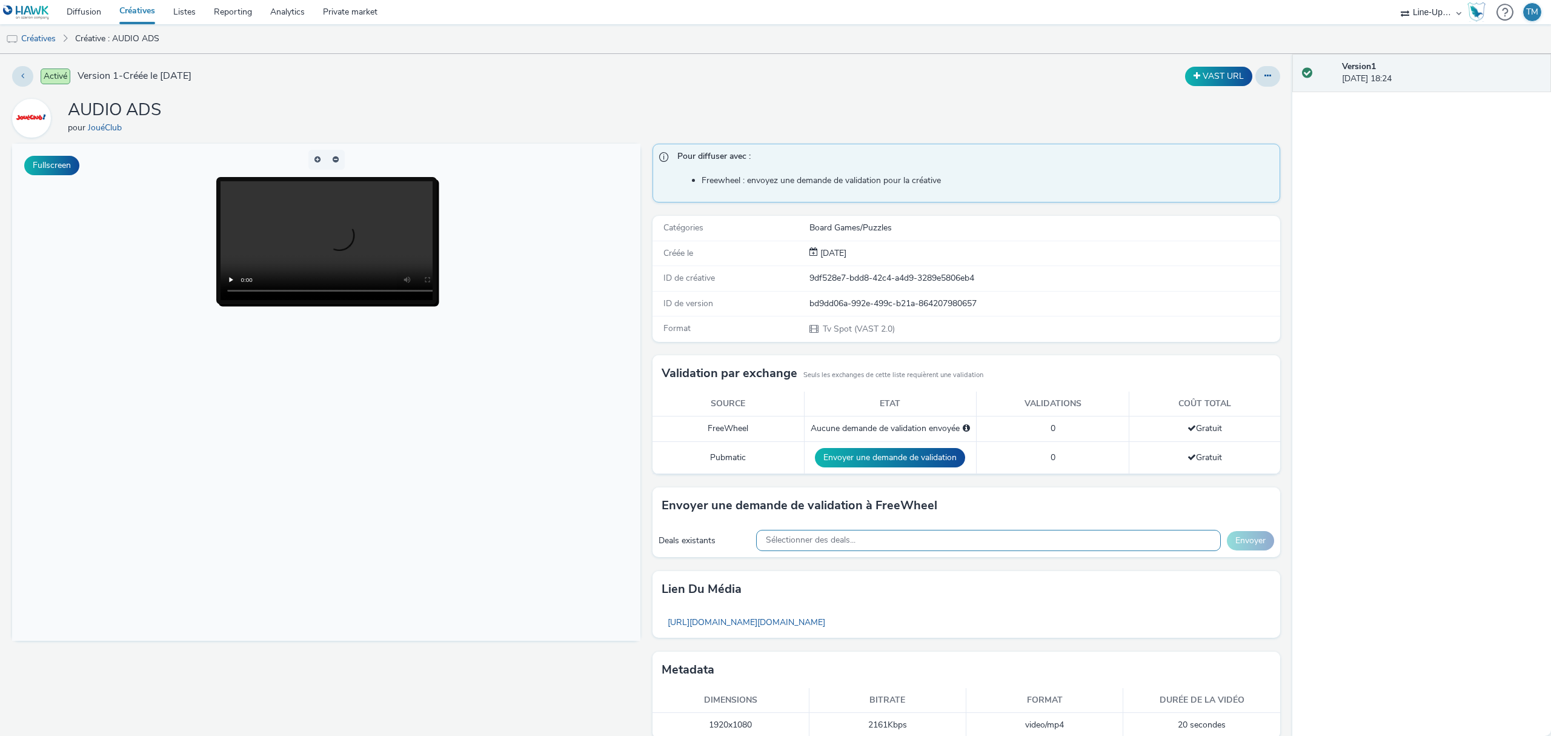
click at [860, 542] on div "Sélectionner des deals..." at bounding box center [988, 540] width 465 height 21
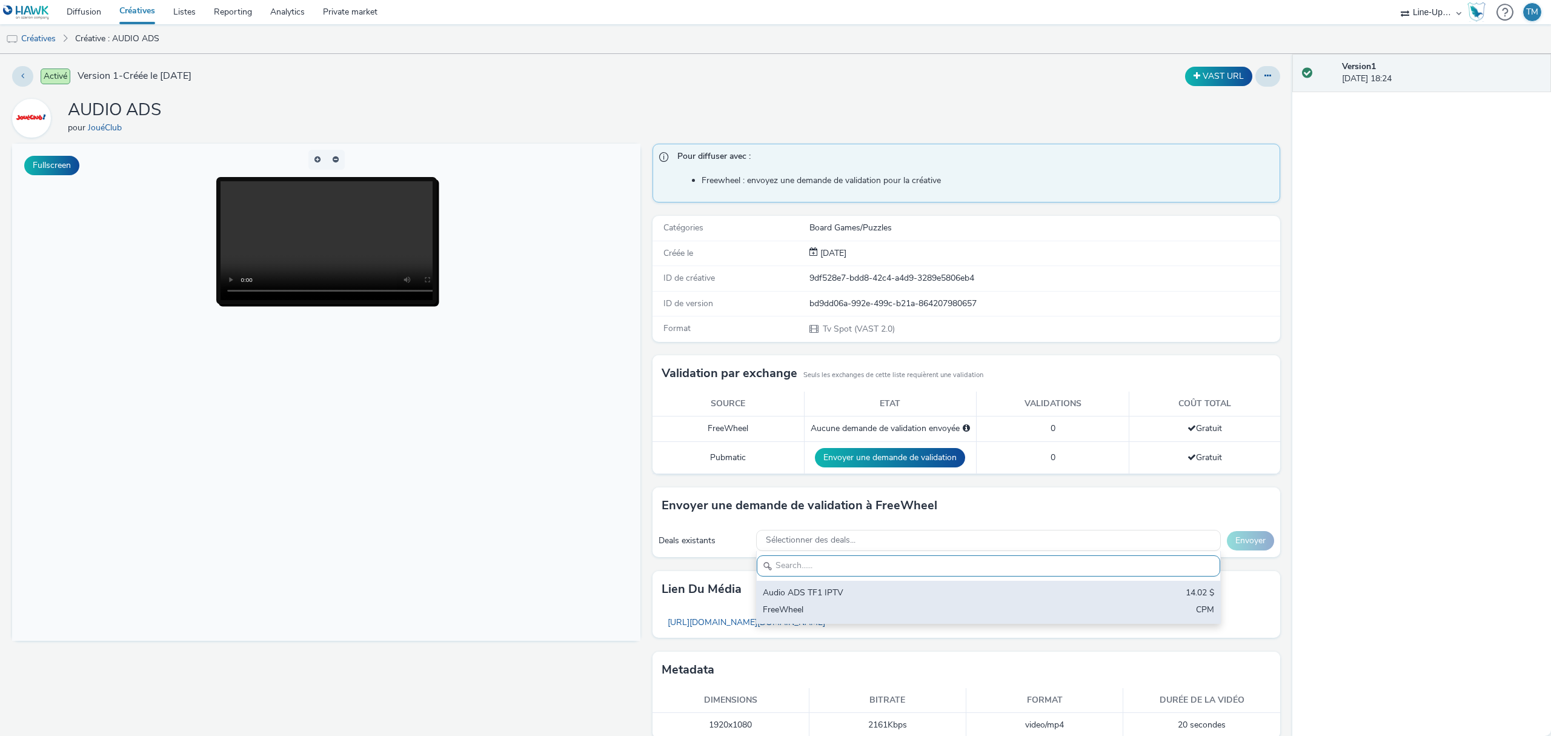
click at [819, 600] on div "Audio ADS TF1 IPTV" at bounding box center [912, 594] width 299 height 14
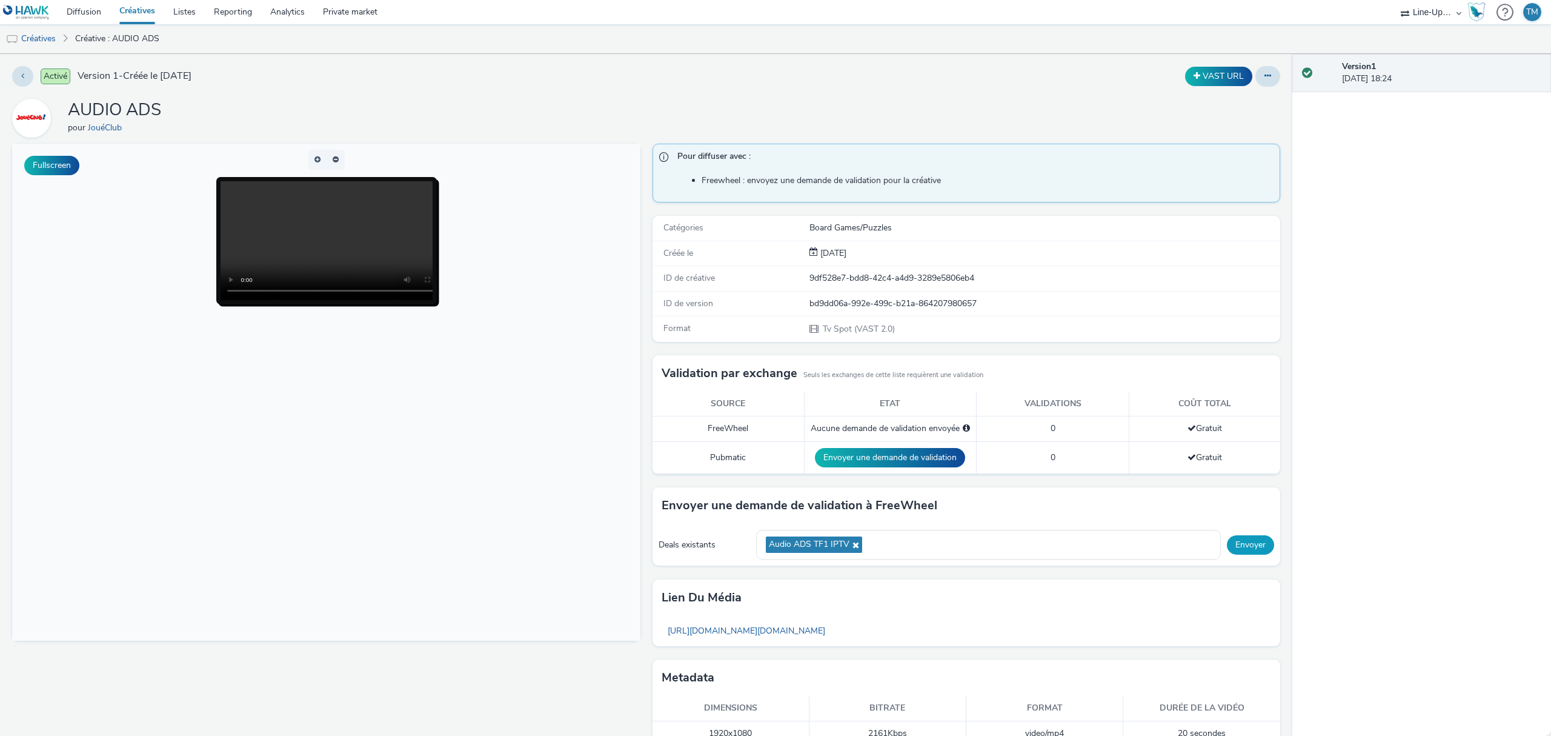
click at [1247, 546] on button "Envoyer" at bounding box center [1250, 544] width 47 height 19
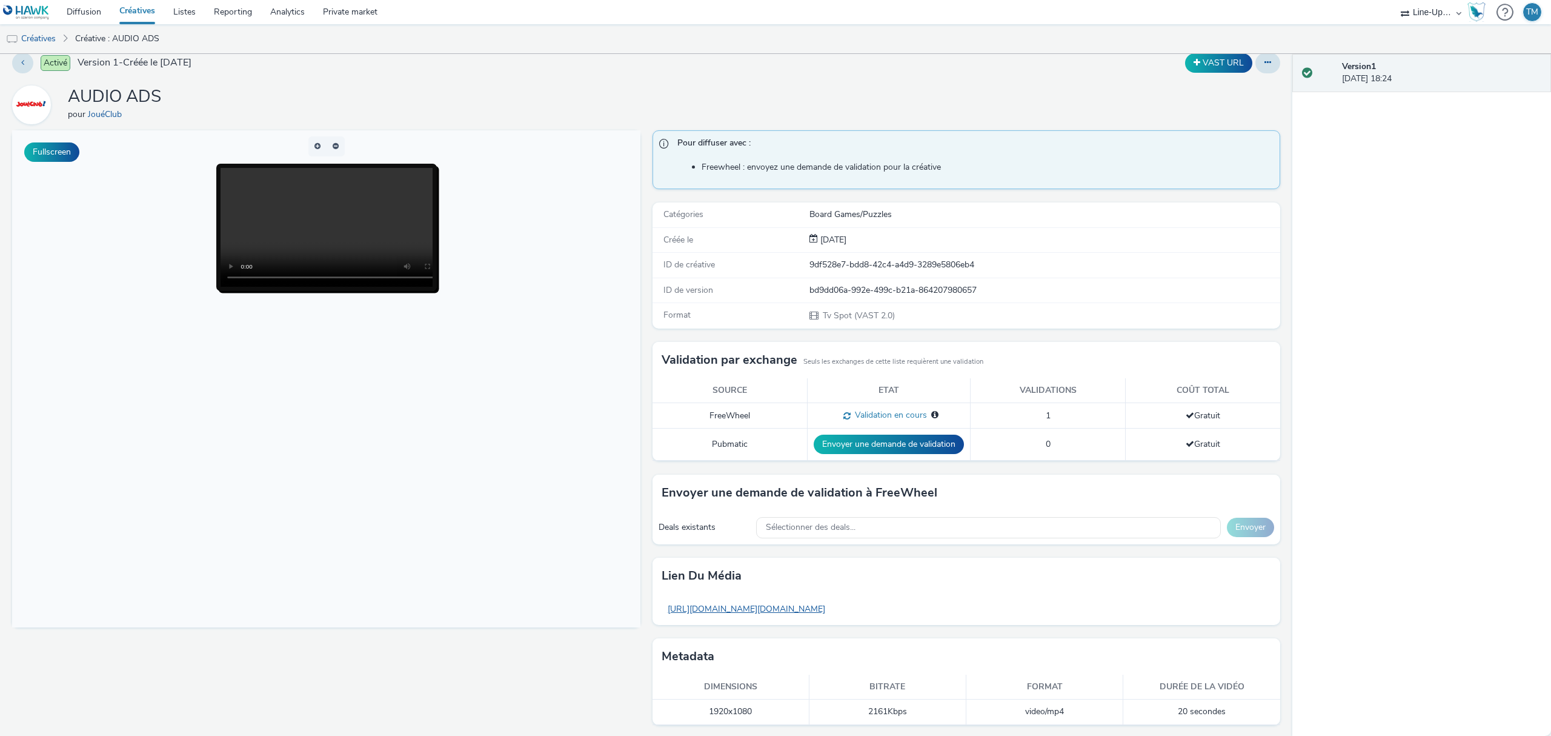
scroll to position [18, 0]
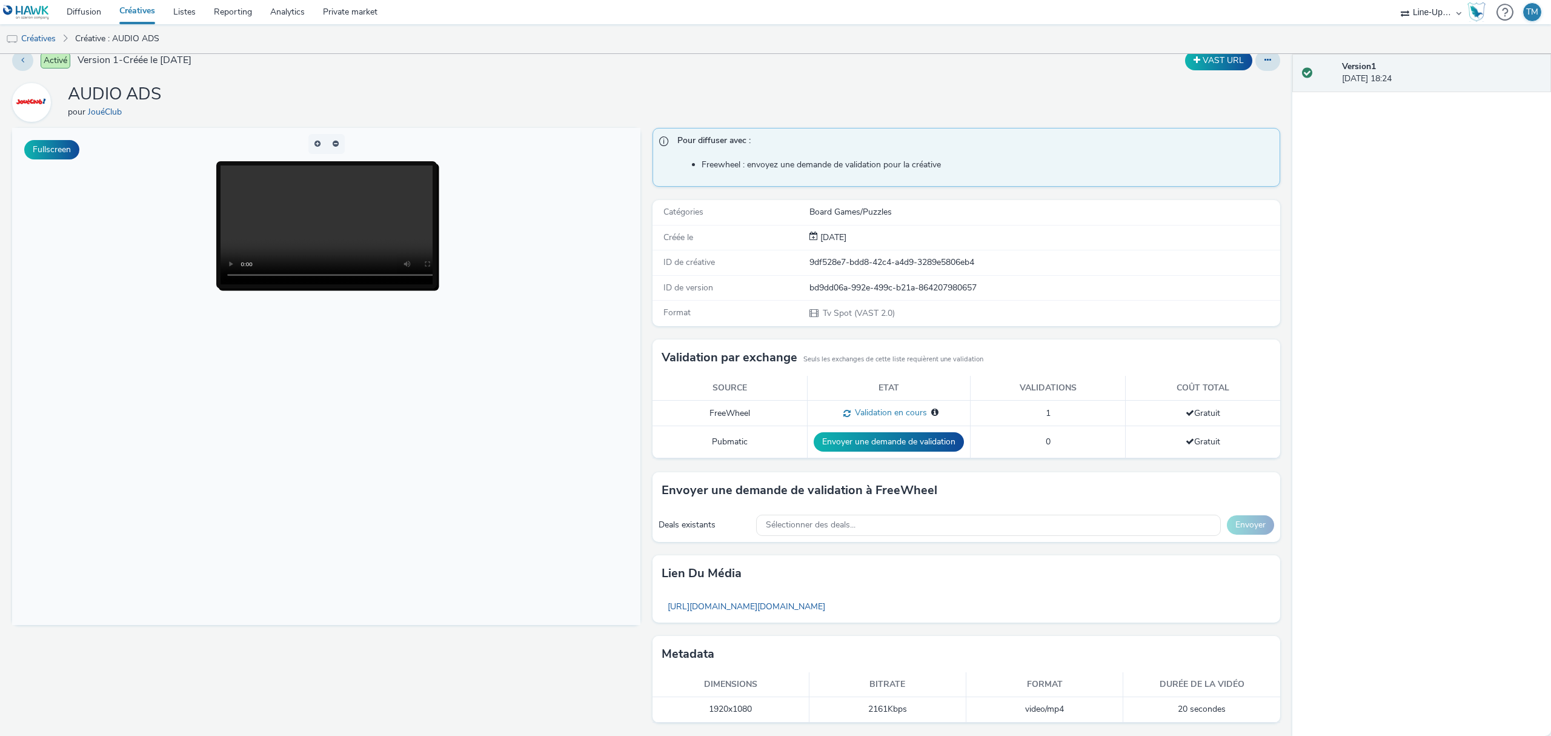
click at [830, 153] on span "Freewheel : envoyez une demande de validation pour la créative" at bounding box center [975, 164] width 597 height 29
click at [832, 516] on div "Sélectionner des deals..." at bounding box center [988, 524] width 465 height 21
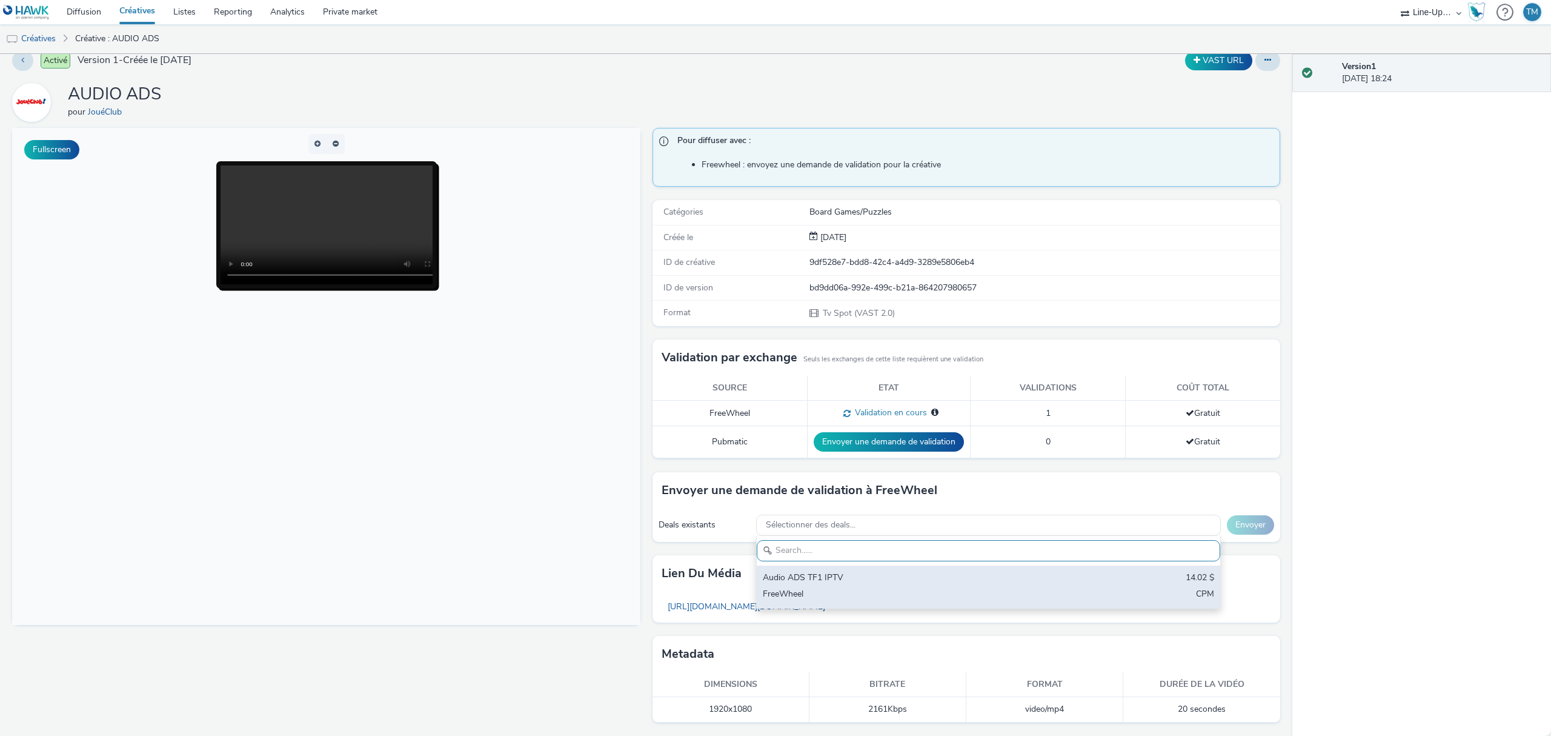
click at [796, 582] on div "Audio ADS TF1 IPTV" at bounding box center [912, 578] width 299 height 14
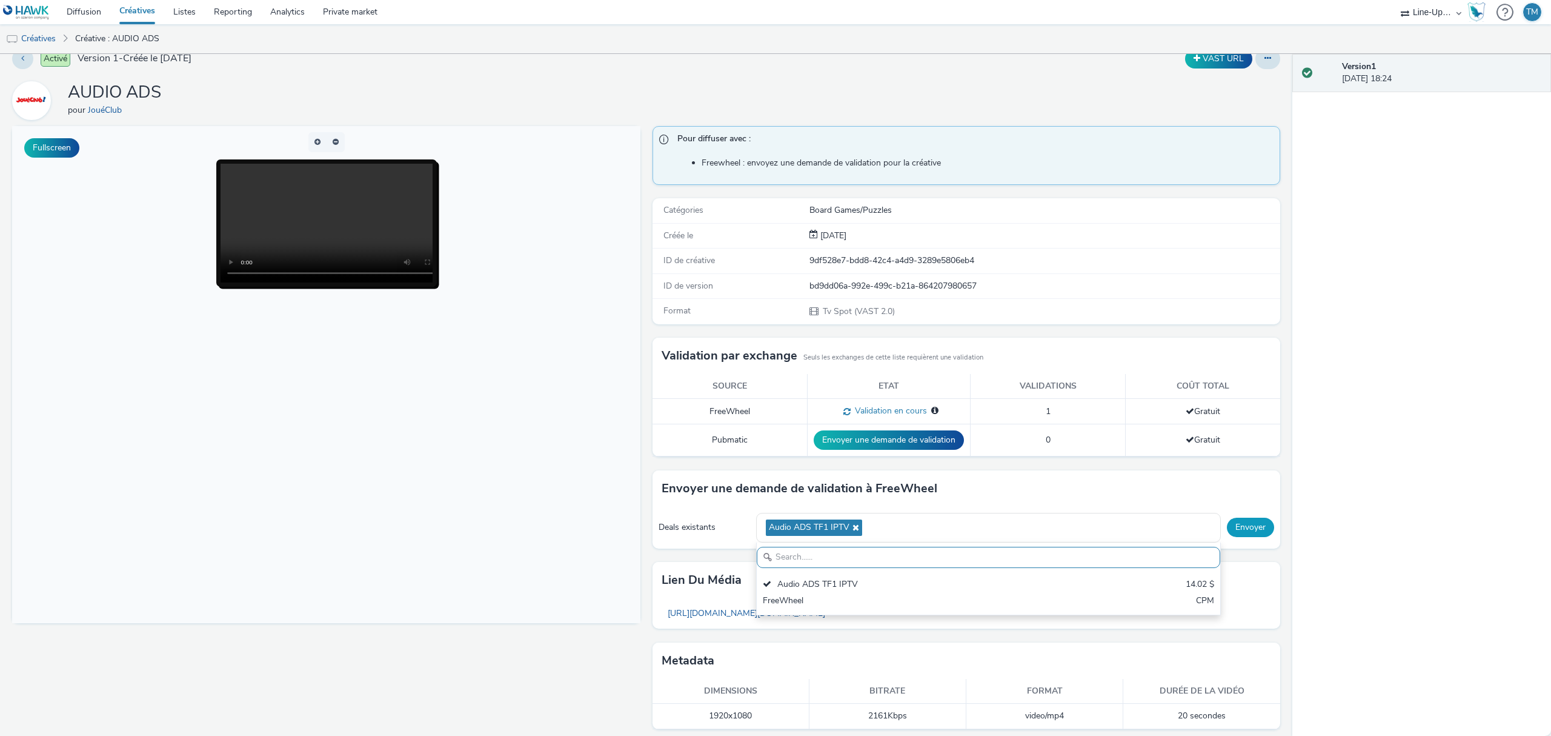
click at [1257, 530] on button "Envoyer" at bounding box center [1250, 526] width 47 height 19
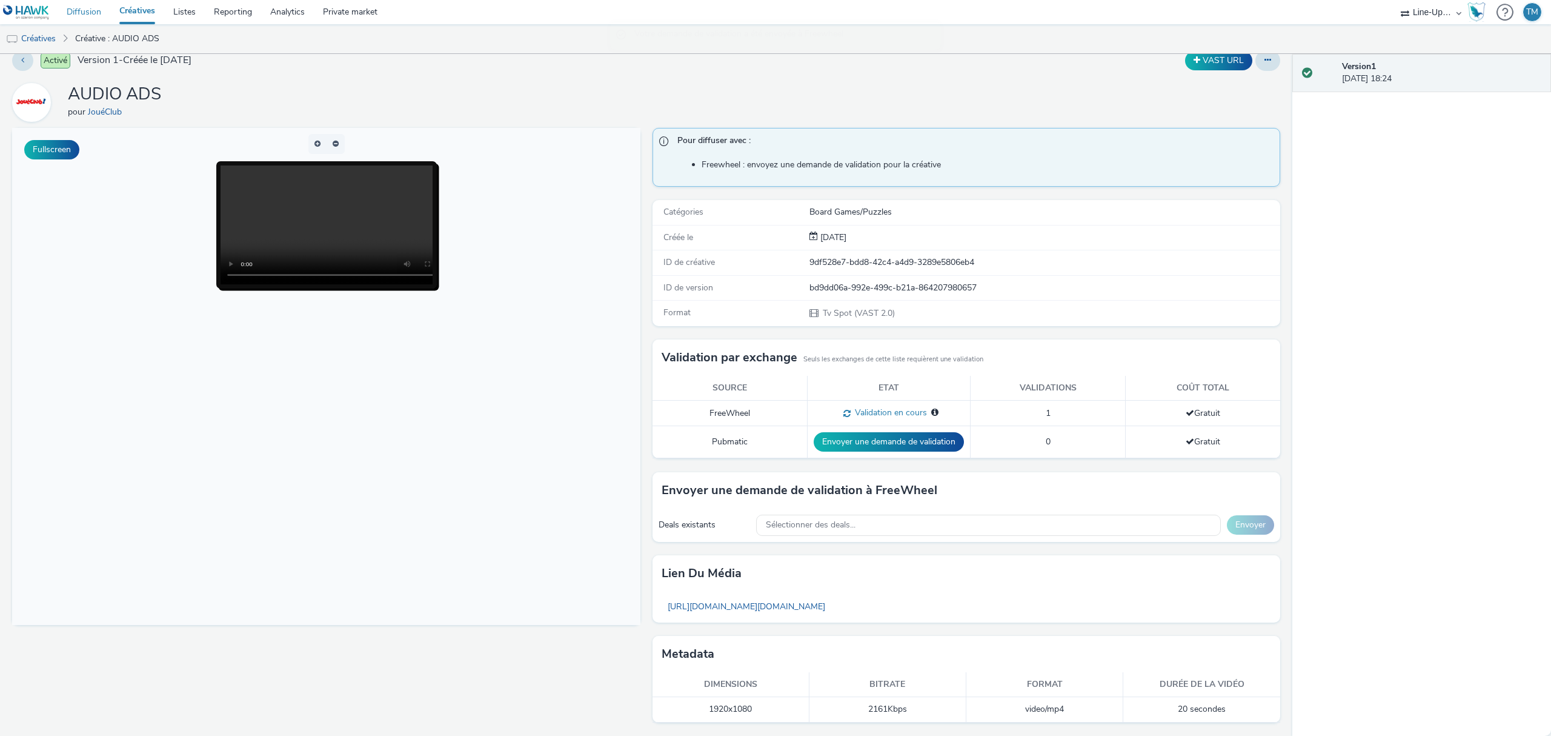
click at [92, 10] on link "Diffusion" at bounding box center [84, 12] width 53 height 24
